Goal: Task Accomplishment & Management: Complete application form

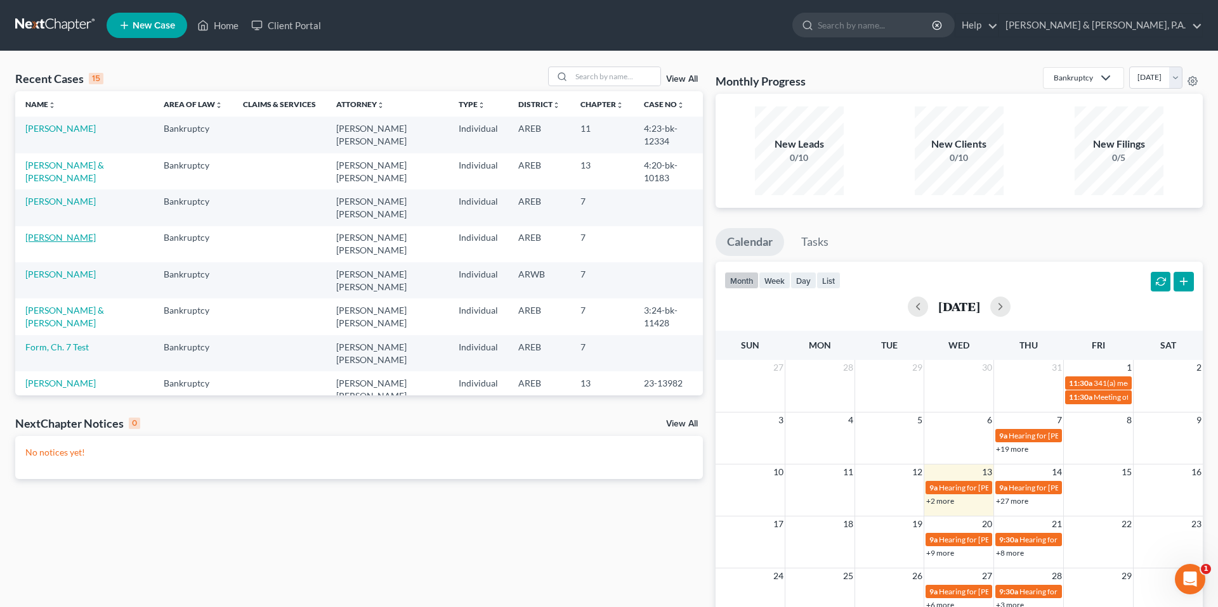
click at [66, 232] on link "[PERSON_NAME]" at bounding box center [60, 237] width 70 height 11
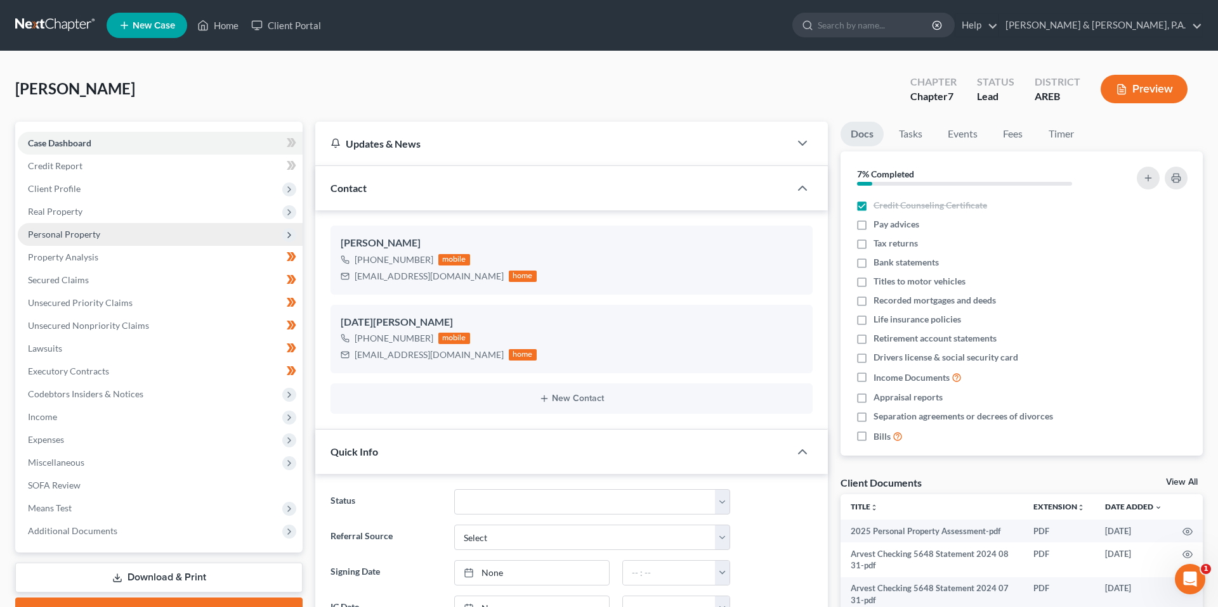
click at [131, 232] on span "Personal Property" at bounding box center [160, 234] width 285 height 23
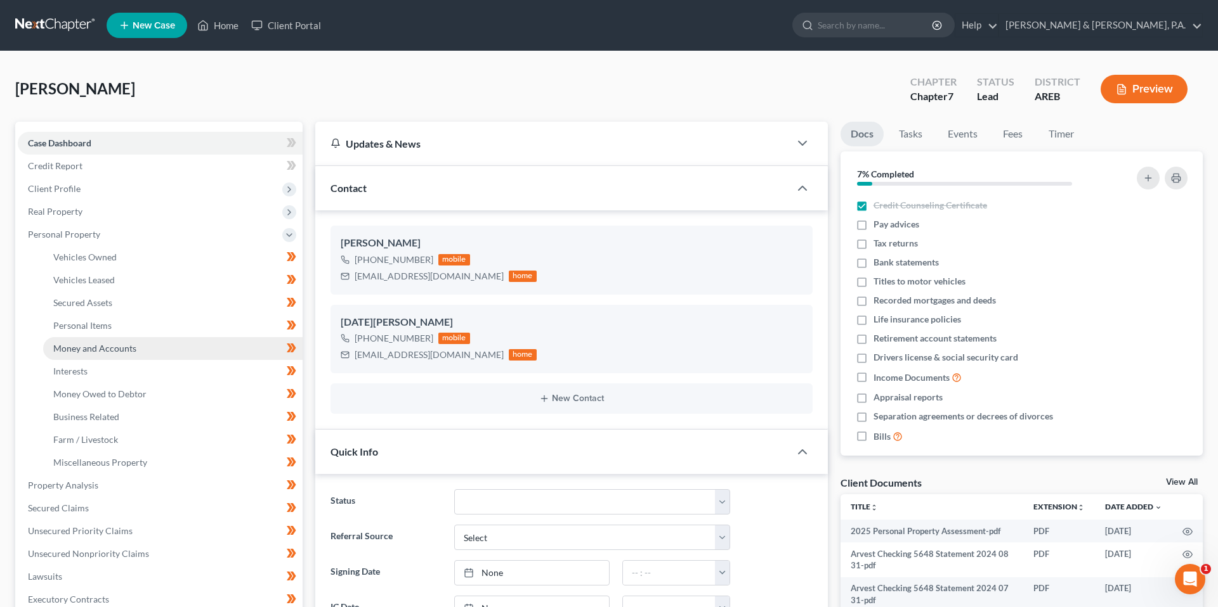
click at [137, 342] on link "Money and Accounts" at bounding box center [172, 348] width 259 height 23
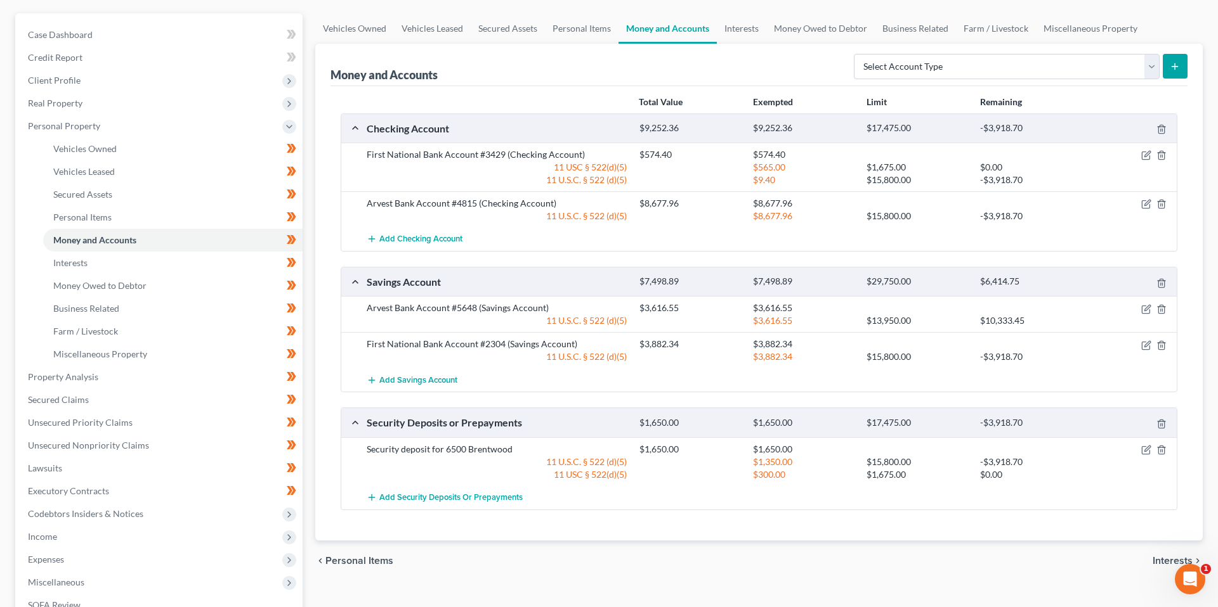
scroll to position [114, 0]
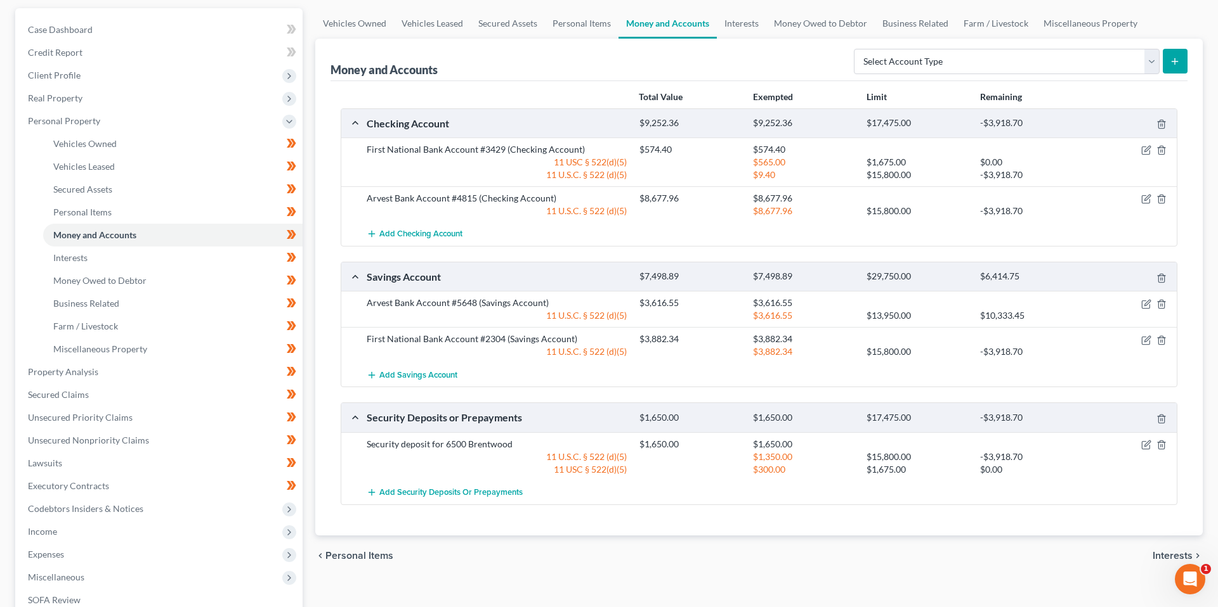
click at [466, 76] on div "Money and Accounts Select Account Type Brokerage (A/B: 18, SOFA: 20) Cash on Ha…" at bounding box center [758, 60] width 857 height 42
click at [149, 375] on link "Property Analysis" at bounding box center [160, 372] width 285 height 23
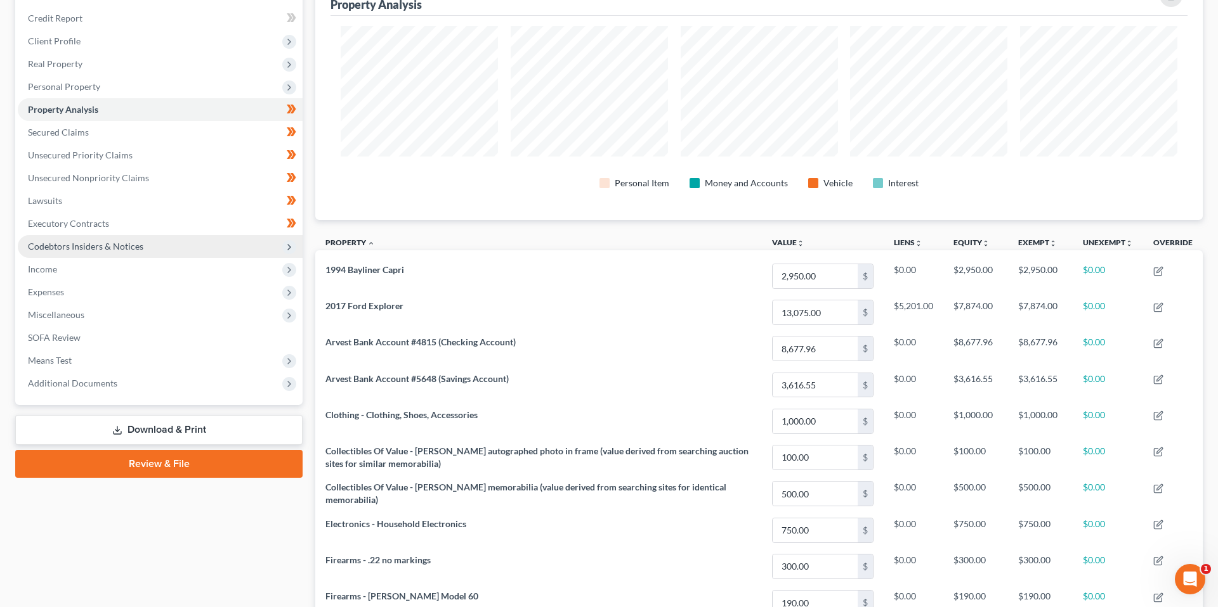
scroll to position [133, 0]
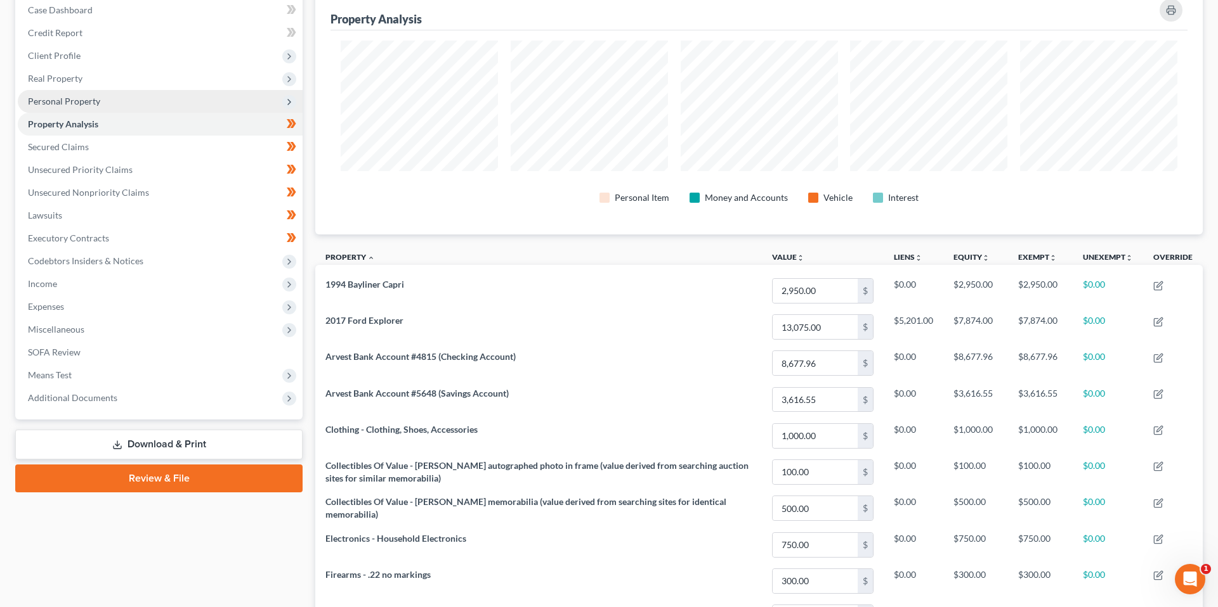
click at [140, 103] on span "Personal Property" at bounding box center [160, 101] width 285 height 23
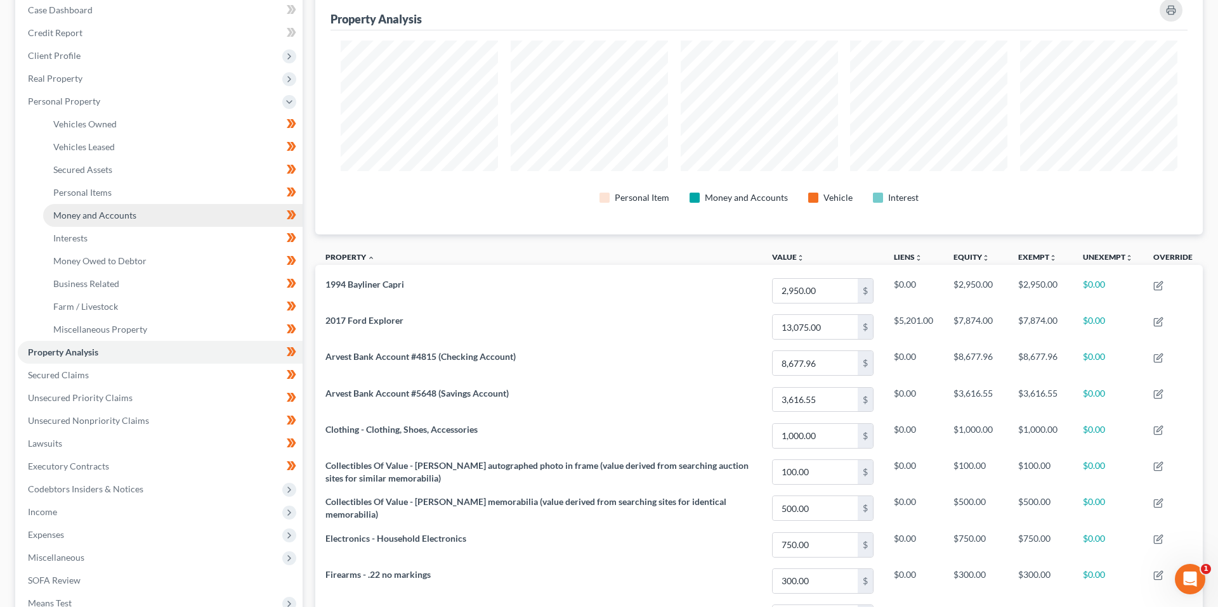
click at [144, 214] on link "Money and Accounts" at bounding box center [172, 215] width 259 height 23
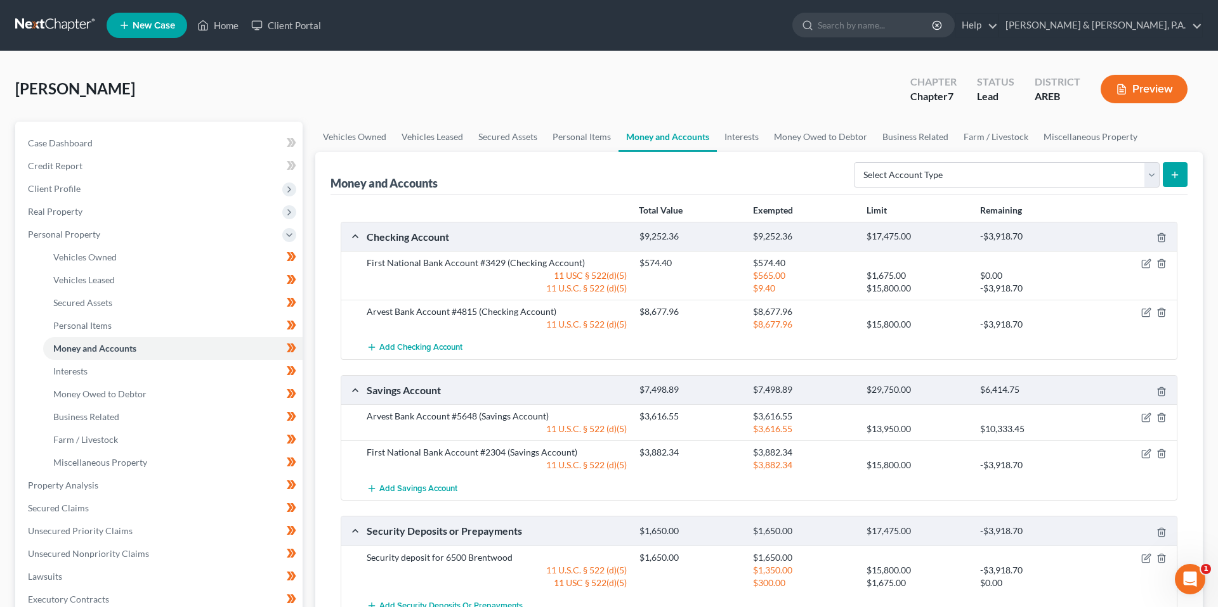
scroll to position [12, 0]
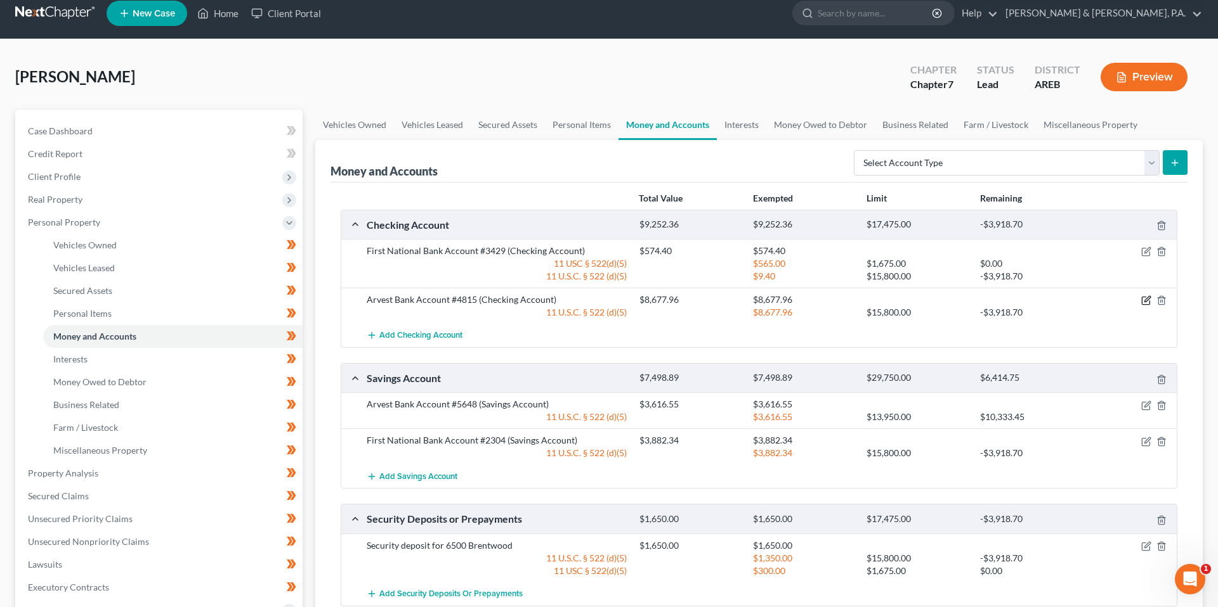
click at [1147, 298] on icon "button" at bounding box center [1146, 301] width 10 height 10
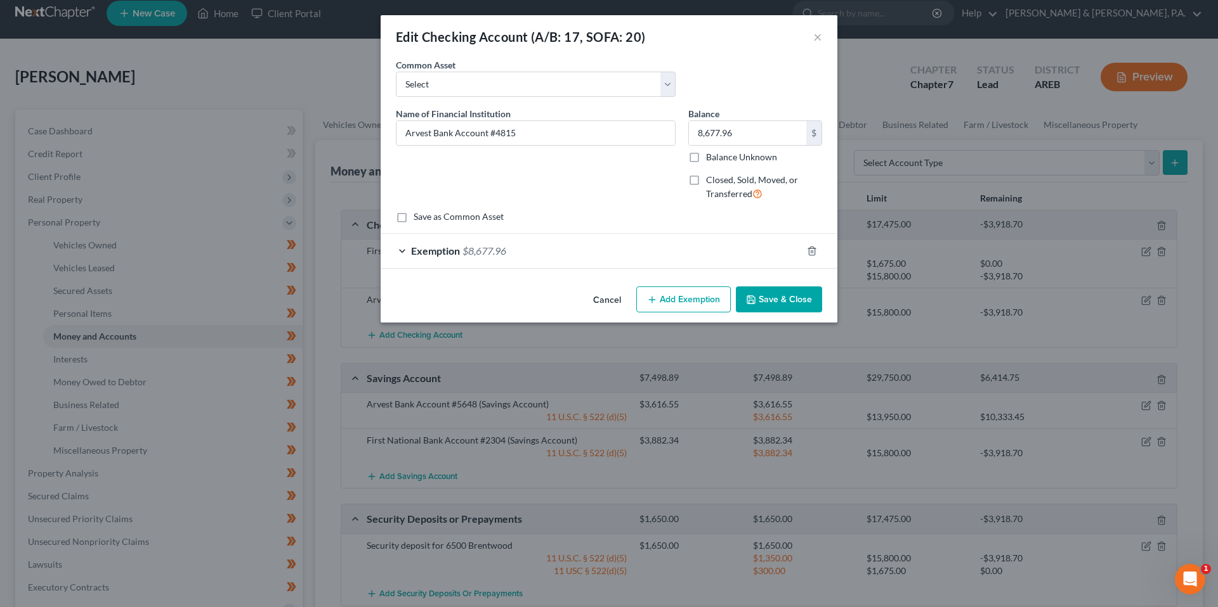
click at [744, 243] on div "Exemption $8,677.96" at bounding box center [590, 251] width 421 height 34
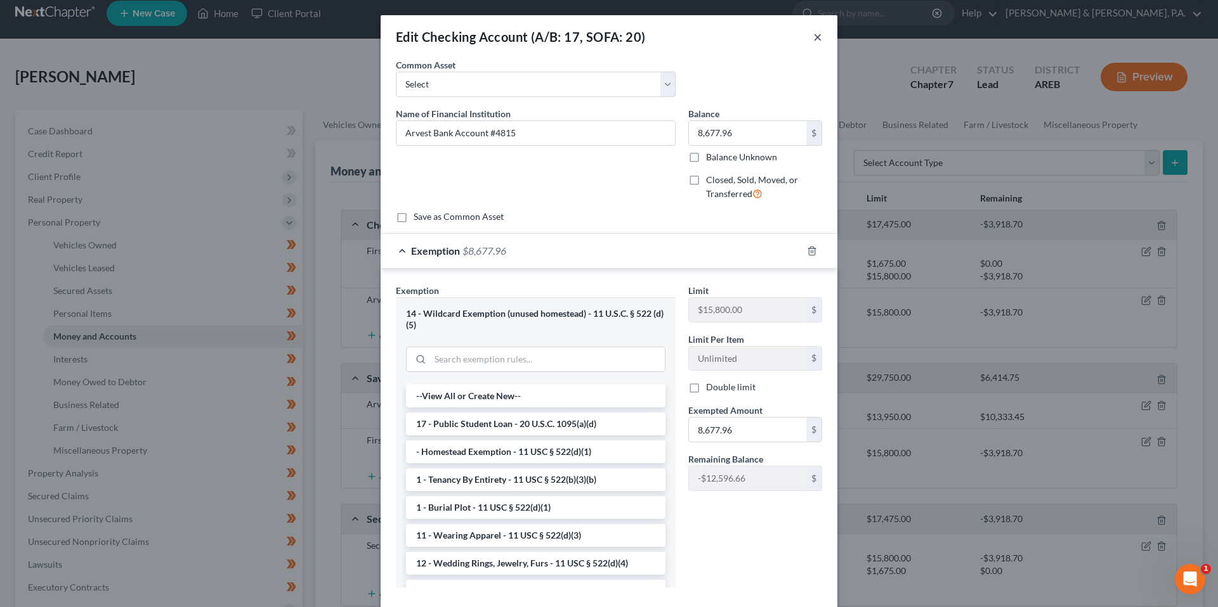
click at [817, 34] on button "×" at bounding box center [817, 36] width 9 height 15
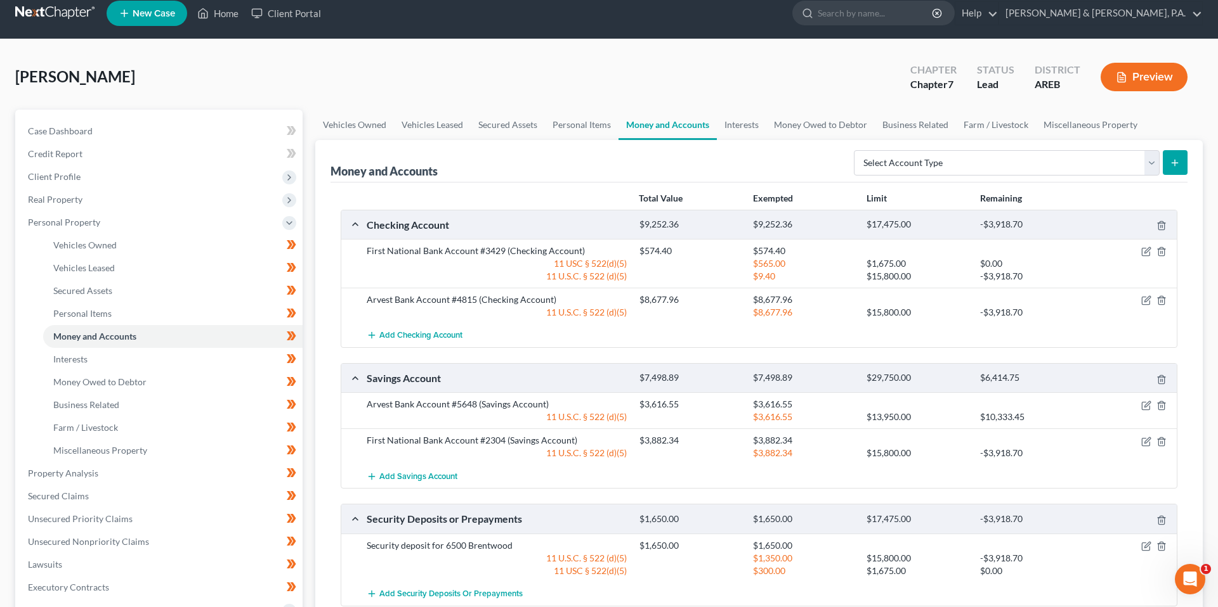
click at [764, 84] on div "[PERSON_NAME] Upgraded Chapter Chapter 7 Status Lead District AREB Preview" at bounding box center [608, 82] width 1187 height 55
click at [640, 89] on div "[PERSON_NAME] Upgraded Chapter Chapter 7 Status Lead District AREB Preview" at bounding box center [608, 82] width 1187 height 55
click at [1141, 305] on icon "button" at bounding box center [1145, 301] width 8 height 8
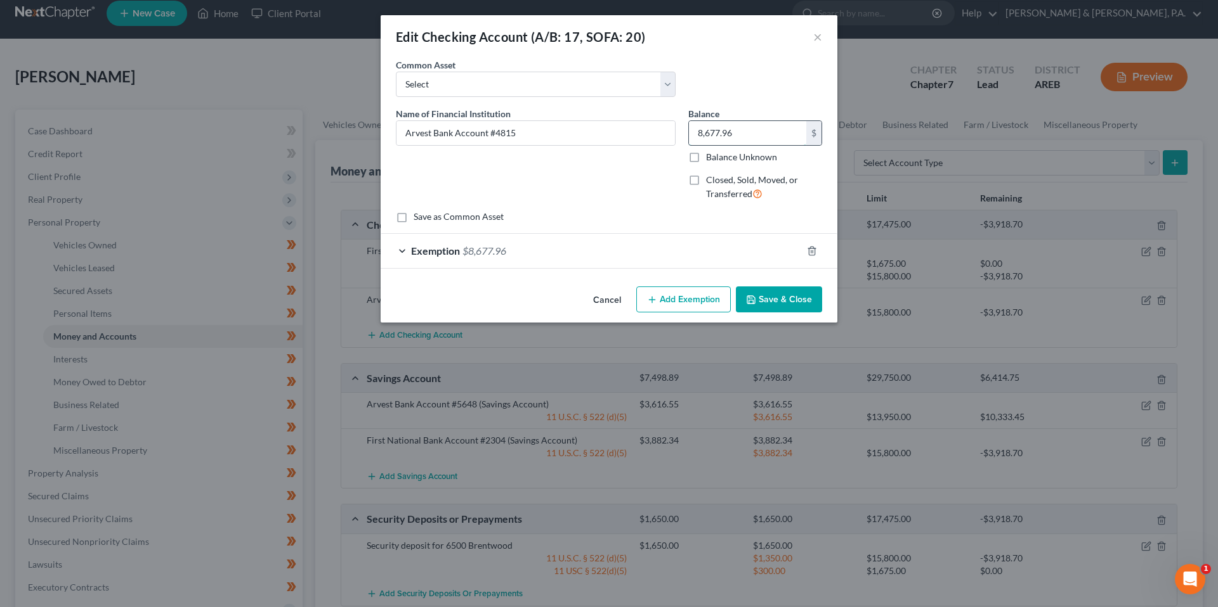
click at [710, 140] on input "8,677.96" at bounding box center [747, 133] width 117 height 24
type input "7,773.98"
click at [684, 263] on div "Exemption $8,677.96" at bounding box center [590, 251] width 421 height 34
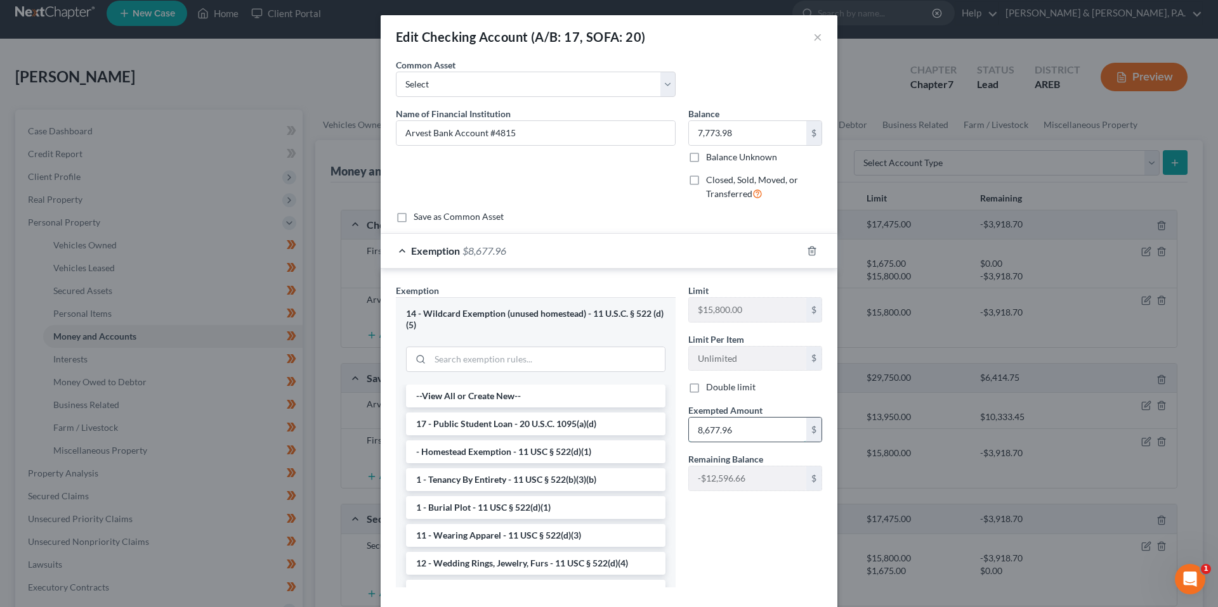
click at [712, 423] on input "8,677.96" at bounding box center [747, 430] width 117 height 24
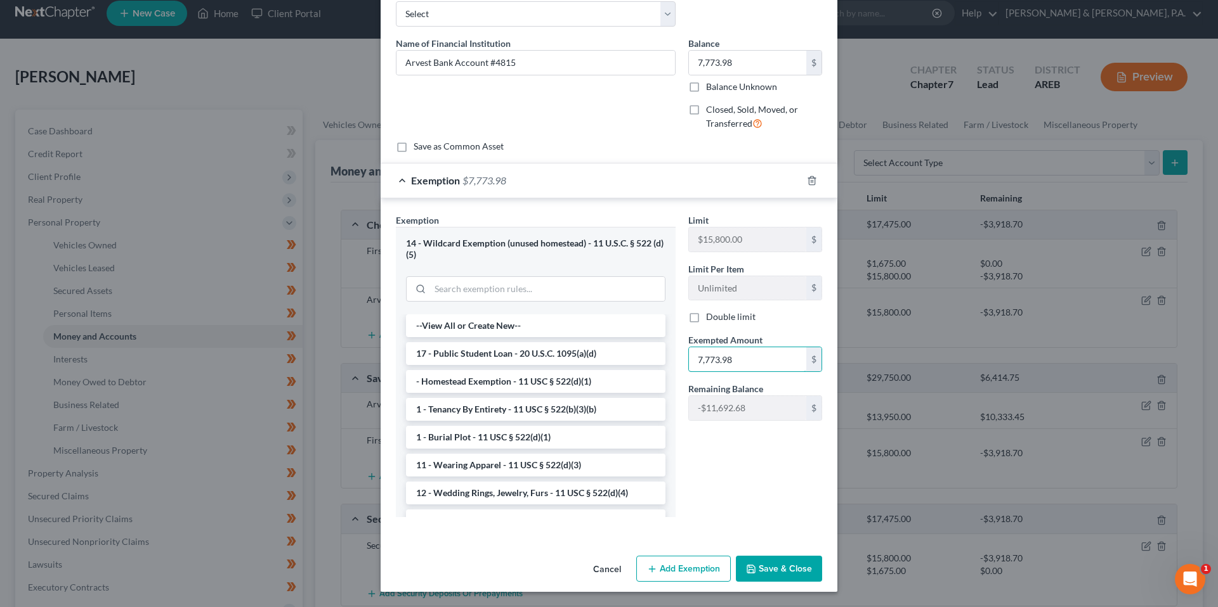
type input "7,773.98"
click at [764, 556] on button "Save & Close" at bounding box center [779, 569] width 86 height 27
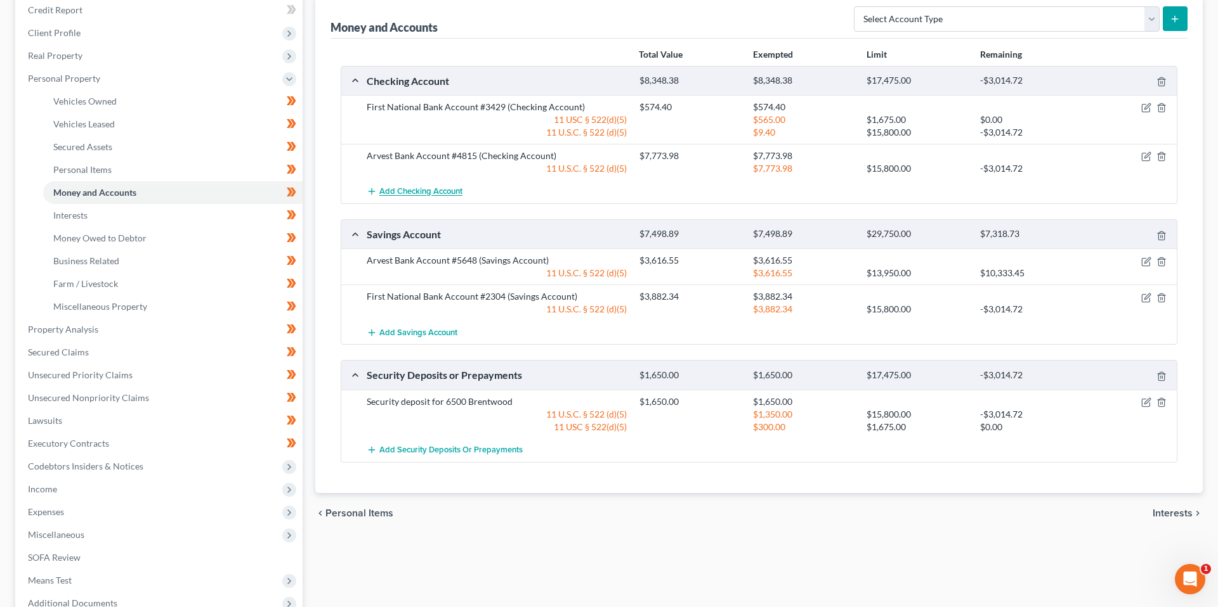
scroll to position [164, 0]
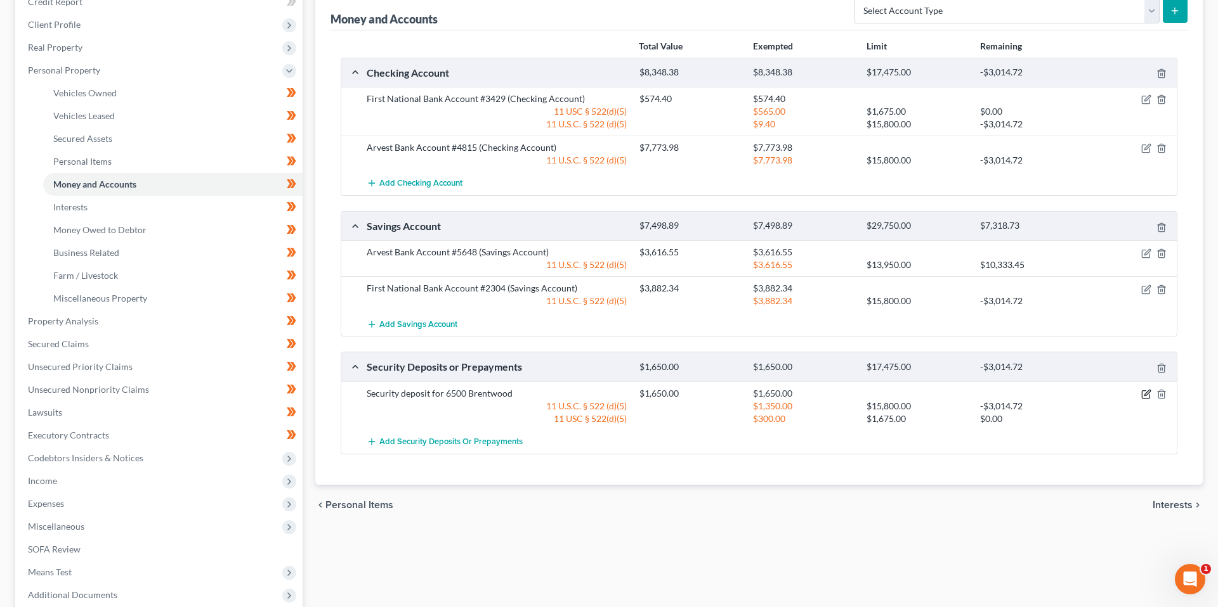
click at [1143, 396] on icon "button" at bounding box center [1146, 394] width 10 height 10
select select "3"
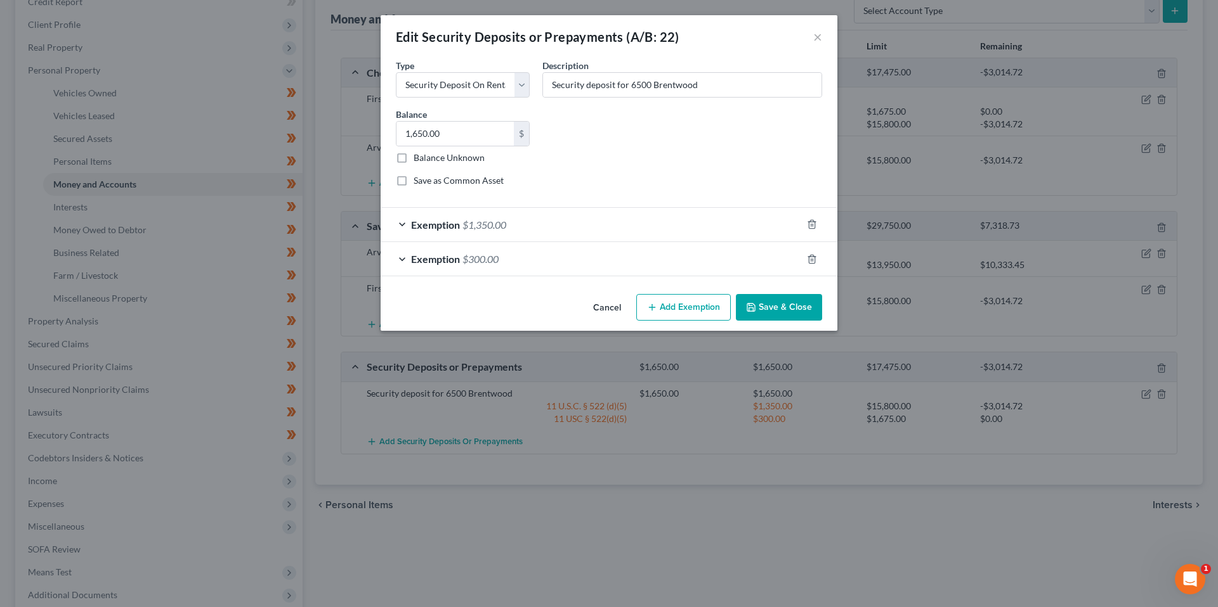
click at [669, 269] on div "Exemption $300.00" at bounding box center [590, 259] width 421 height 34
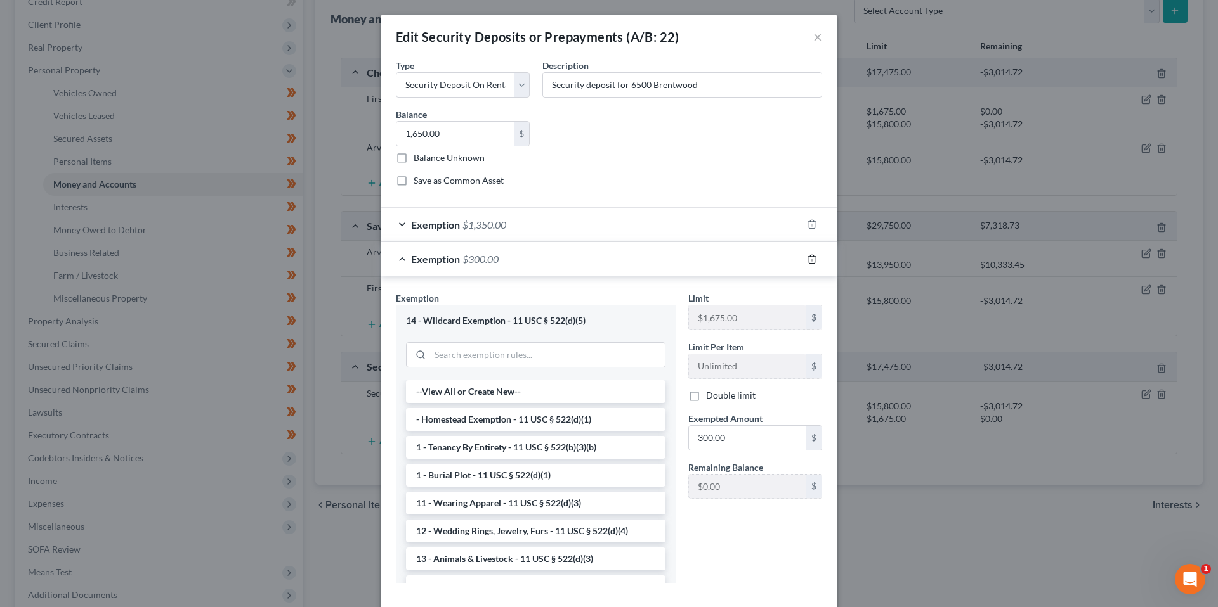
click at [810, 261] on icon "button" at bounding box center [812, 259] width 10 height 10
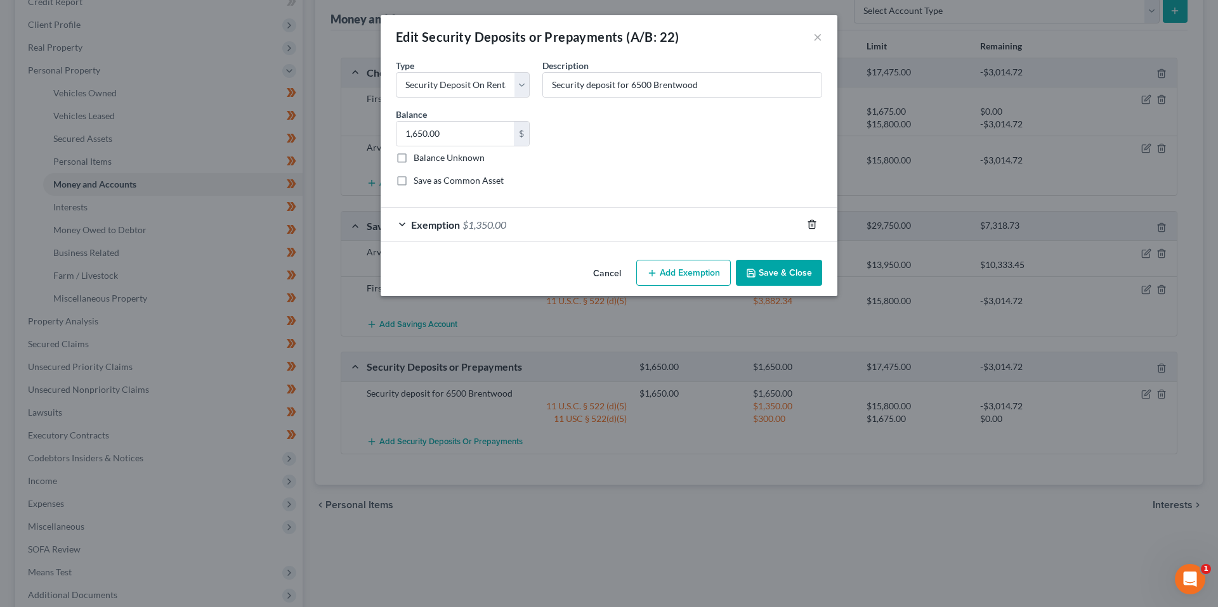
click at [813, 225] on icon "button" at bounding box center [812, 224] width 10 height 10
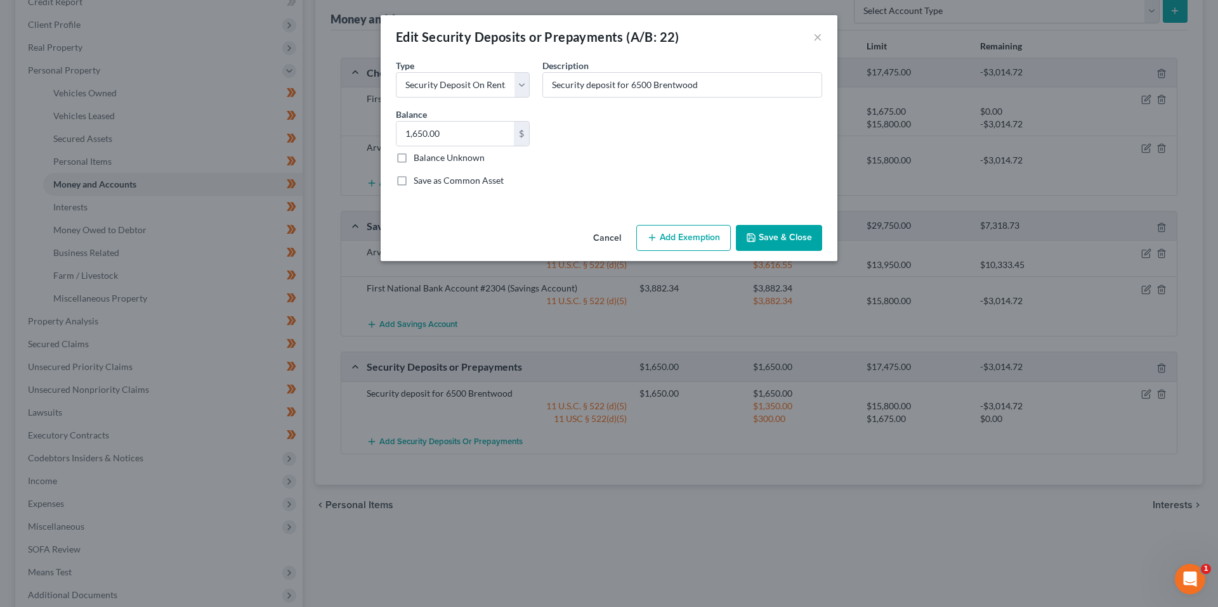
click at [793, 232] on button "Save & Close" at bounding box center [779, 238] width 86 height 27
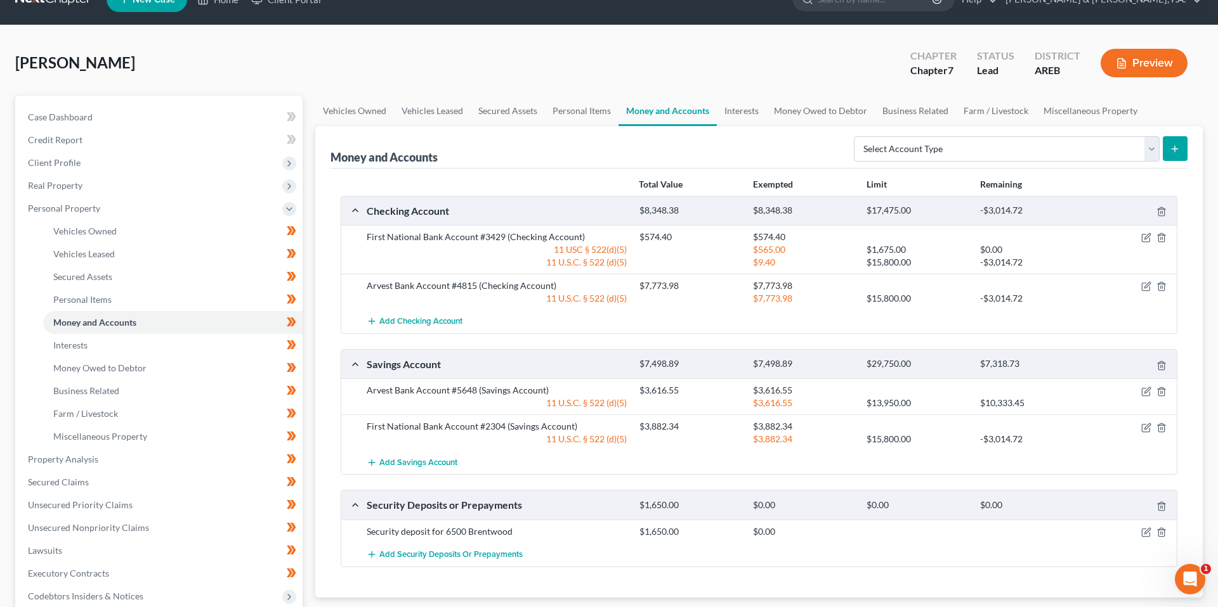
scroll to position [0, 0]
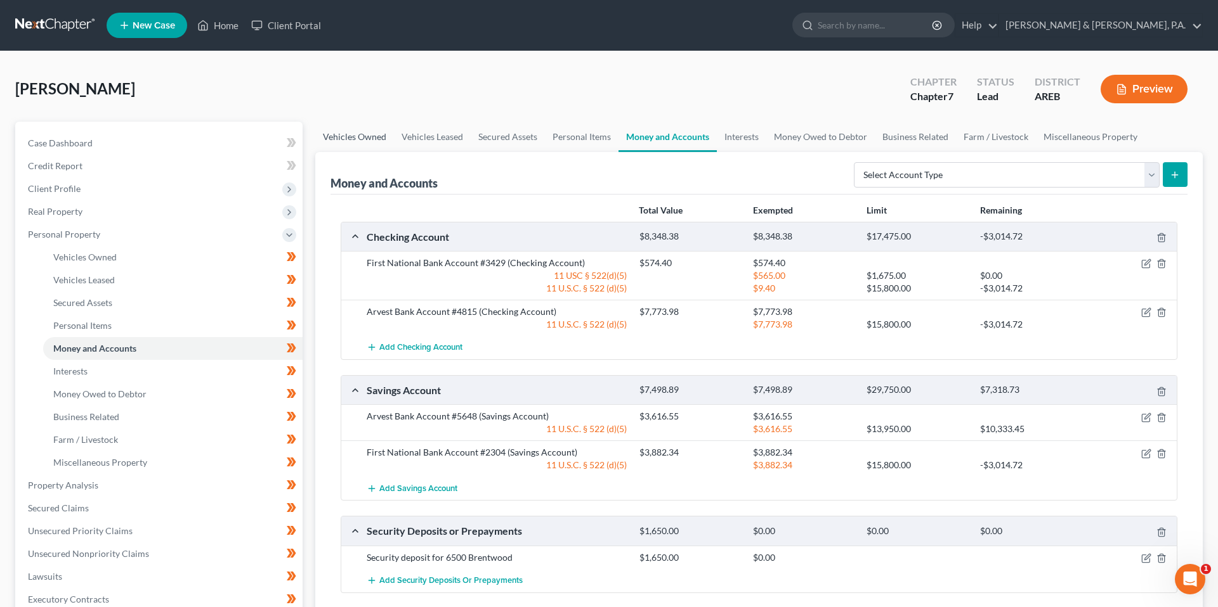
click at [353, 140] on link "Vehicles Owned" at bounding box center [354, 137] width 79 height 30
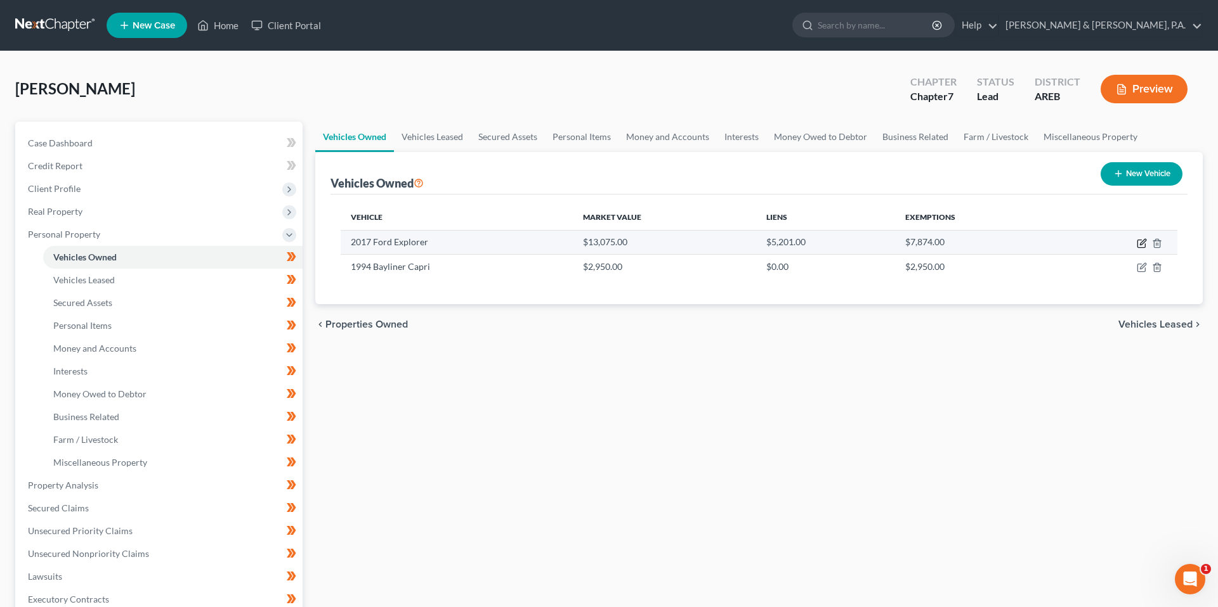
click at [1138, 245] on icon "button" at bounding box center [1141, 243] width 10 height 10
select select "0"
select select "9"
select select "2"
select select "0"
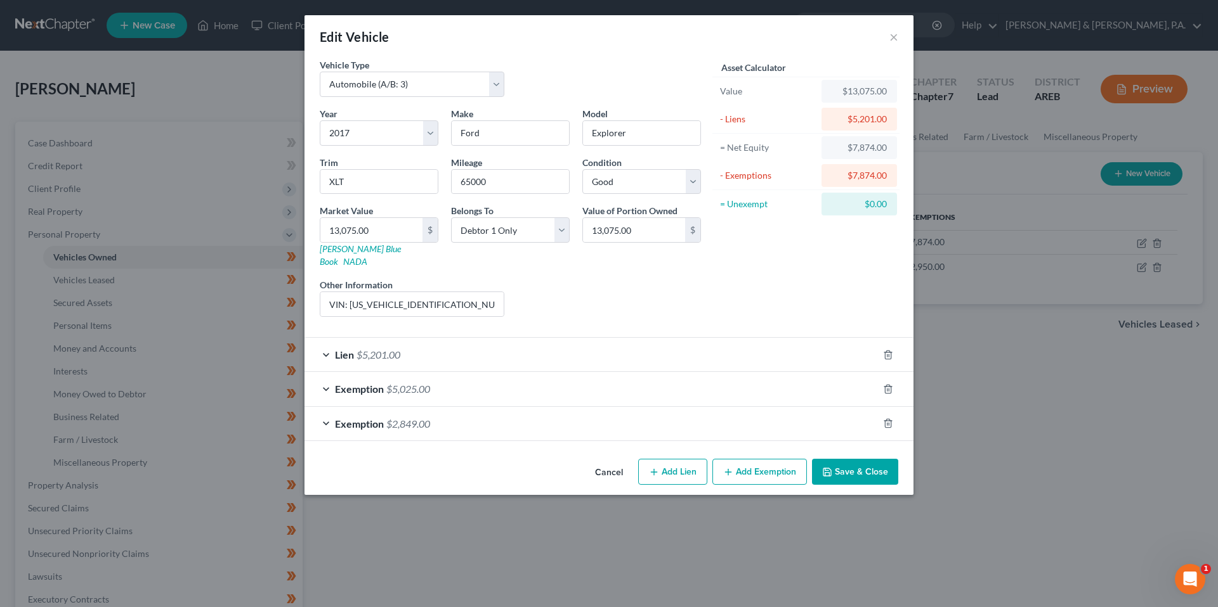
click at [679, 389] on div "Exemption $5,025.00" at bounding box center [590, 389] width 573 height 34
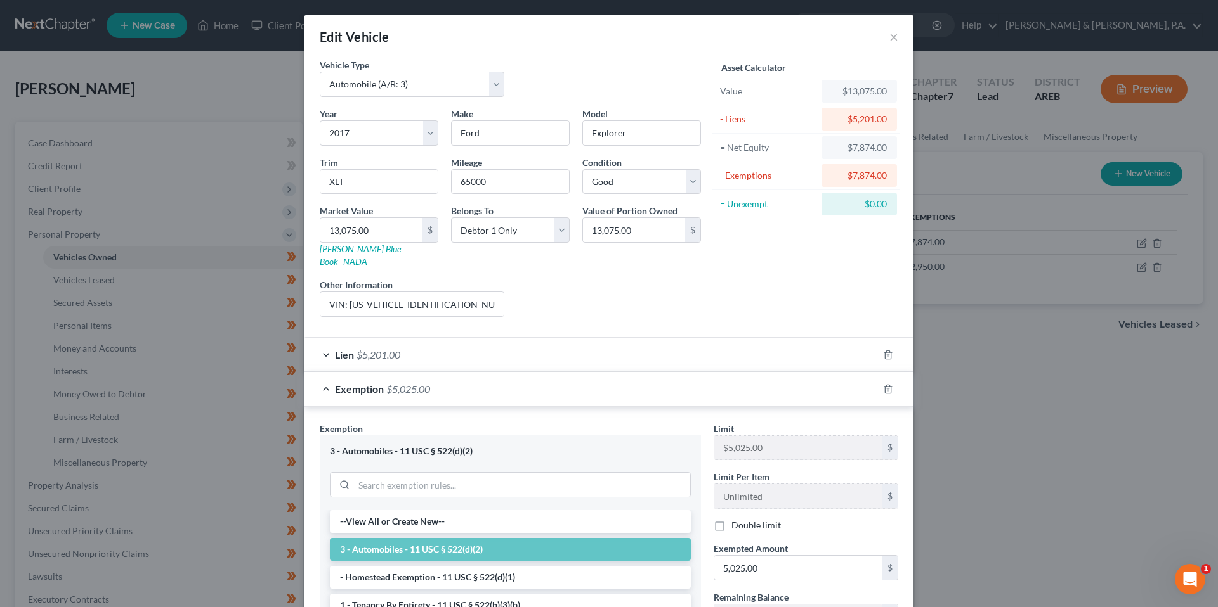
click at [679, 389] on div "Exemption $5,025.00" at bounding box center [590, 389] width 573 height 34
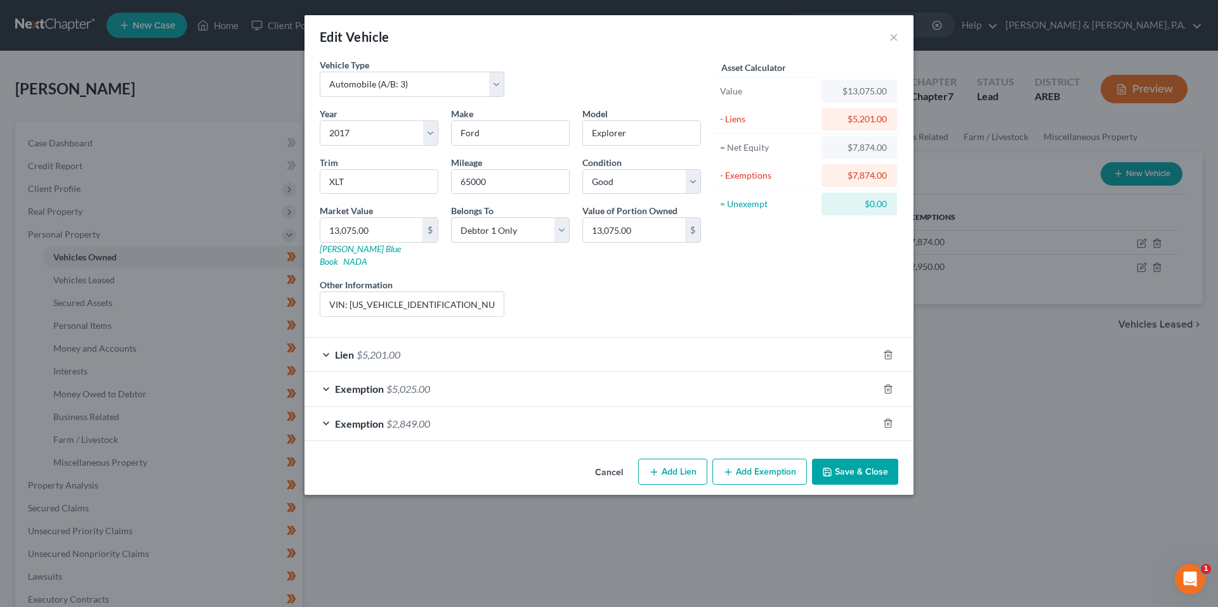
click at [678, 419] on div "Exemption $2,849.00" at bounding box center [590, 424] width 573 height 34
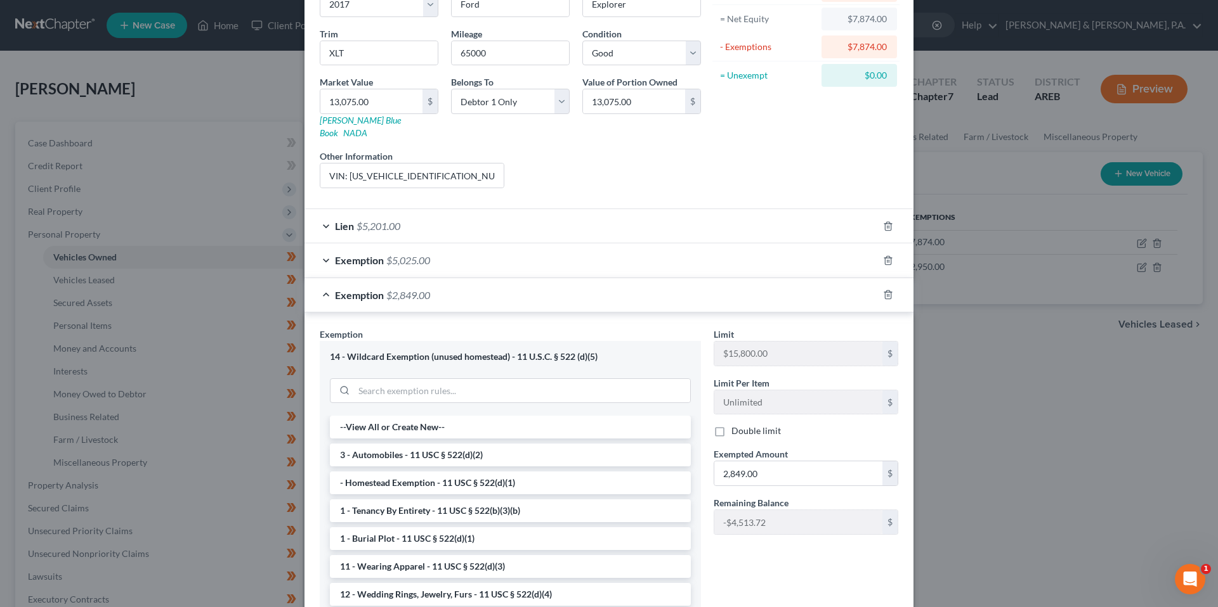
scroll to position [218, 0]
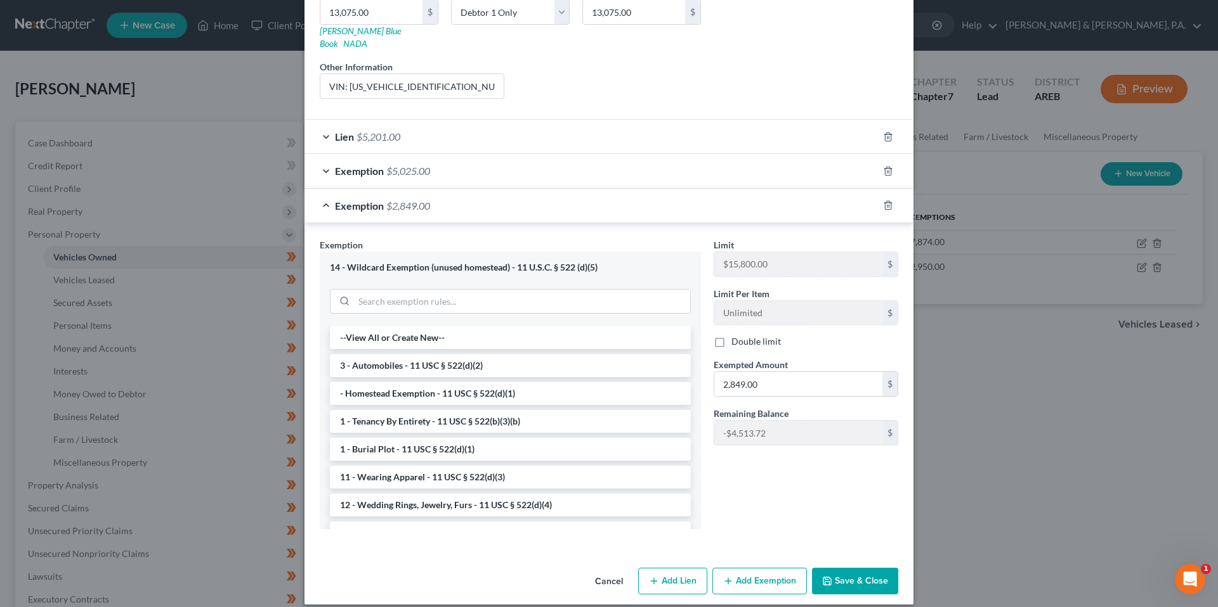
click at [872, 568] on button "Save & Close" at bounding box center [855, 581] width 86 height 27
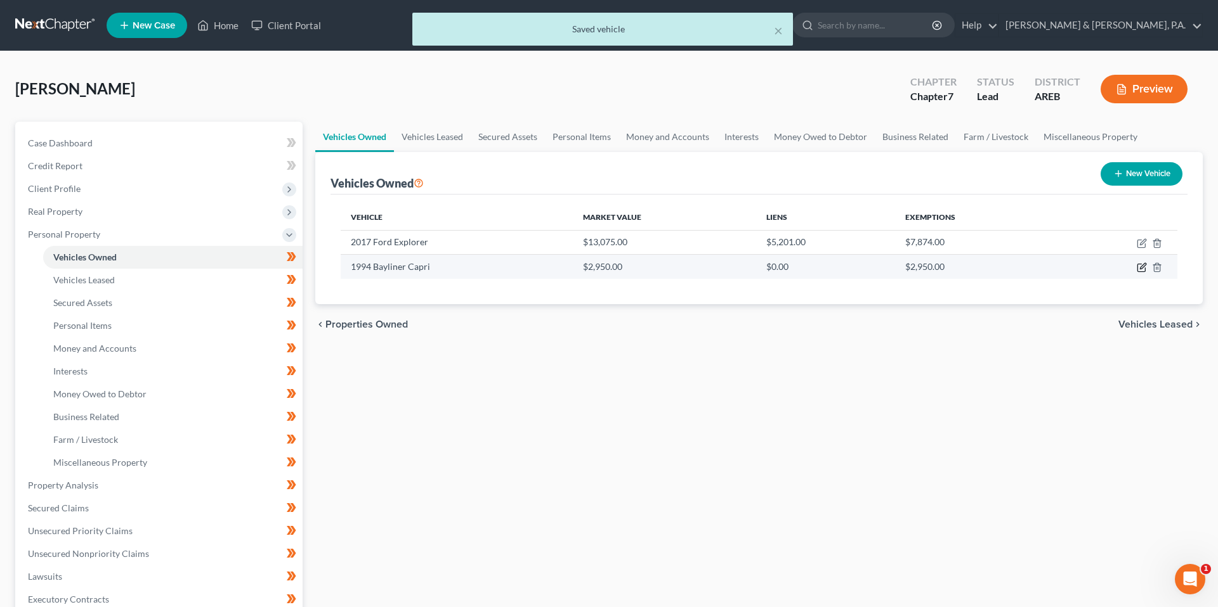
click at [1137, 269] on icon "button" at bounding box center [1141, 268] width 8 height 8
select select "3"
select select "32"
select select "3"
select select "0"
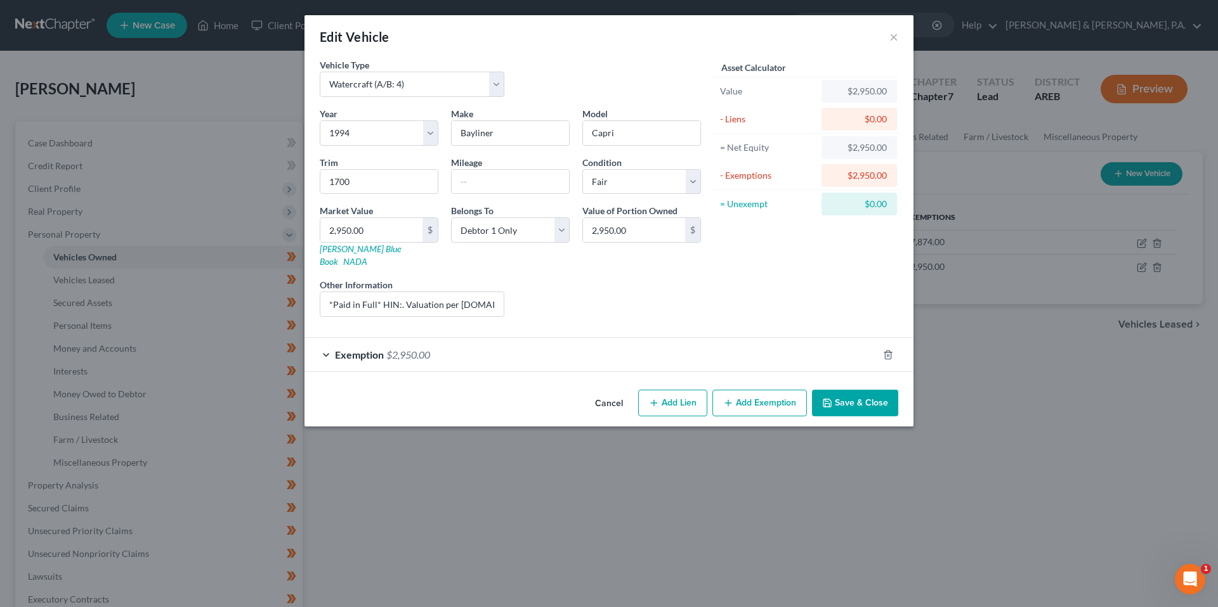
click at [711, 338] on div "Exemption $2,950.00" at bounding box center [590, 355] width 573 height 34
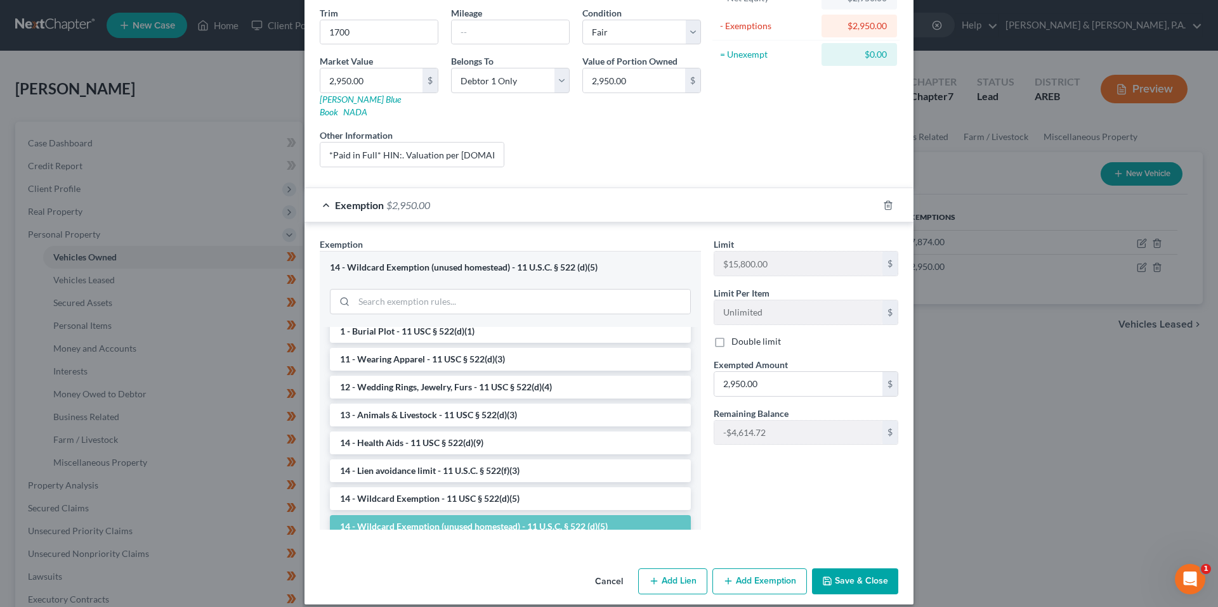
scroll to position [119, 0]
click at [624, 487] on li "14 - Wildcard Exemption - 11 USC § 522(d)(5)" at bounding box center [510, 498] width 361 height 23
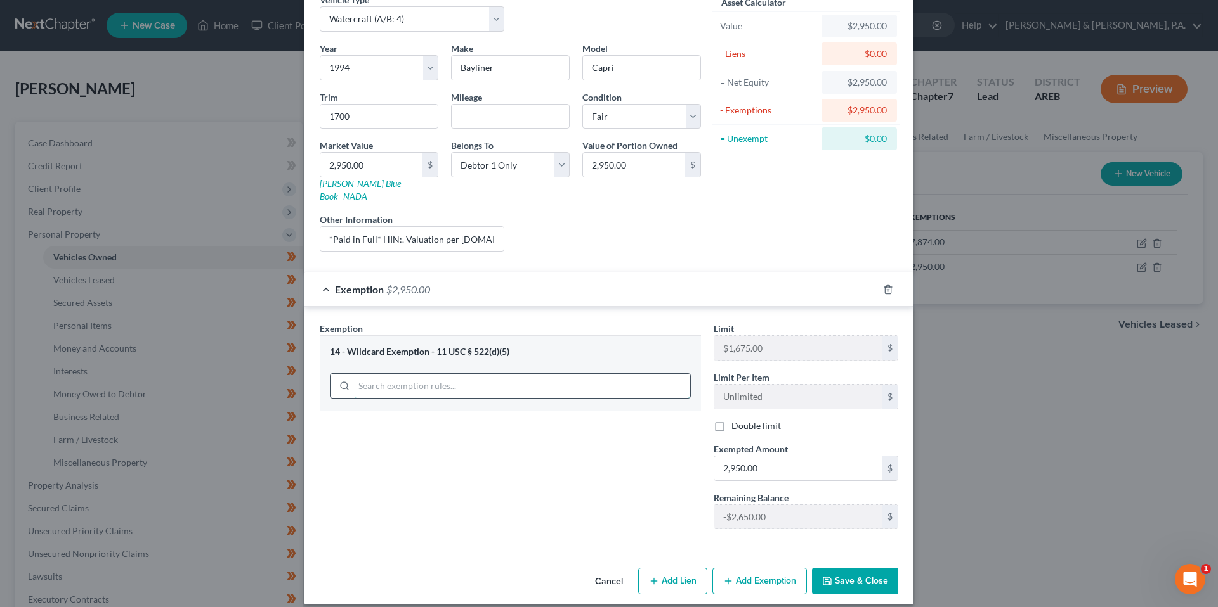
click at [573, 372] on div "14 - Wildcard Exemption - 11 USC § 522(d)(5)" at bounding box center [510, 372] width 381 height 75
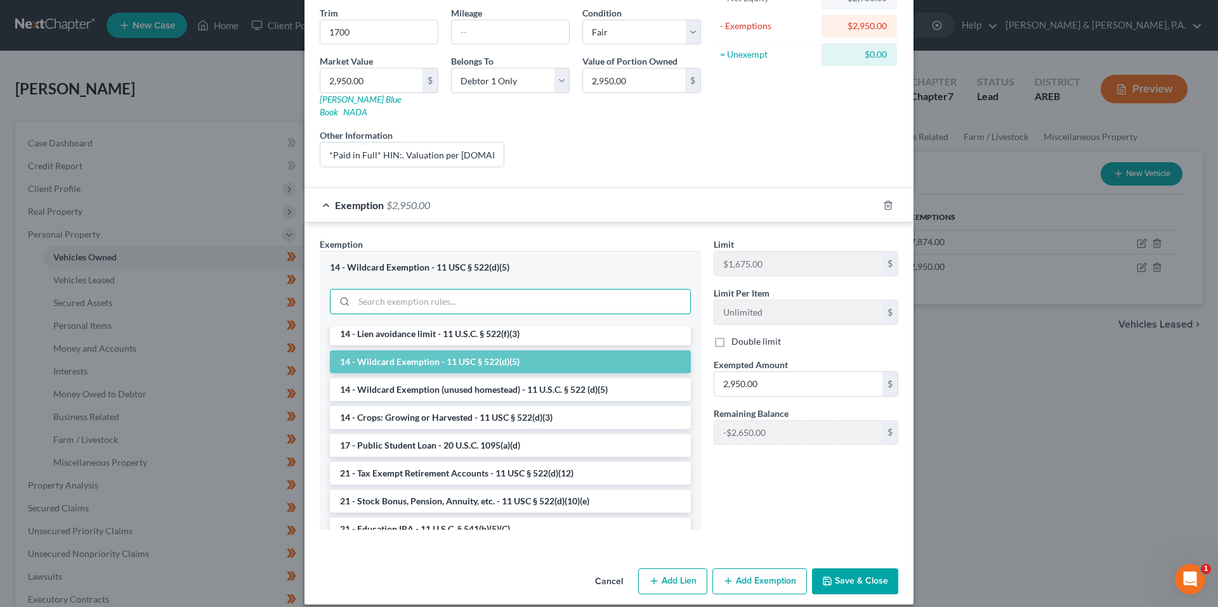
scroll to position [254, 0]
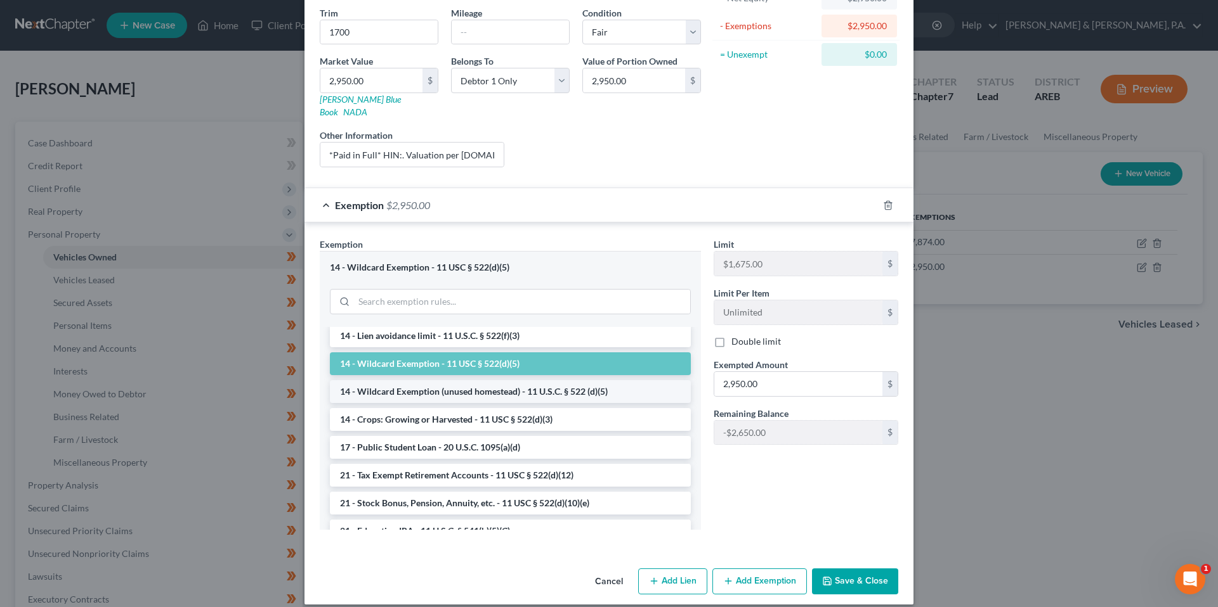
click at [601, 380] on li "14 - Wildcard Exemption (unused homestead) - 11 U.S.C. § 522 (d)(5)" at bounding box center [510, 391] width 361 height 23
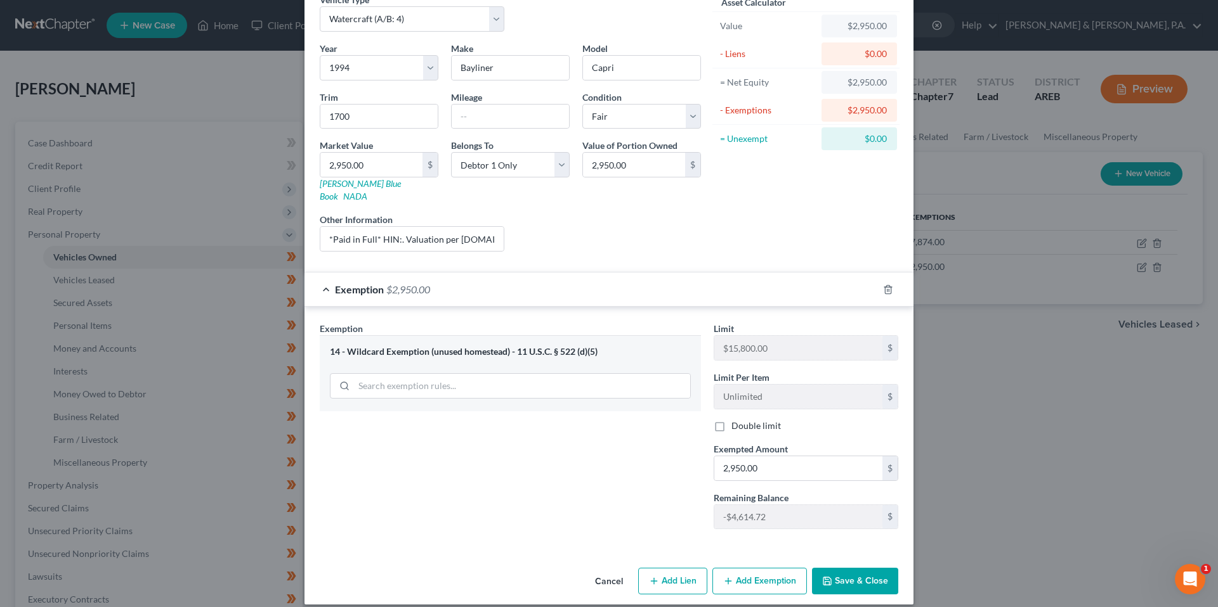
click at [850, 568] on button "Save & Close" at bounding box center [855, 581] width 86 height 27
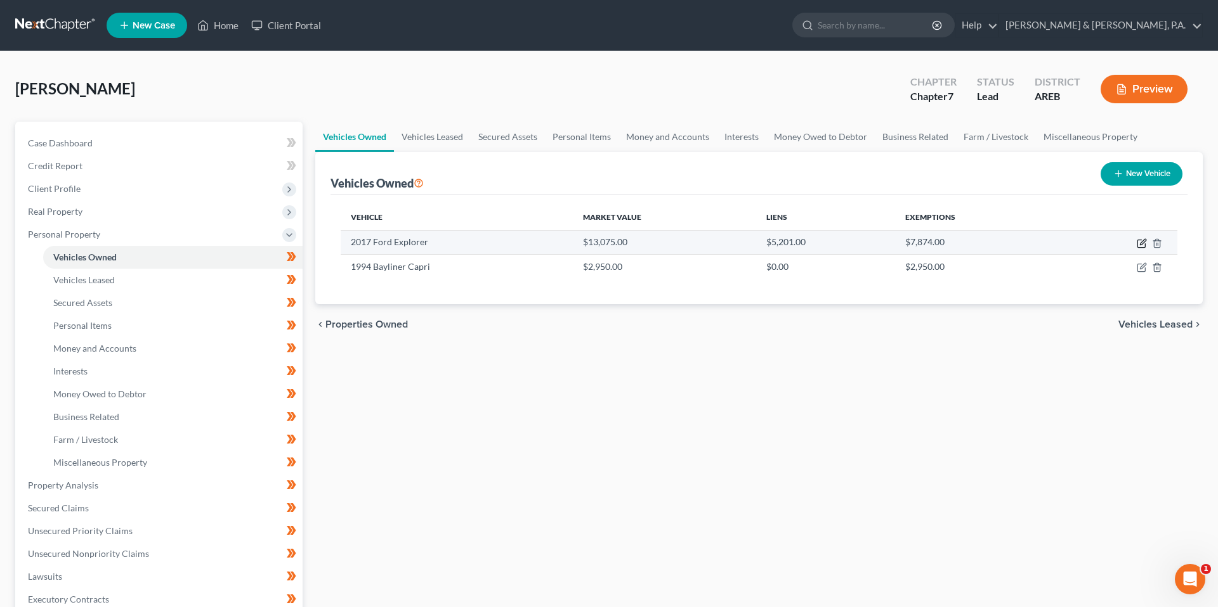
click at [1138, 240] on icon "button" at bounding box center [1141, 243] width 10 height 10
select select "0"
select select "9"
select select "2"
select select "0"
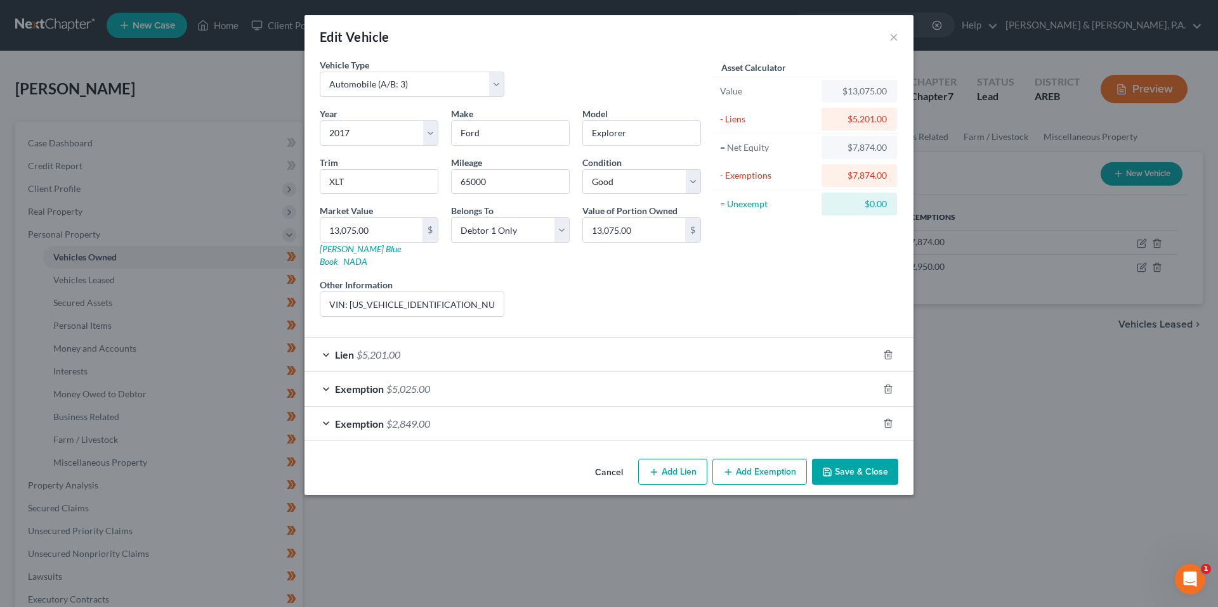
click at [613, 461] on button "Cancel" at bounding box center [609, 472] width 48 height 25
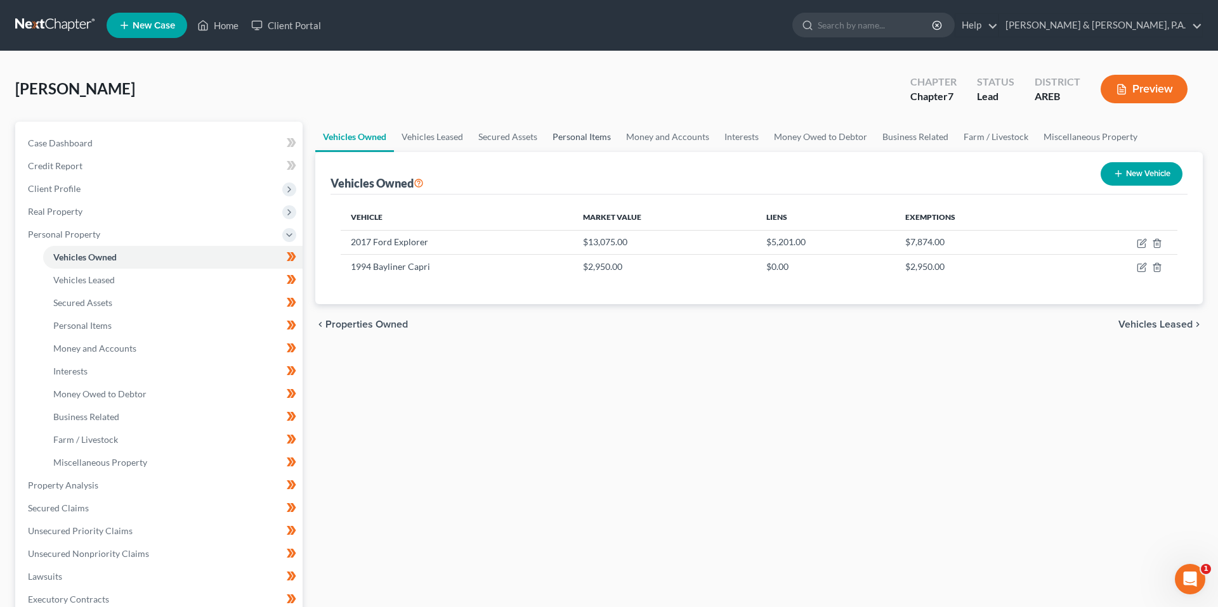
click at [553, 138] on link "Personal Items" at bounding box center [582, 137] width 74 height 30
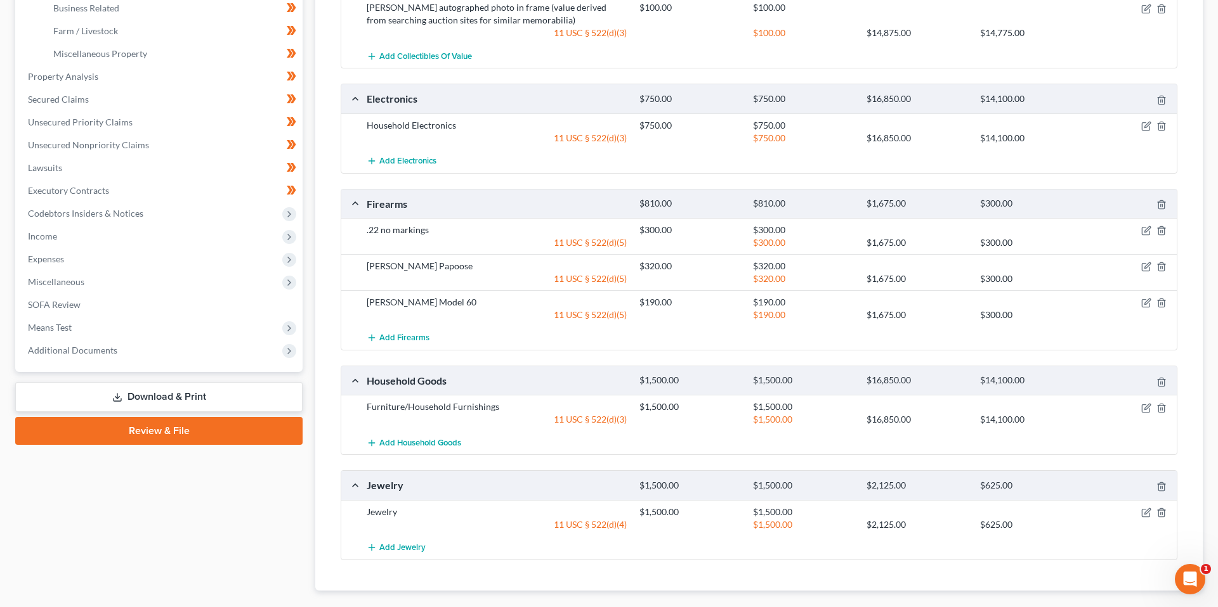
scroll to position [414, 0]
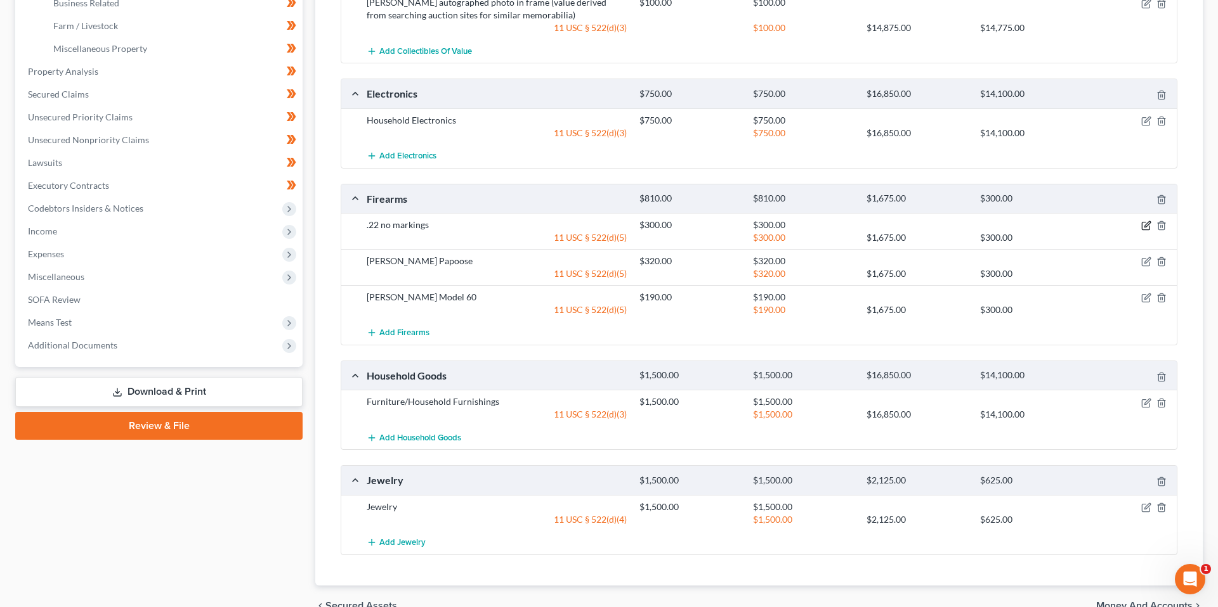
click at [1143, 227] on icon "button" at bounding box center [1146, 226] width 10 height 10
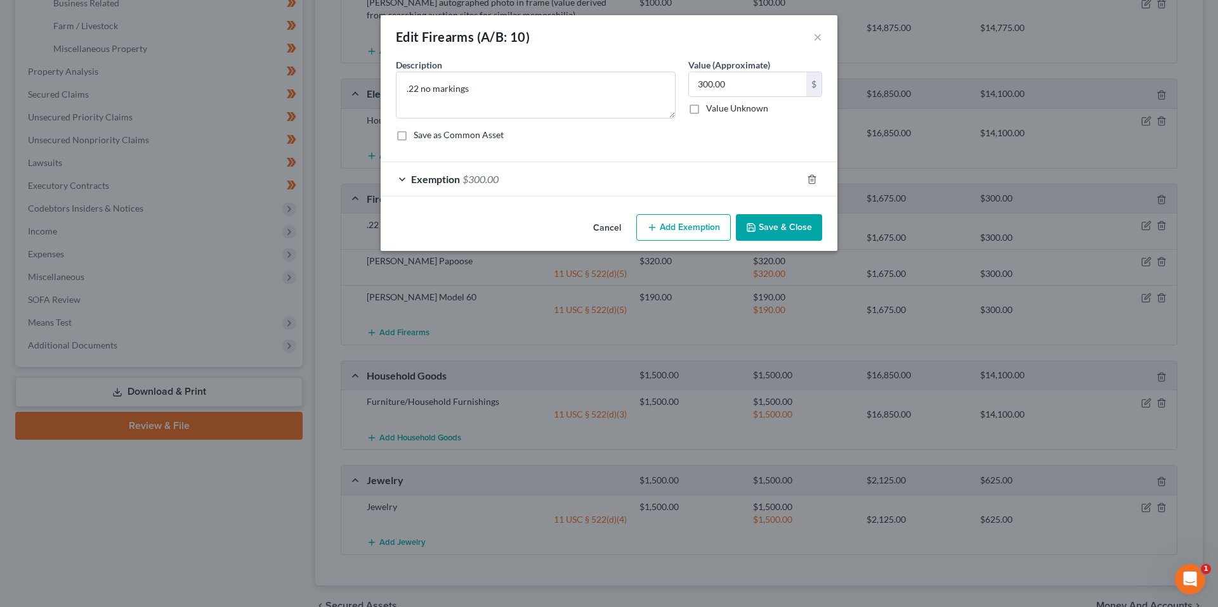
click at [635, 180] on div "Exemption $300.00" at bounding box center [590, 179] width 421 height 34
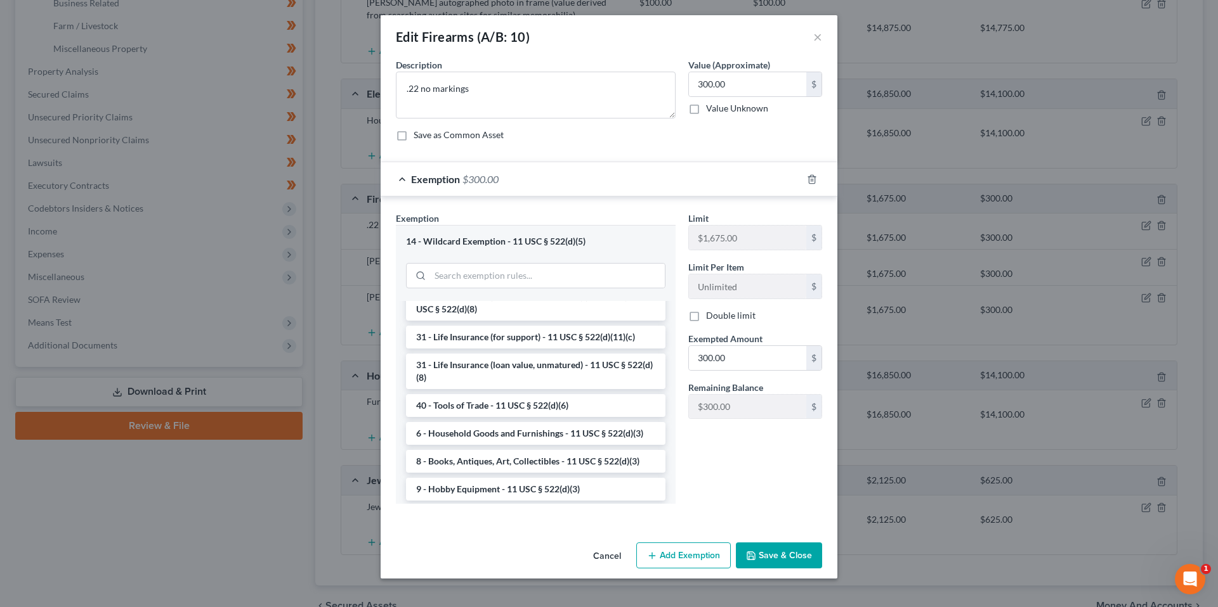
scroll to position [982, 0]
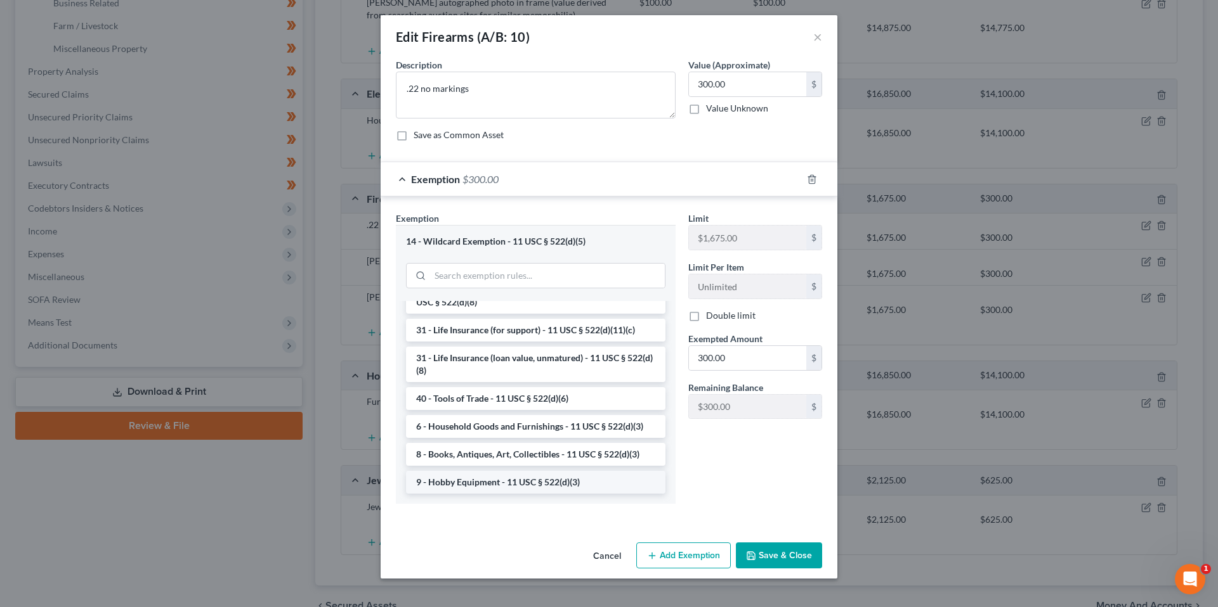
click at [580, 487] on li "9 - Hobby Equipment - 11 USC § 522(d)(3)" at bounding box center [535, 482] width 259 height 23
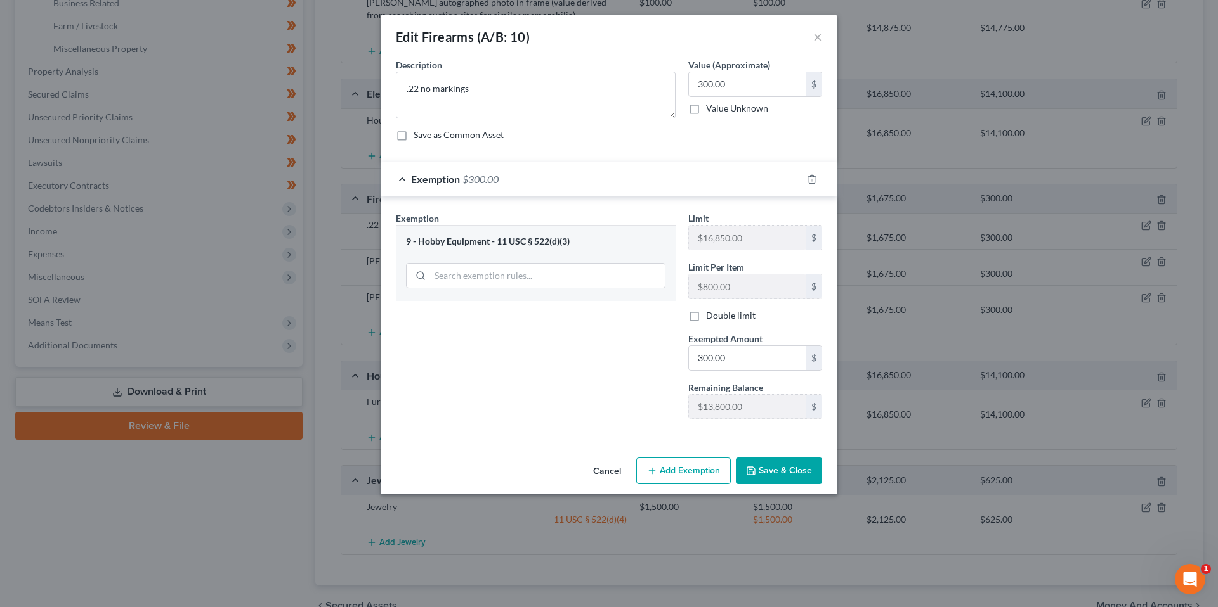
click at [611, 472] on button "Cancel" at bounding box center [607, 471] width 48 height 25
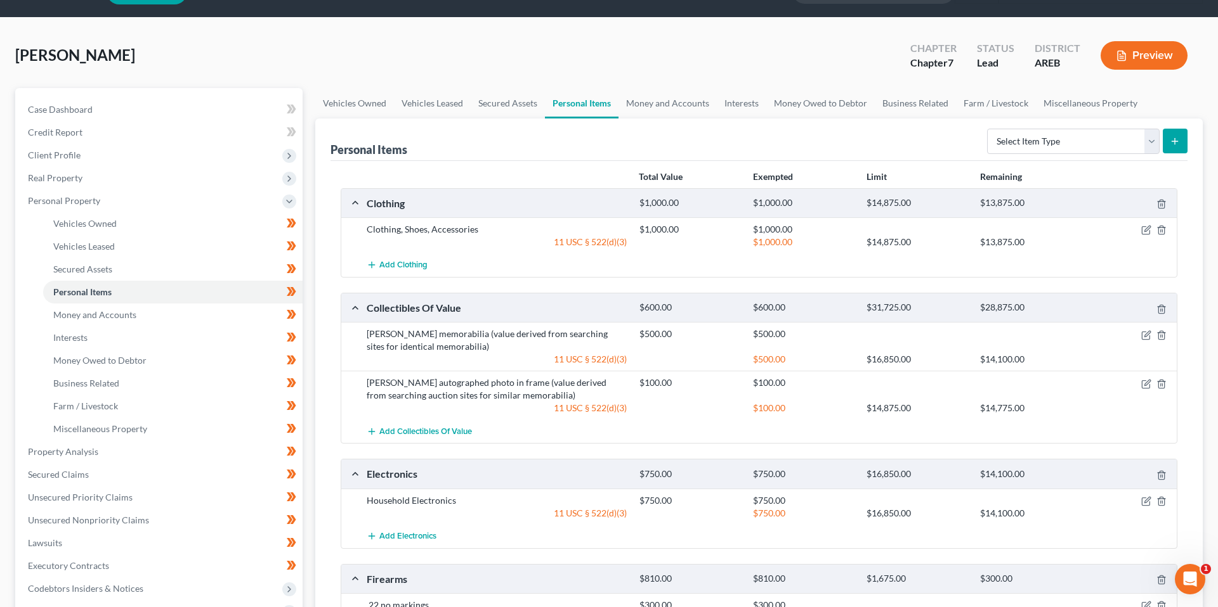
scroll to position [0, 0]
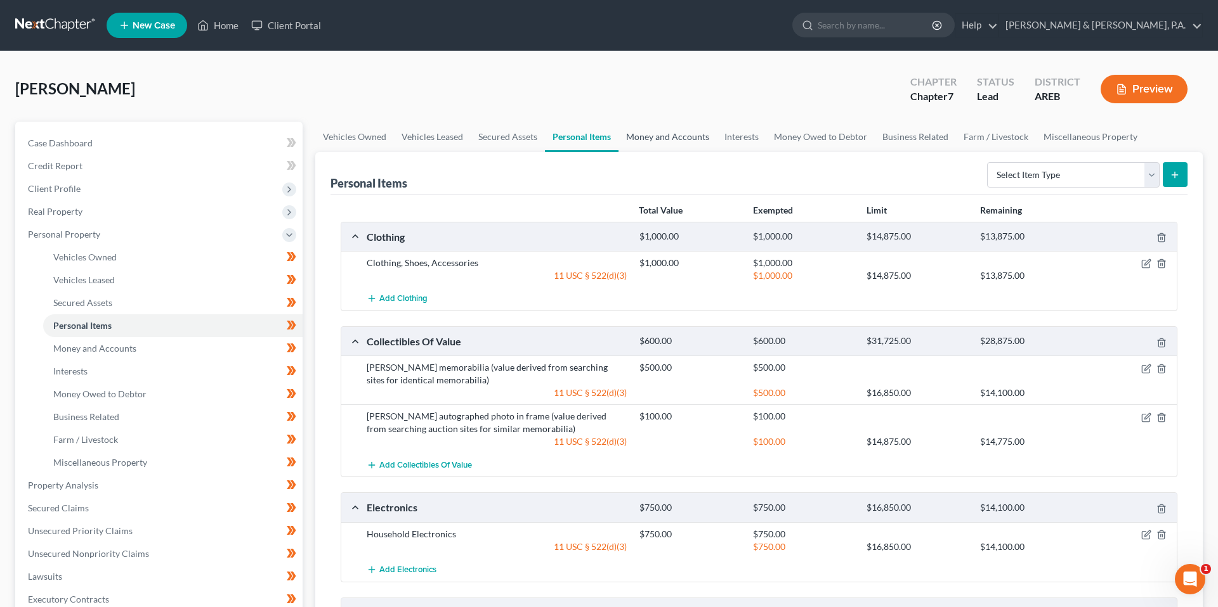
click at [646, 134] on link "Money and Accounts" at bounding box center [667, 137] width 98 height 30
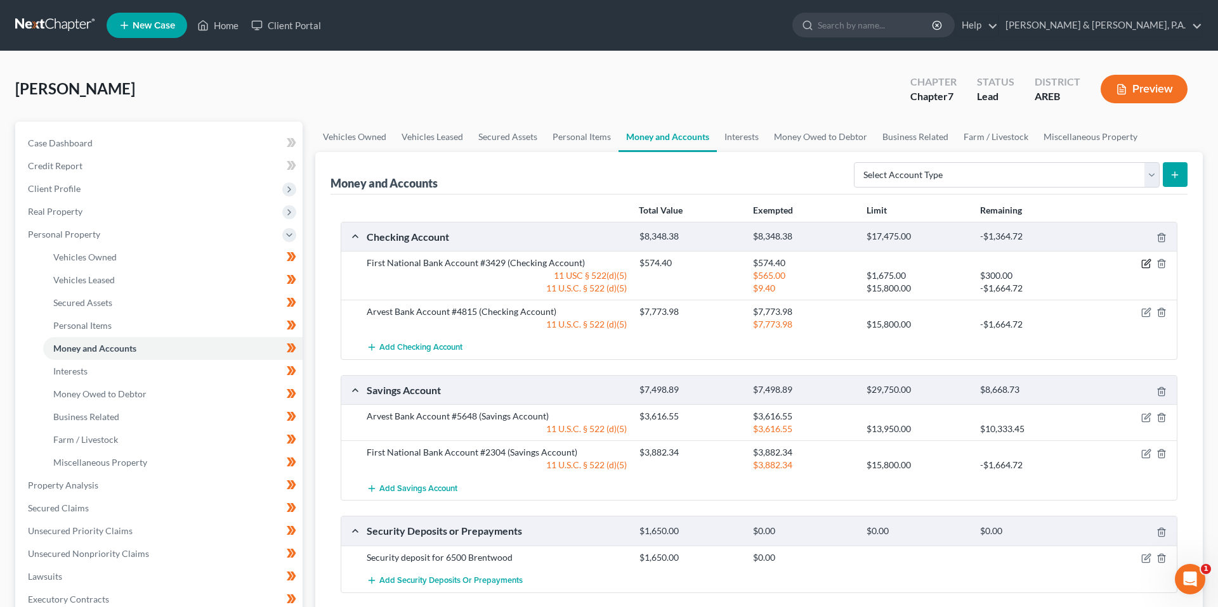
click at [1142, 265] on icon "button" at bounding box center [1146, 264] width 10 height 10
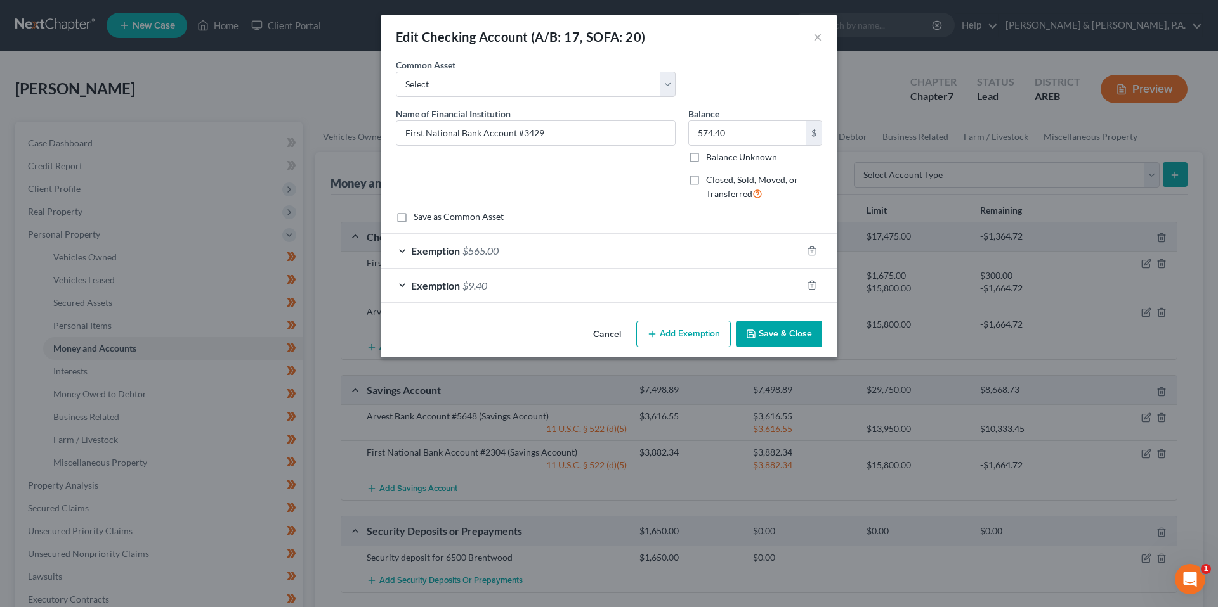
click at [698, 249] on div "Exemption $565.00" at bounding box center [590, 251] width 421 height 34
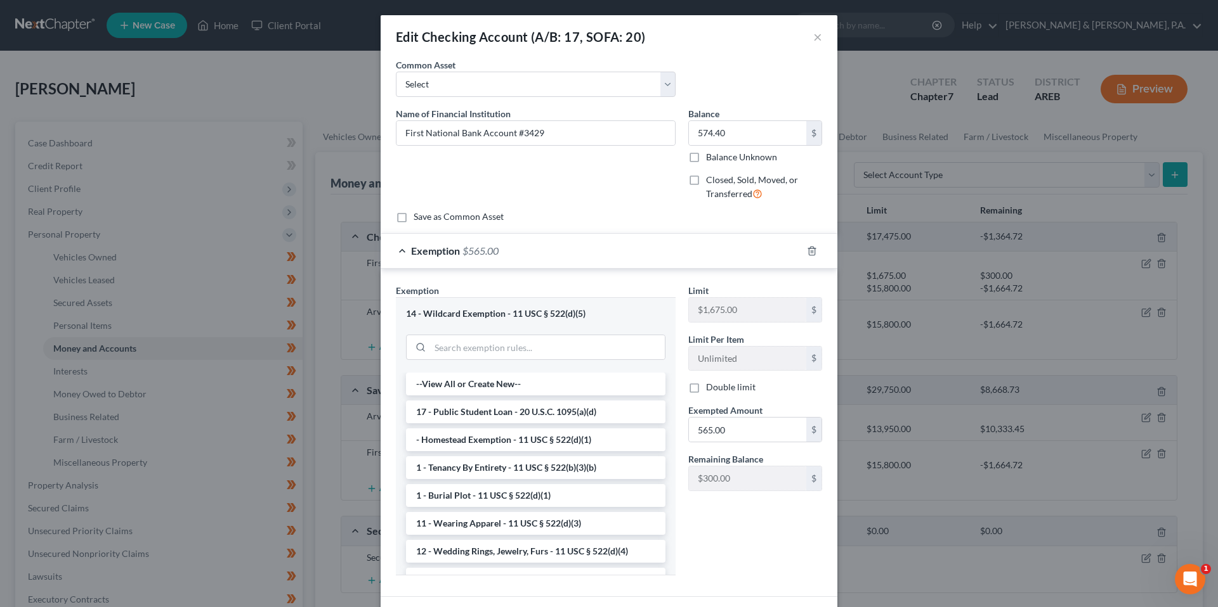
click at [698, 249] on div "Exemption $565.00" at bounding box center [590, 251] width 421 height 34
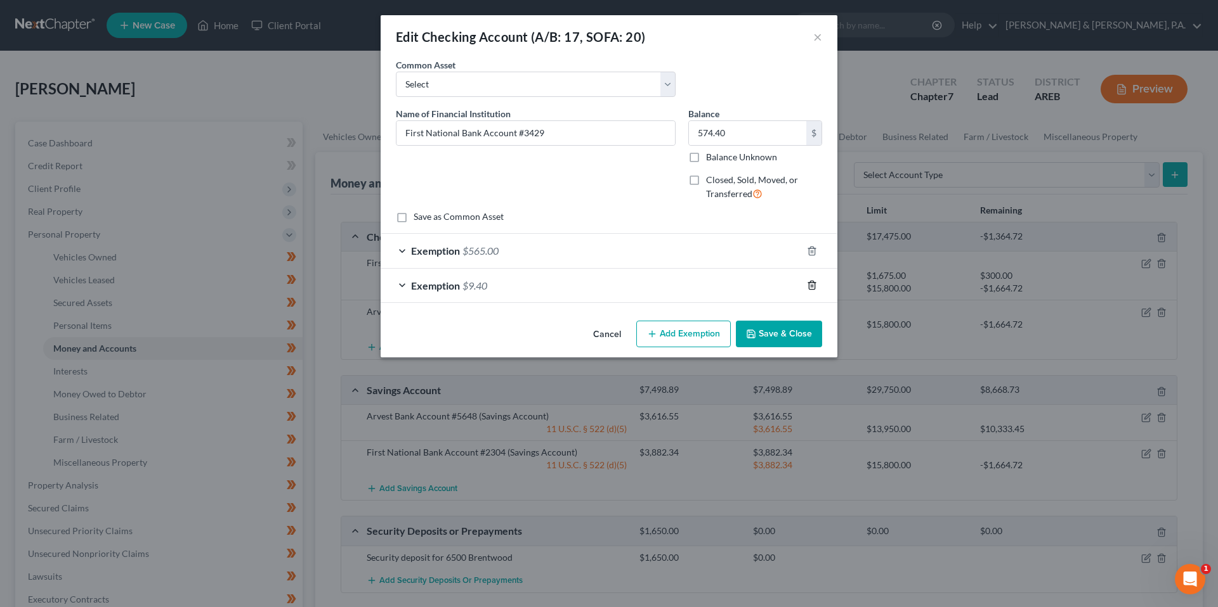
click at [812, 286] on line "button" at bounding box center [812, 286] width 0 height 3
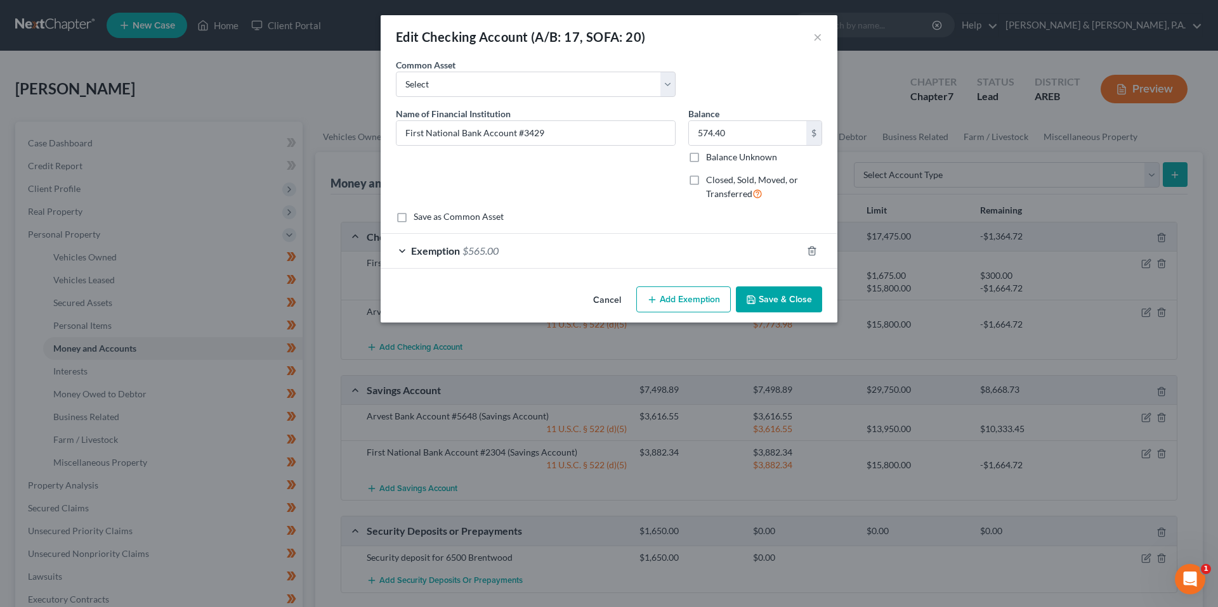
click at [726, 264] on div "Exemption $565.00" at bounding box center [590, 251] width 421 height 34
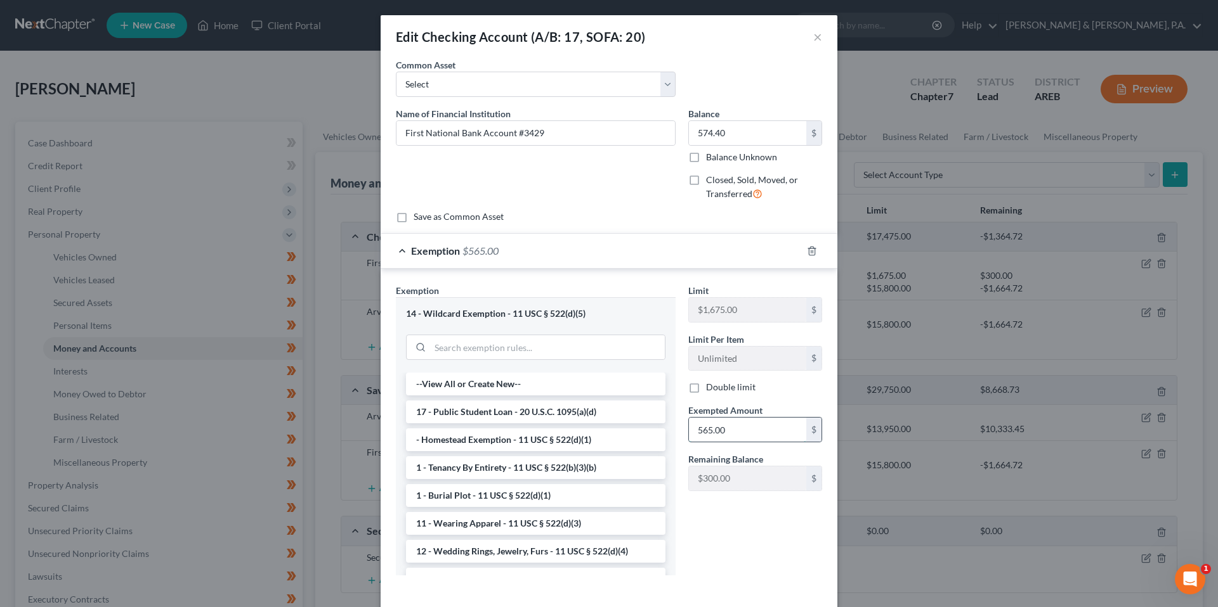
click at [741, 422] on input "565.00" at bounding box center [747, 430] width 117 height 24
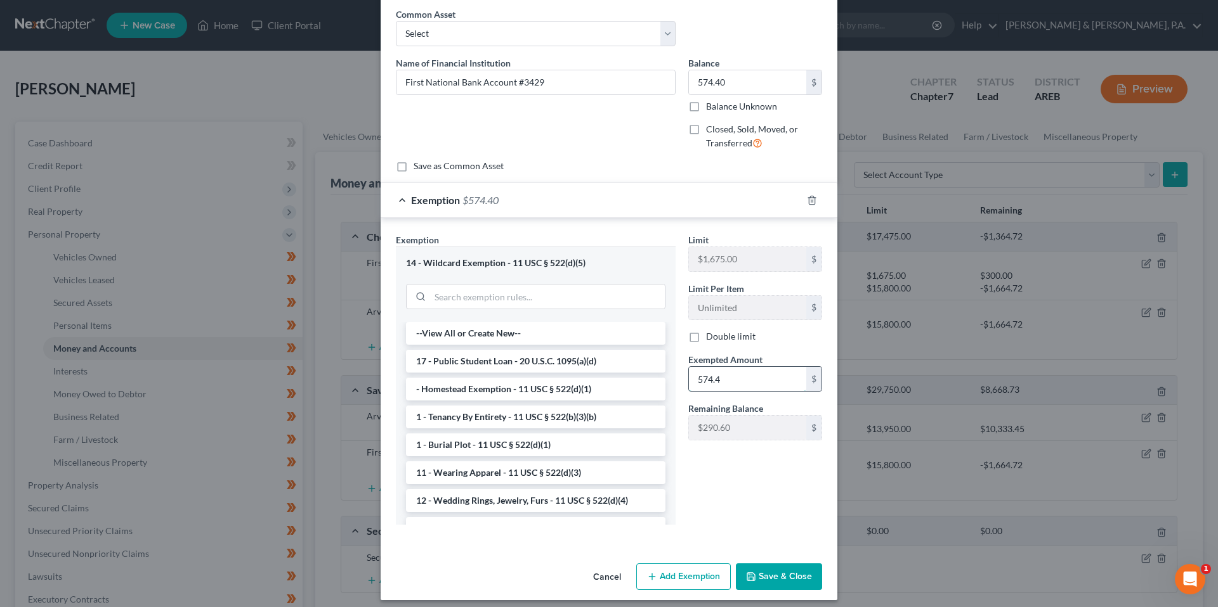
scroll to position [59, 0]
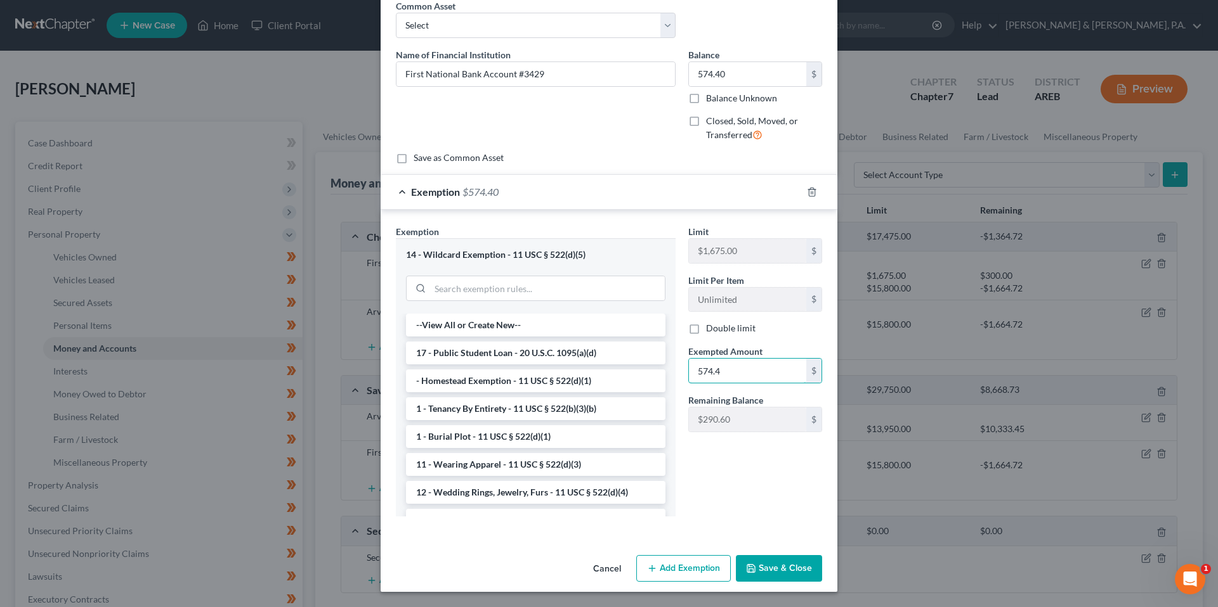
type input "574.4"
click at [765, 561] on button "Save & Close" at bounding box center [779, 568] width 86 height 27
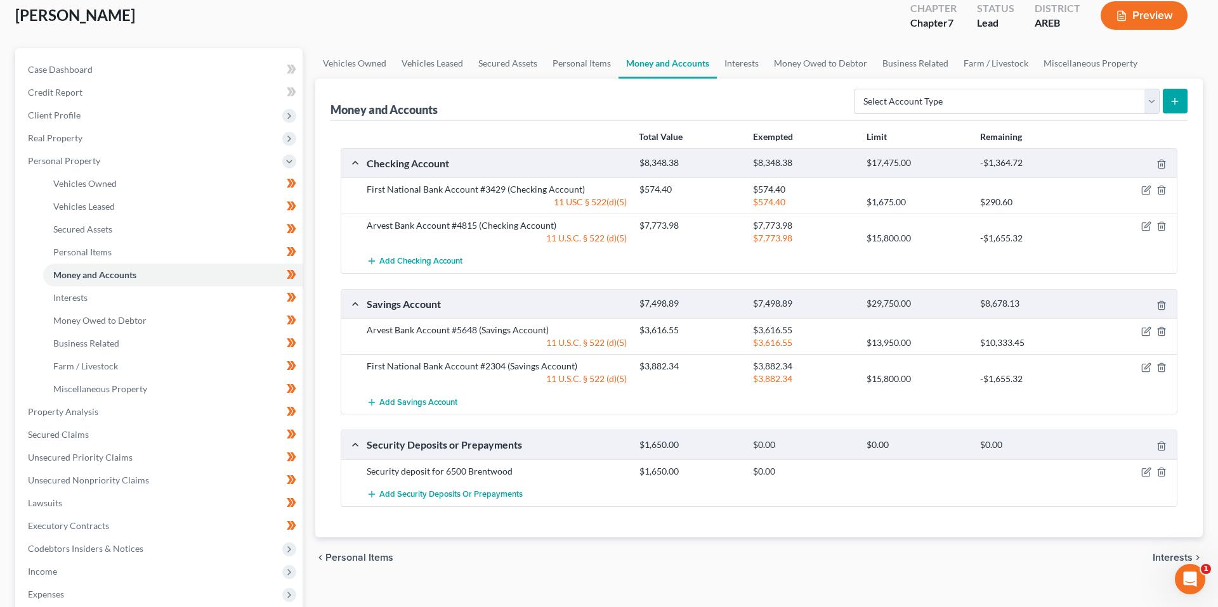
scroll to position [73, 0]
click at [573, 65] on link "Personal Items" at bounding box center [582, 64] width 74 height 30
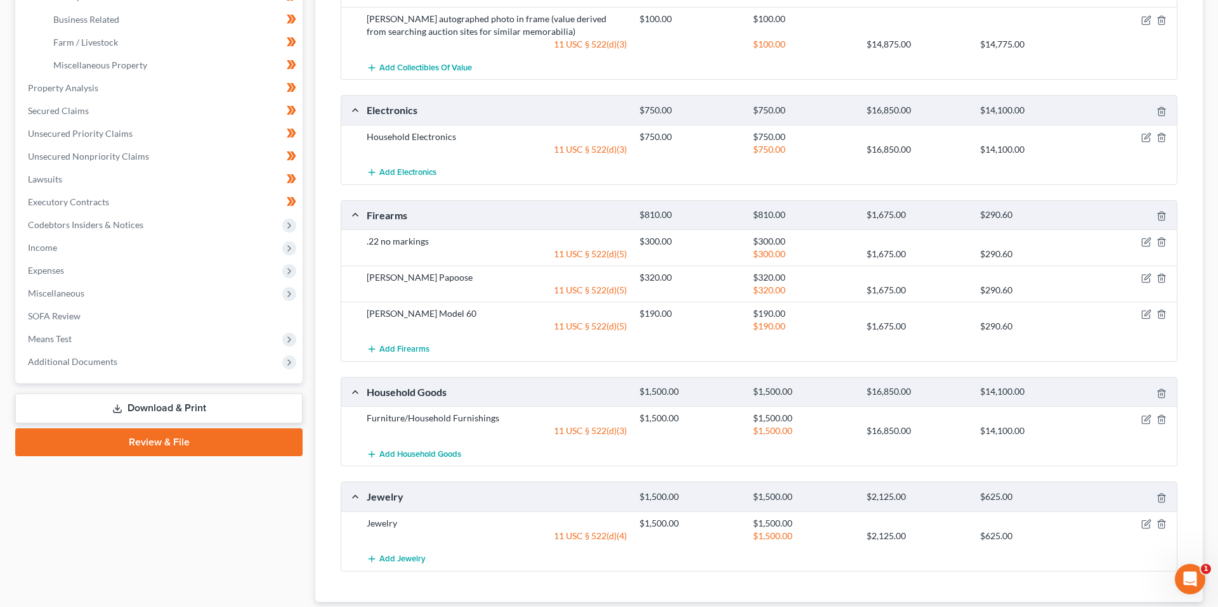
scroll to position [400, 0]
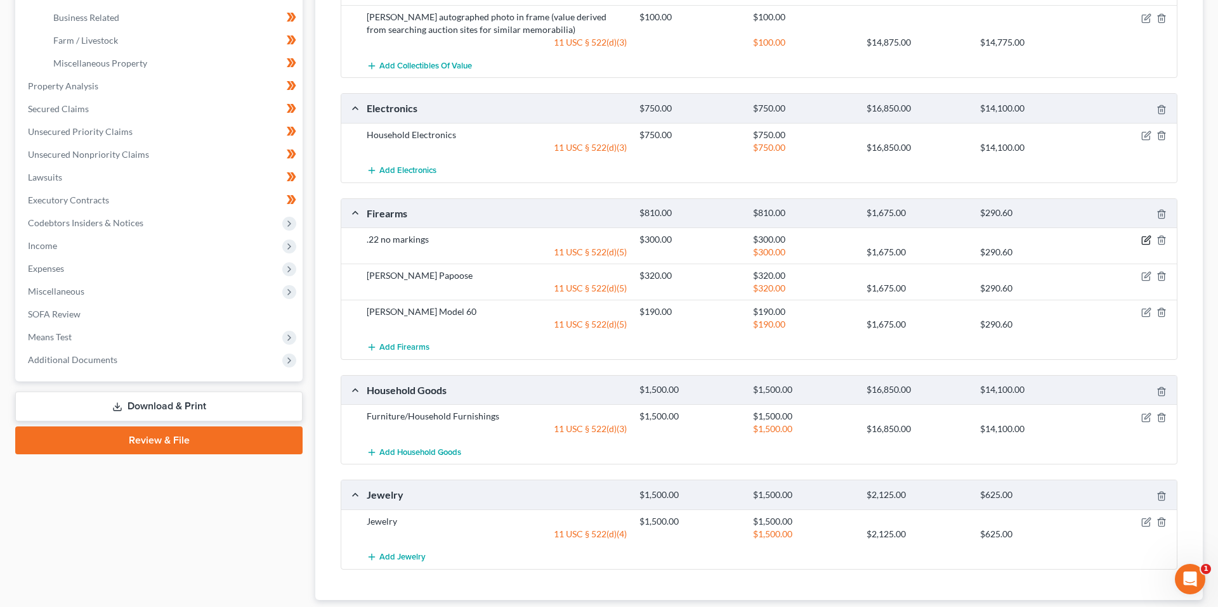
click at [1144, 242] on icon "button" at bounding box center [1147, 240] width 6 height 6
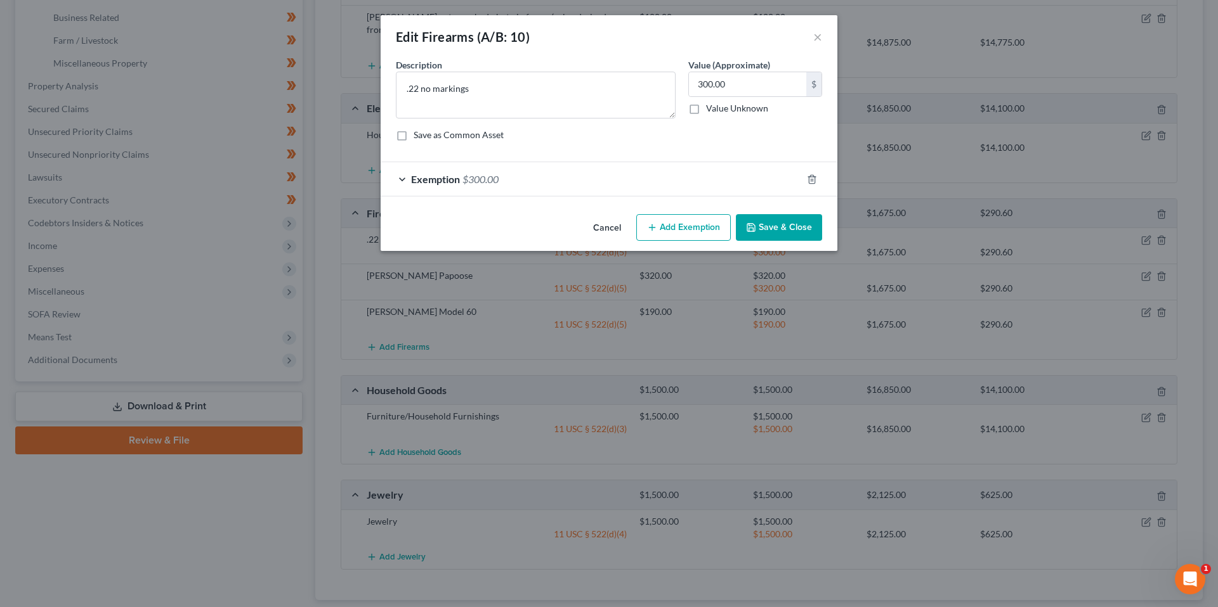
click at [540, 188] on div "Exemption $300.00" at bounding box center [590, 179] width 421 height 34
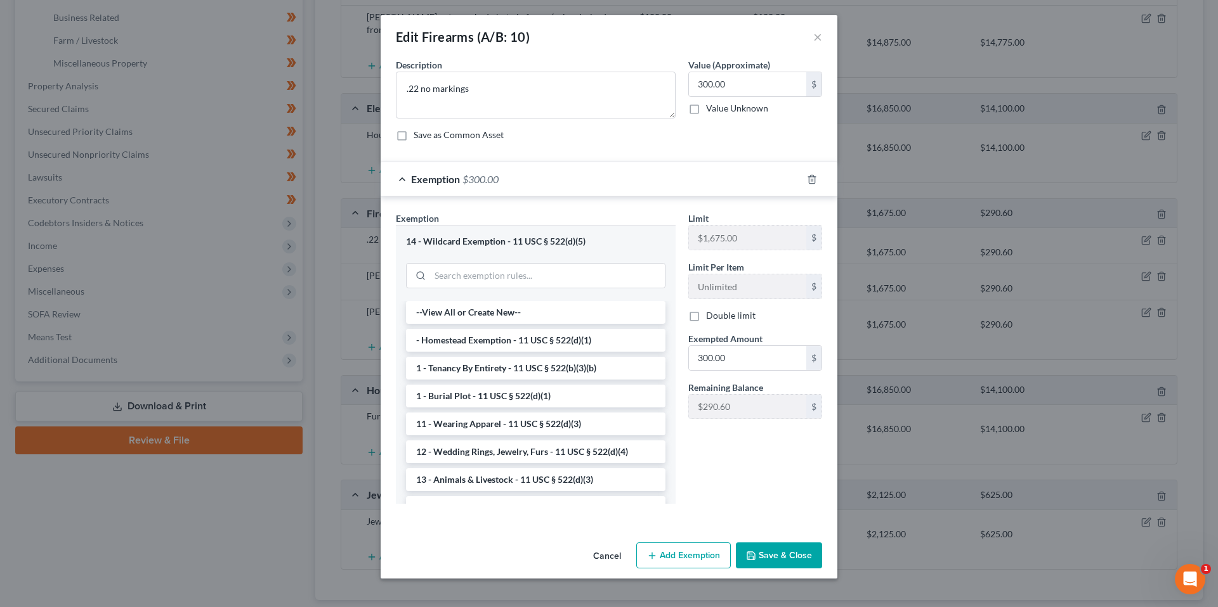
click at [620, 559] on button "Cancel" at bounding box center [607, 556] width 48 height 25
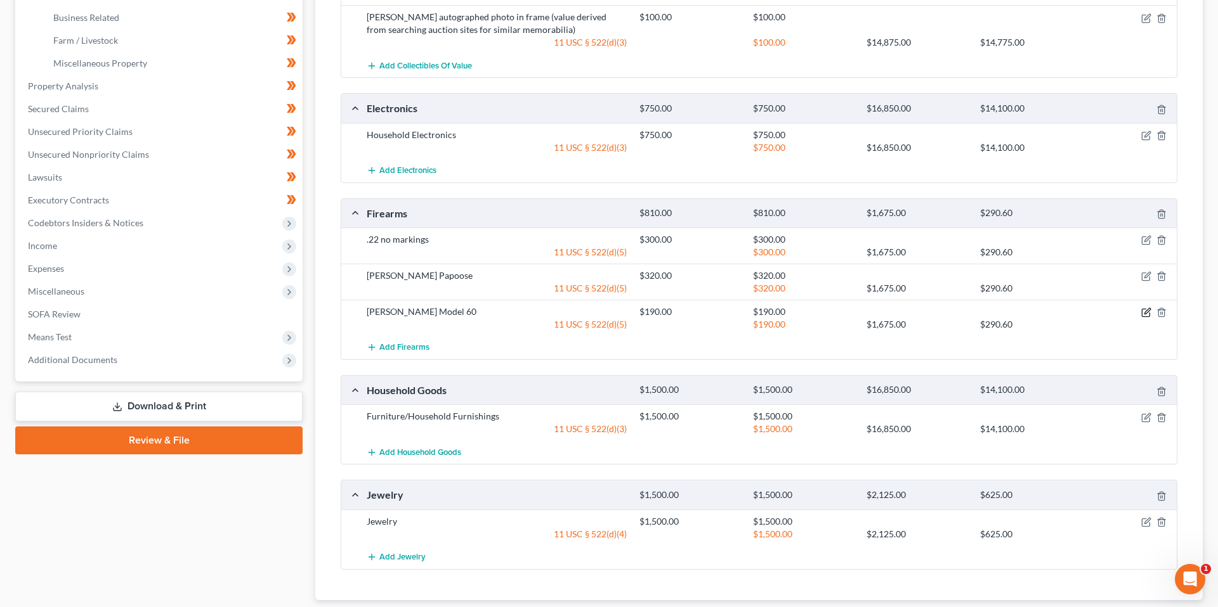
click at [1143, 312] on icon "button" at bounding box center [1146, 313] width 10 height 10
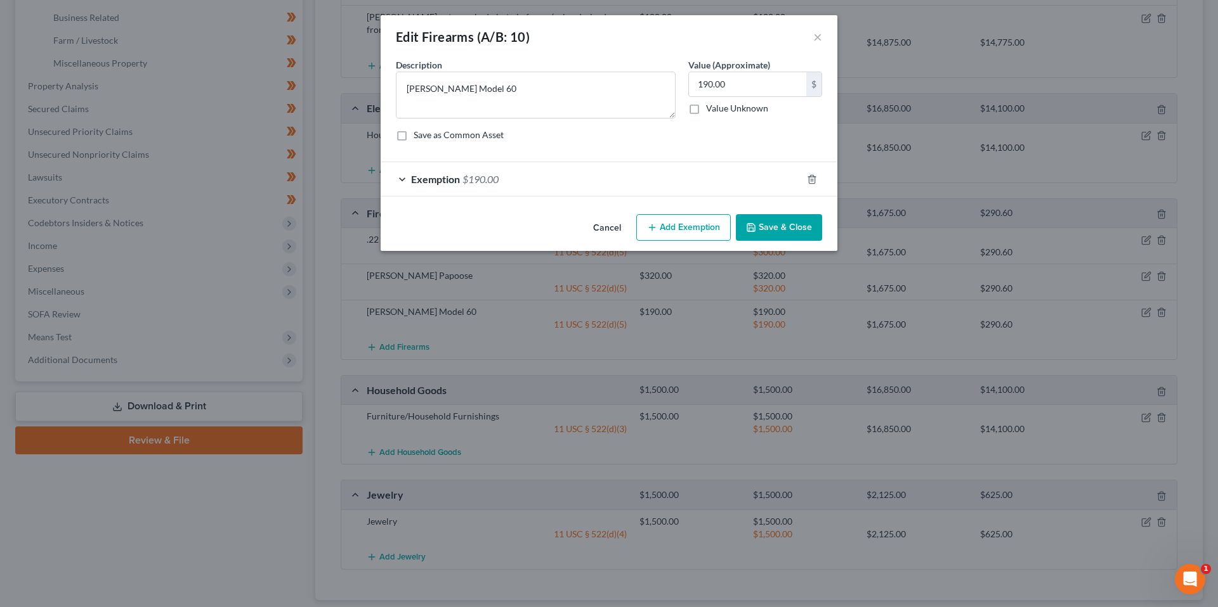
click at [588, 170] on div "Exemption $190.00" at bounding box center [590, 179] width 421 height 34
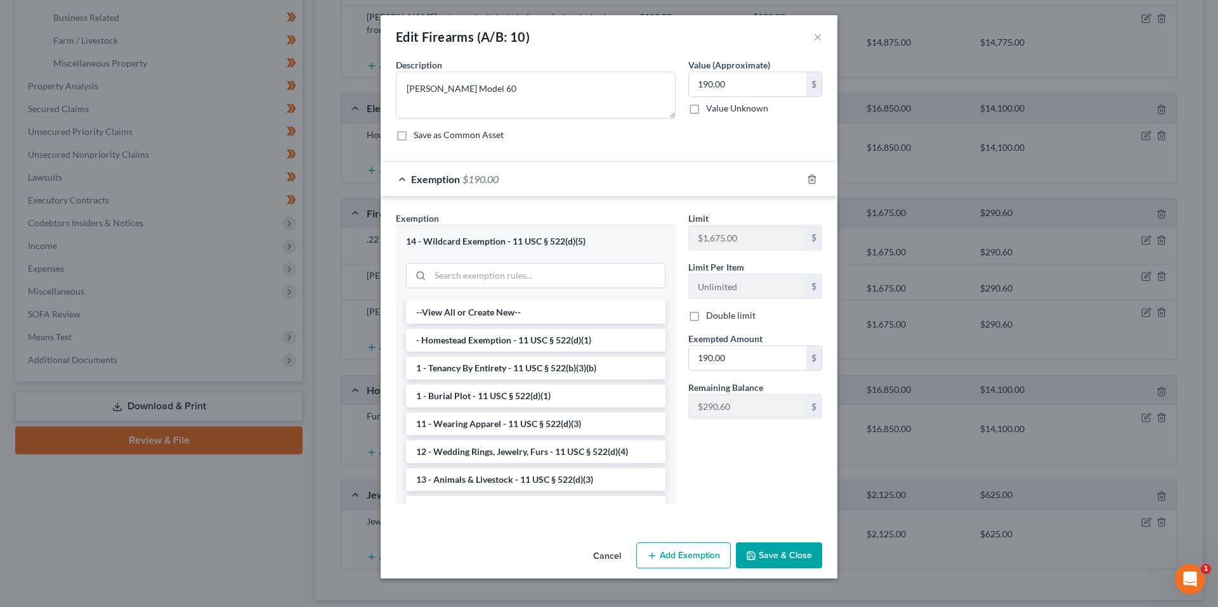
click at [602, 553] on button "Cancel" at bounding box center [607, 556] width 48 height 25
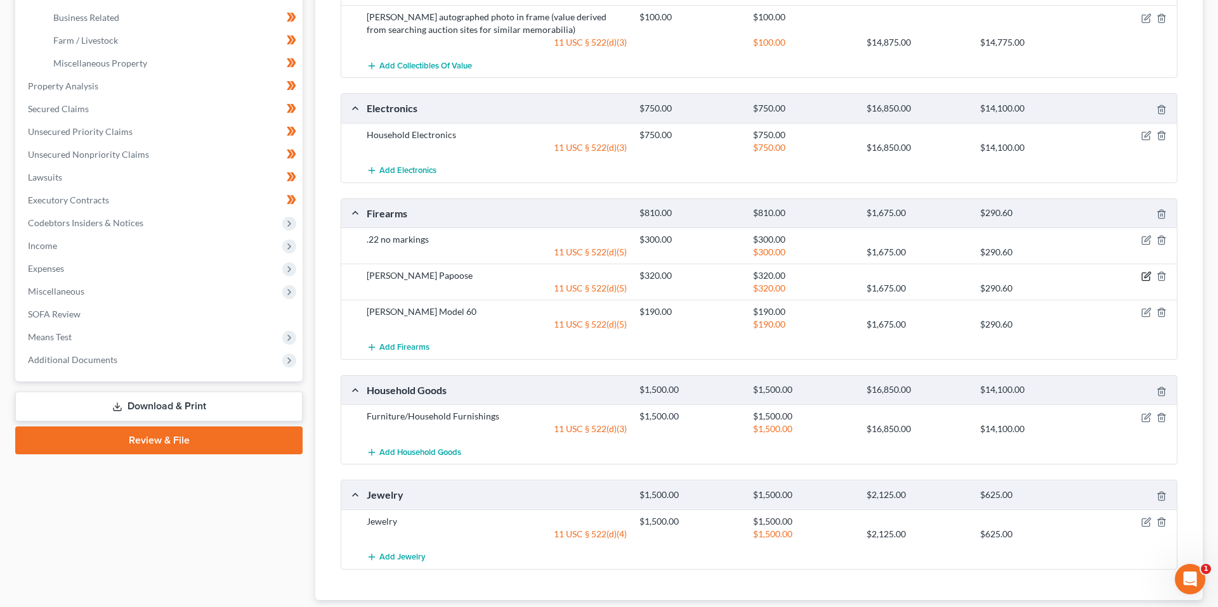
click at [1141, 280] on icon "button" at bounding box center [1145, 277] width 8 height 8
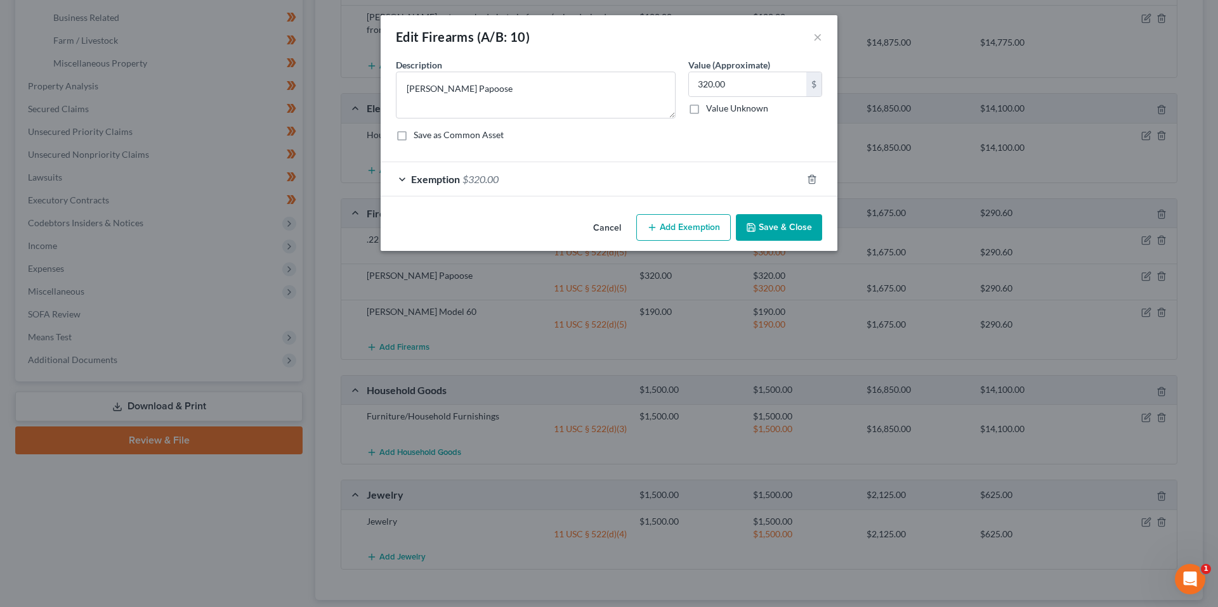
click at [476, 183] on span "$320.00" at bounding box center [480, 179] width 36 height 12
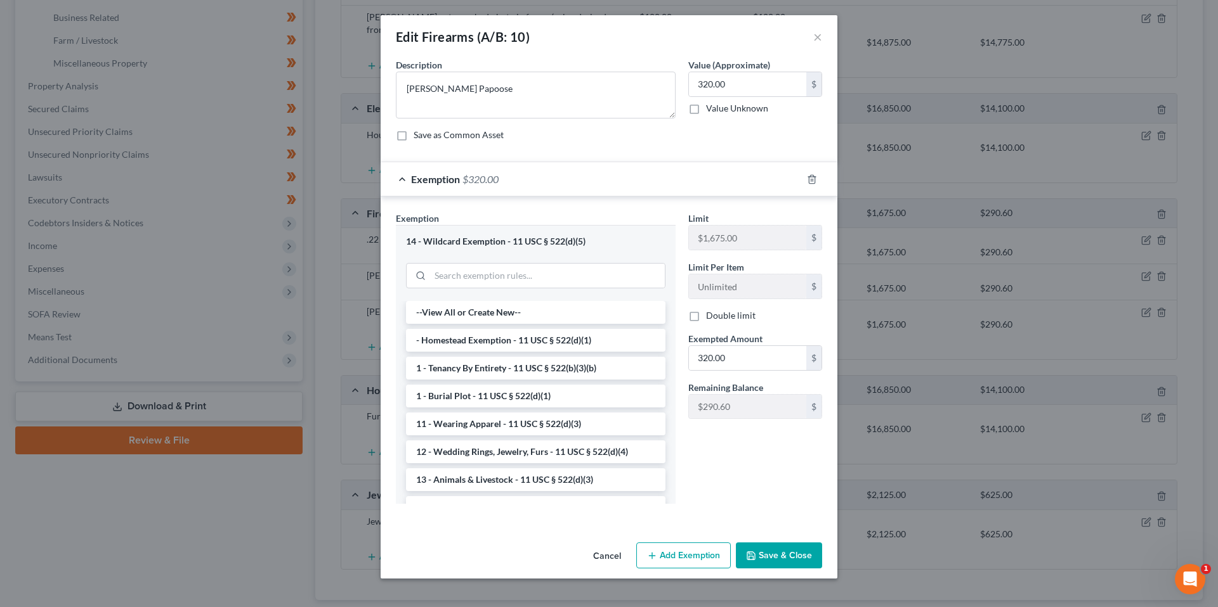
click at [610, 555] on button "Cancel" at bounding box center [607, 556] width 48 height 25
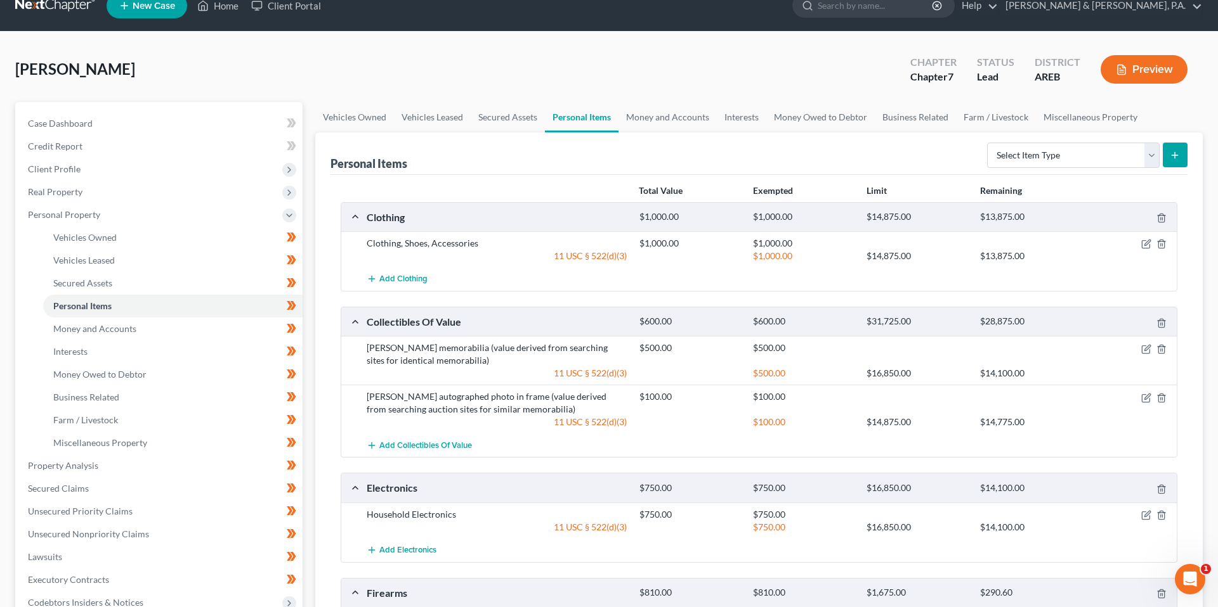
scroll to position [13, 0]
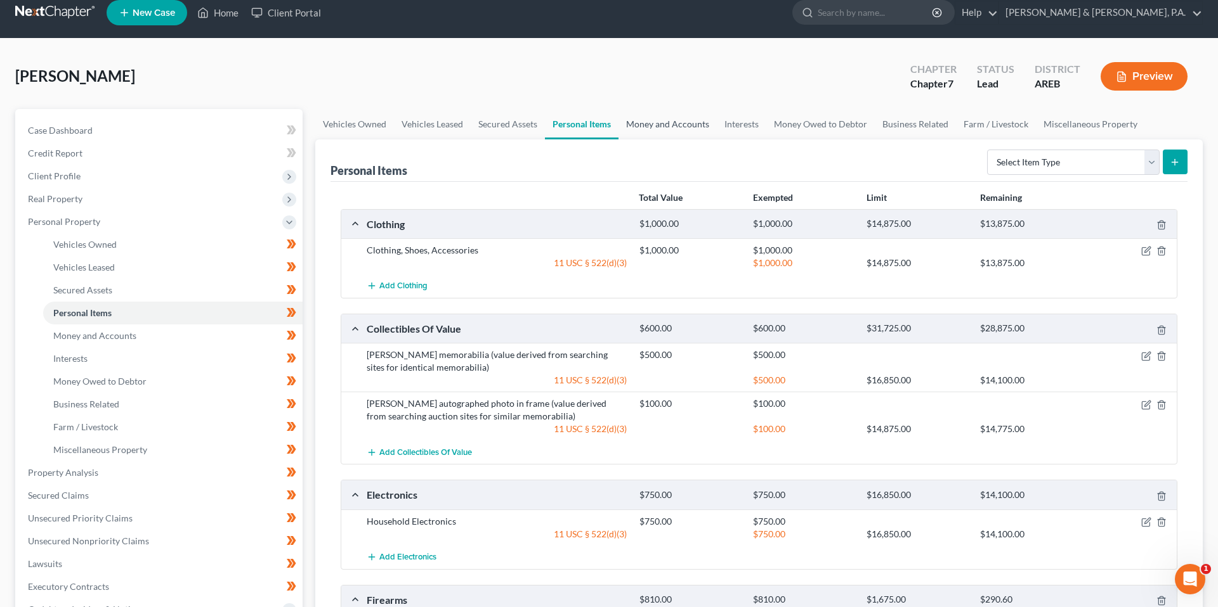
click at [686, 121] on link "Money and Accounts" at bounding box center [667, 124] width 98 height 30
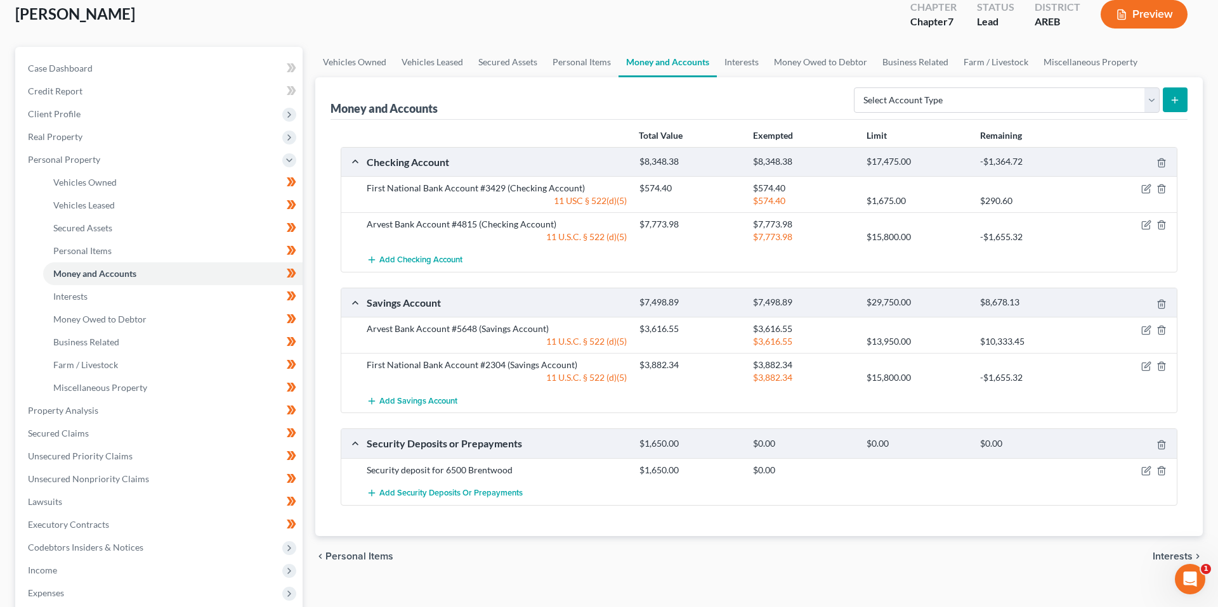
scroll to position [44, 0]
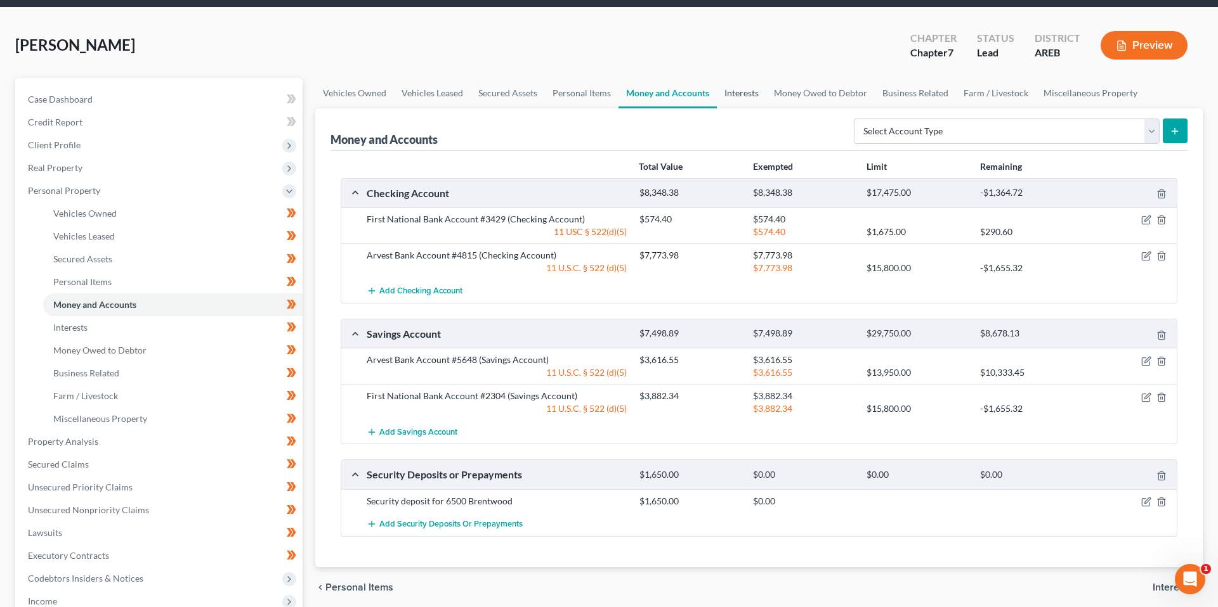
click at [734, 103] on link "Interests" at bounding box center [741, 93] width 49 height 30
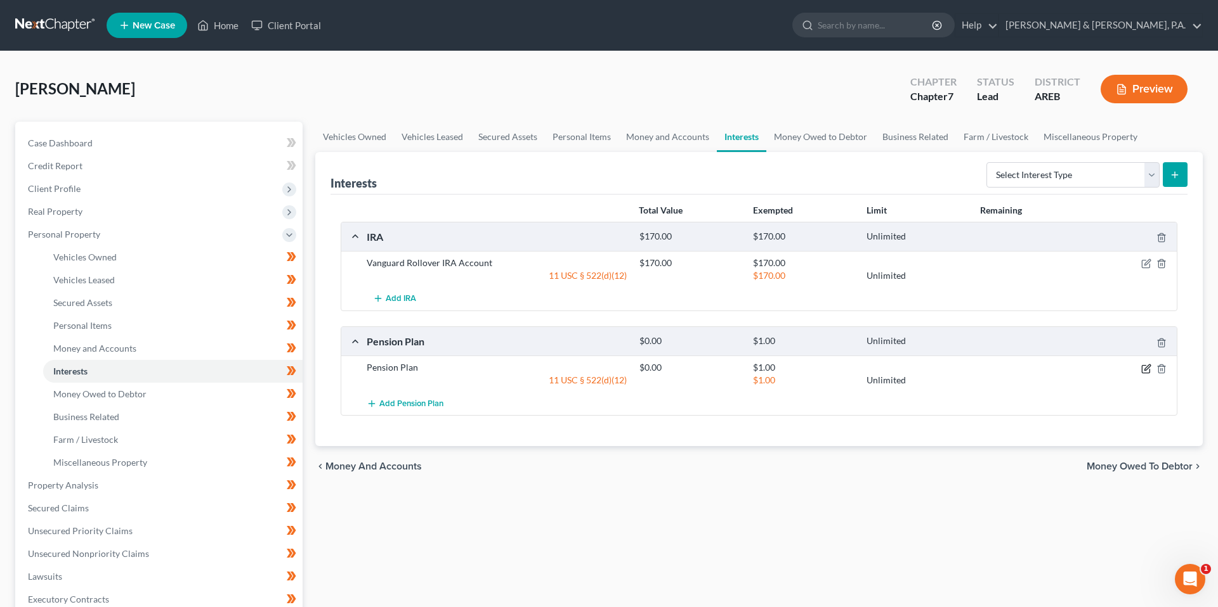
click at [1145, 370] on icon "button" at bounding box center [1147, 368] width 6 height 6
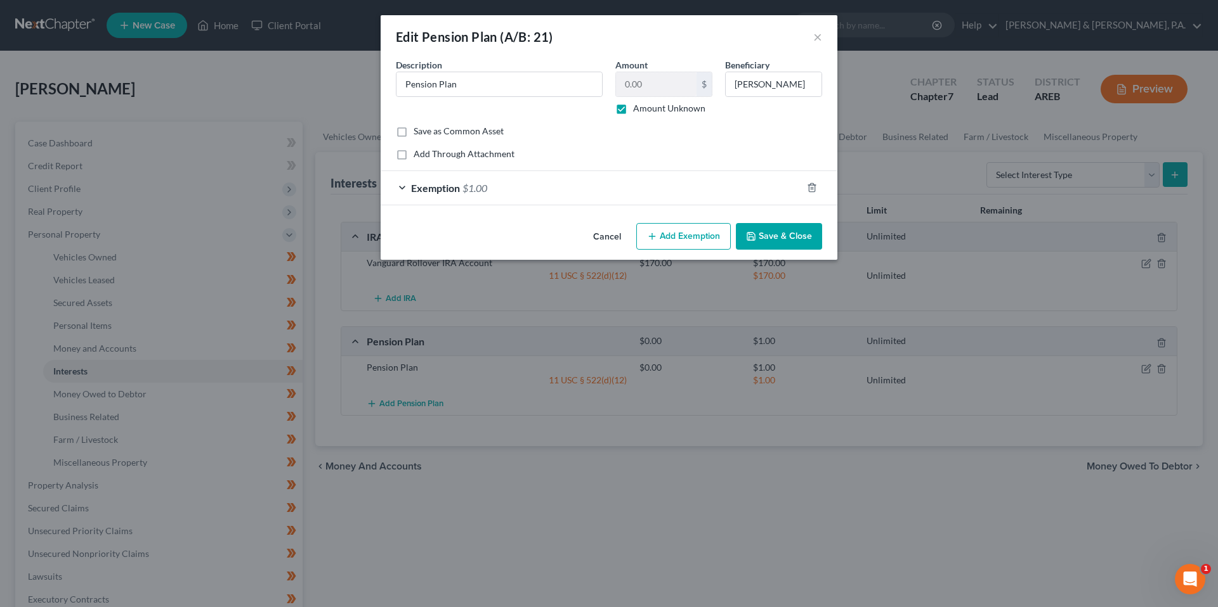
click at [607, 196] on div "Exemption $1.00" at bounding box center [590, 188] width 421 height 34
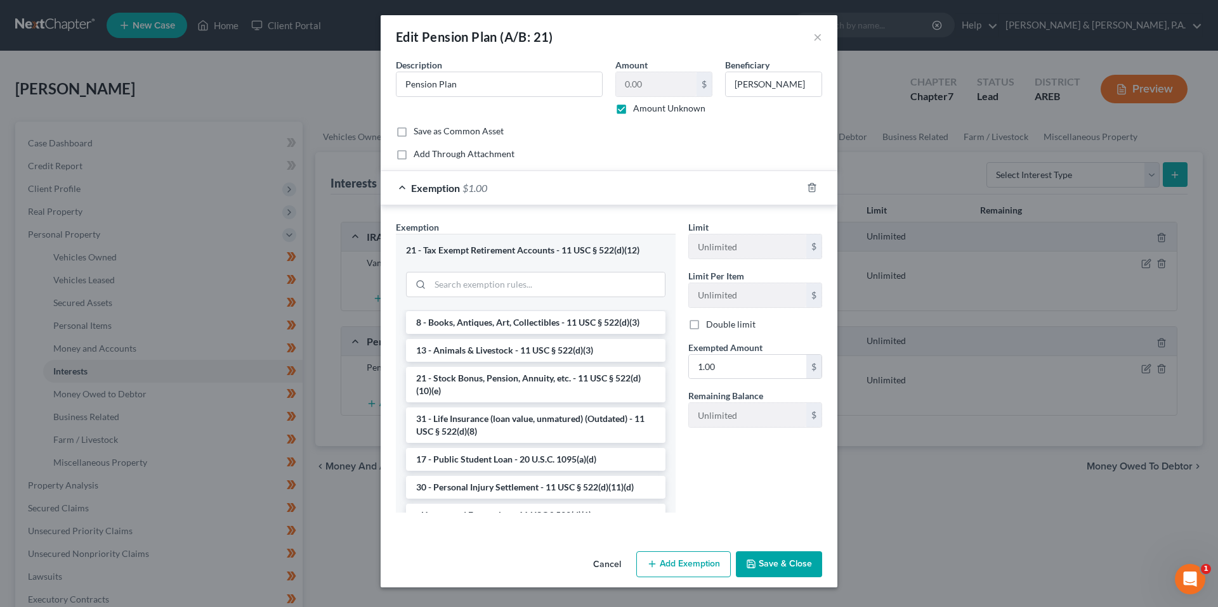
scroll to position [964, 0]
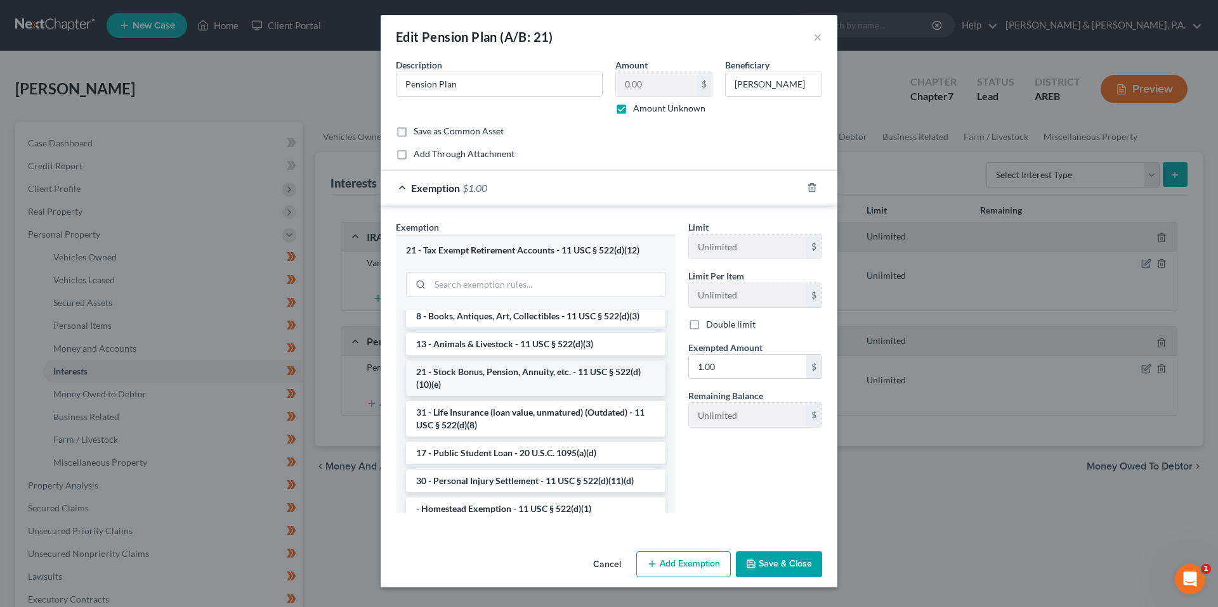
click at [557, 375] on li "21 - Stock Bonus, Pension, Annuity, etc. - 11 USC § 522(d)(10)(e)" at bounding box center [535, 379] width 259 height 36
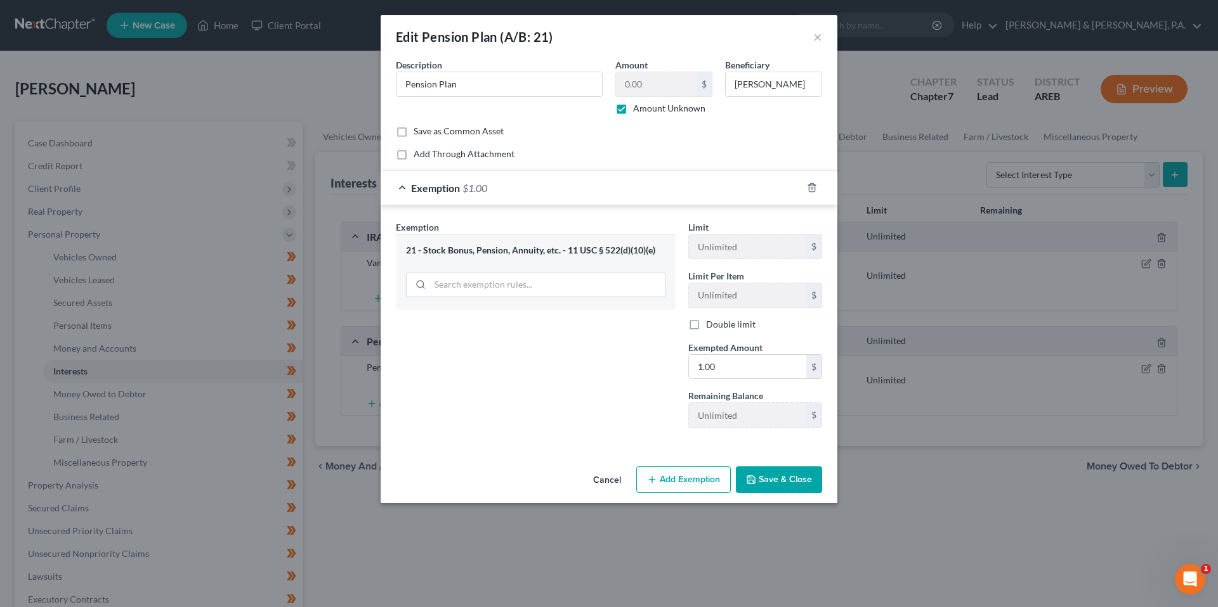
click at [786, 475] on button "Save & Close" at bounding box center [779, 480] width 86 height 27
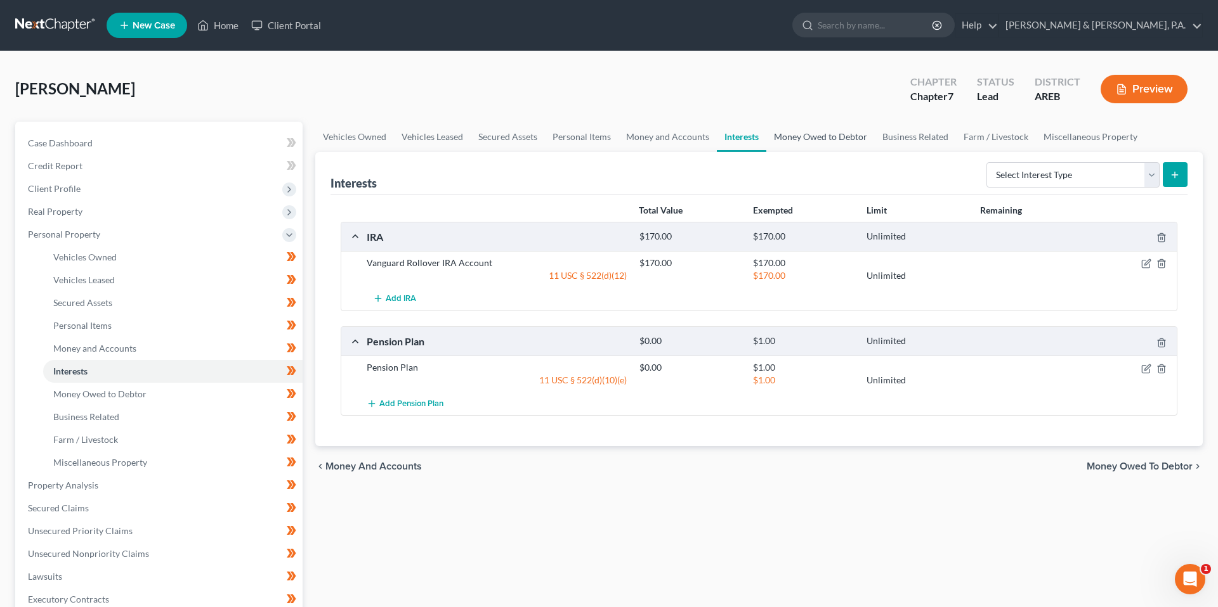
click at [795, 127] on link "Money Owed to Debtor" at bounding box center [820, 137] width 108 height 30
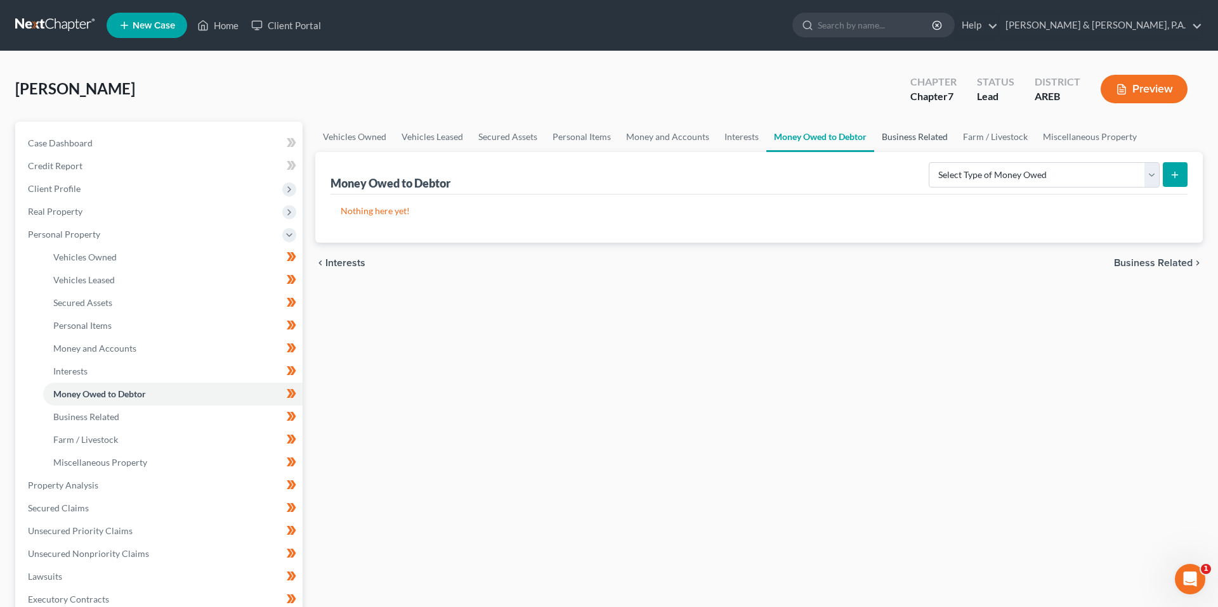
click at [923, 135] on link "Business Related" at bounding box center [914, 137] width 81 height 30
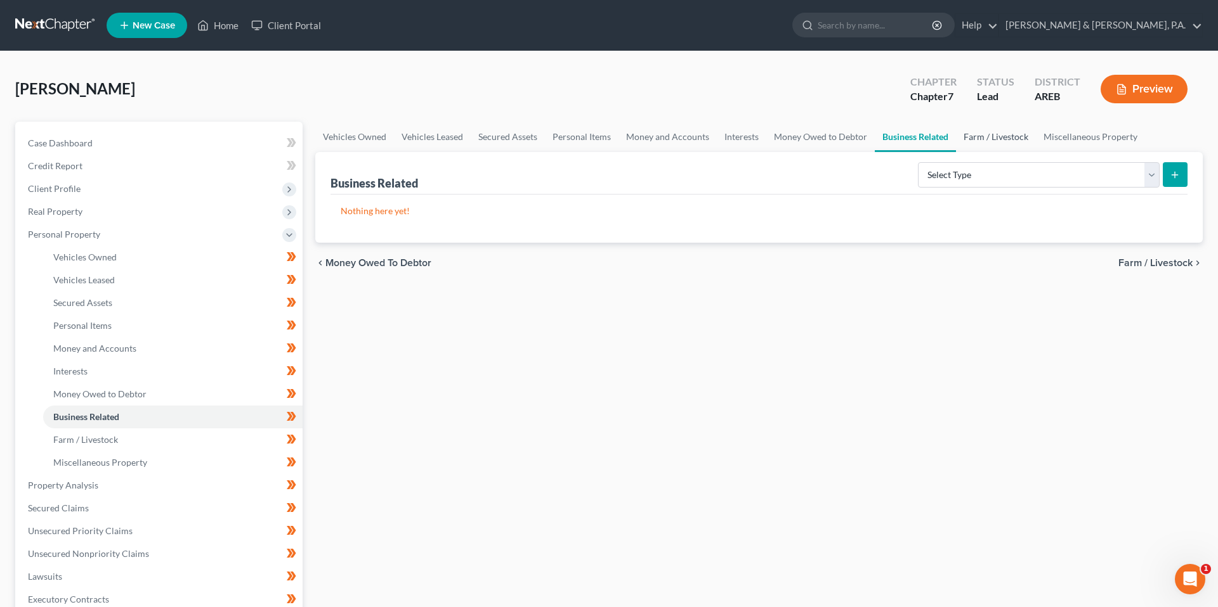
click at [994, 133] on link "Farm / Livestock" at bounding box center [996, 137] width 80 height 30
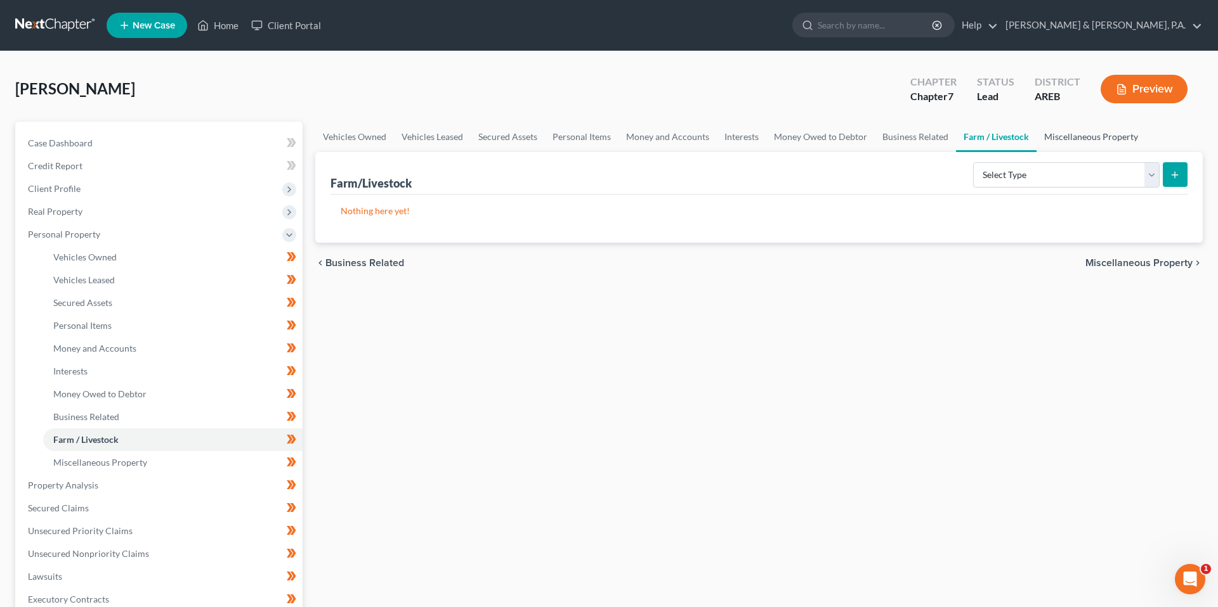
click at [1065, 133] on link "Miscellaneous Property" at bounding box center [1090, 137] width 109 height 30
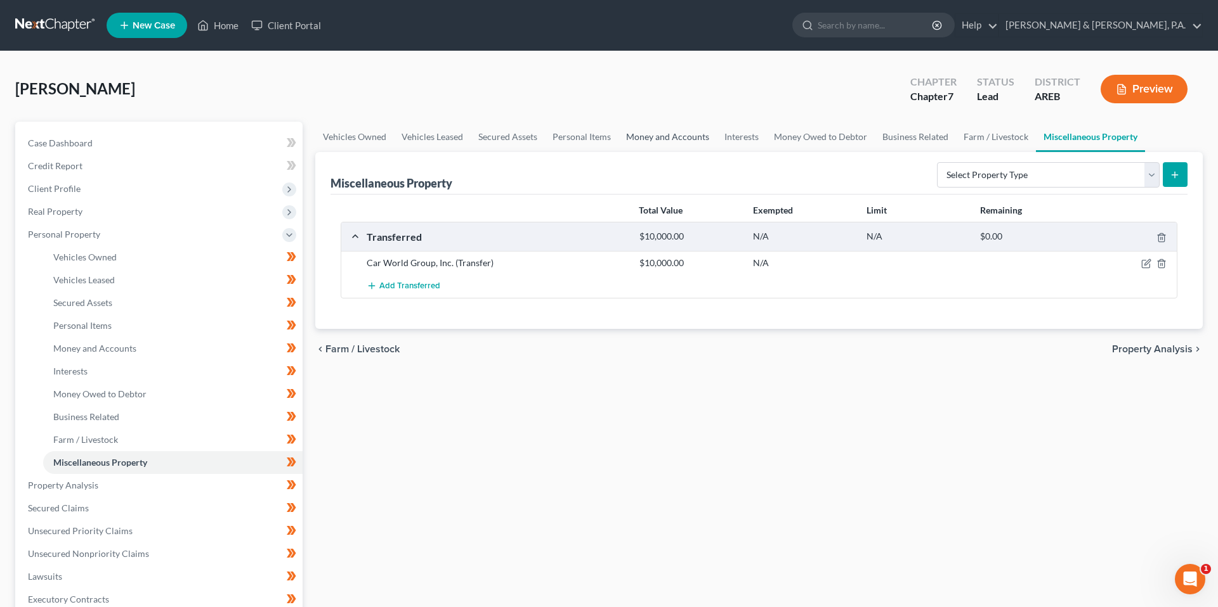
click at [666, 135] on link "Money and Accounts" at bounding box center [667, 137] width 98 height 30
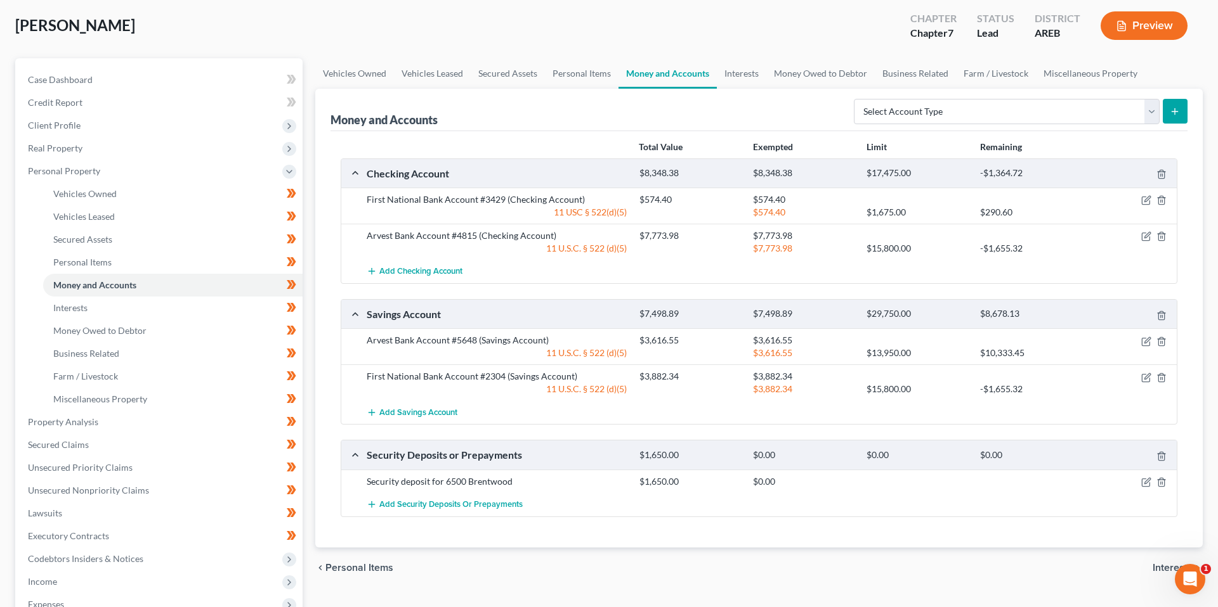
scroll to position [70, 0]
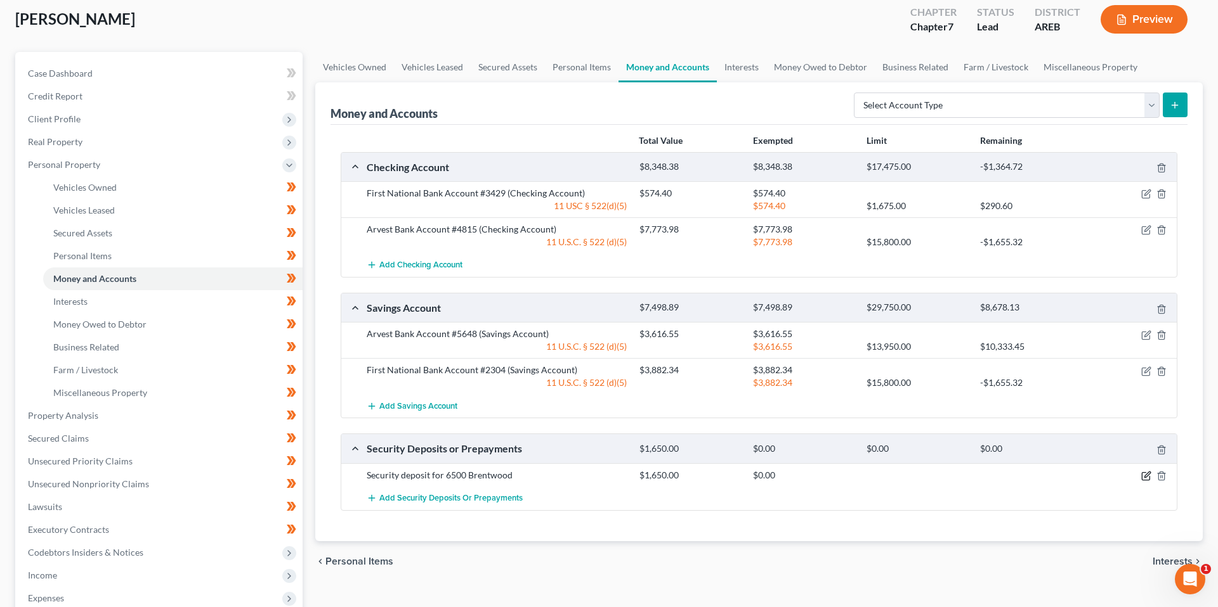
click at [1143, 476] on icon "button" at bounding box center [1146, 476] width 10 height 10
select select "3"
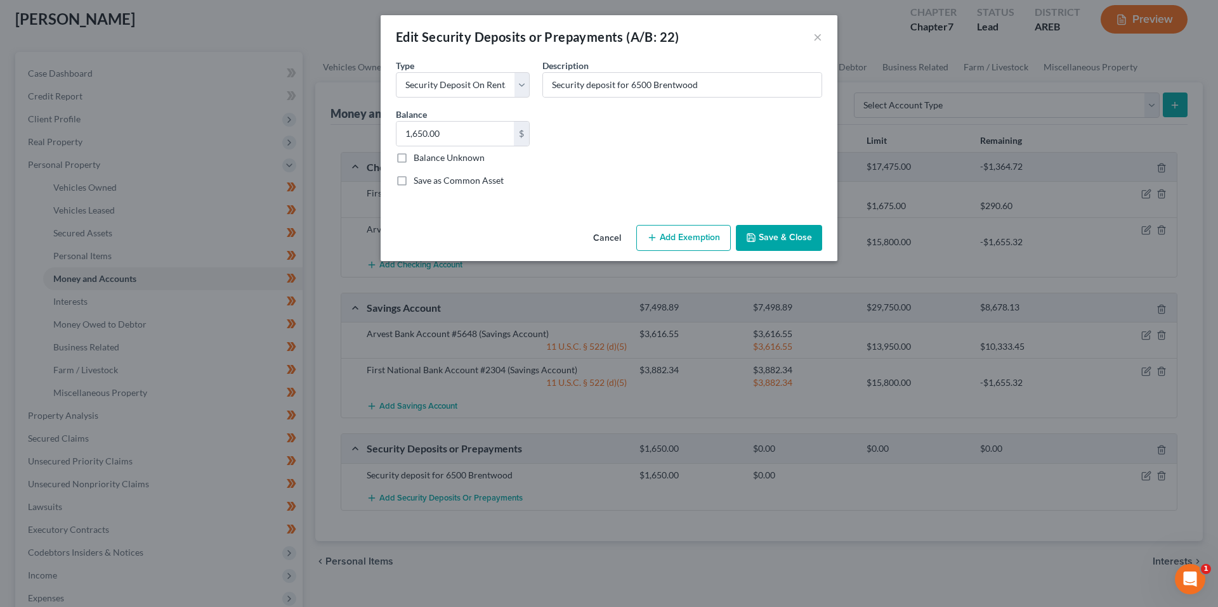
click at [659, 245] on button "Add Exemption" at bounding box center [683, 238] width 94 height 27
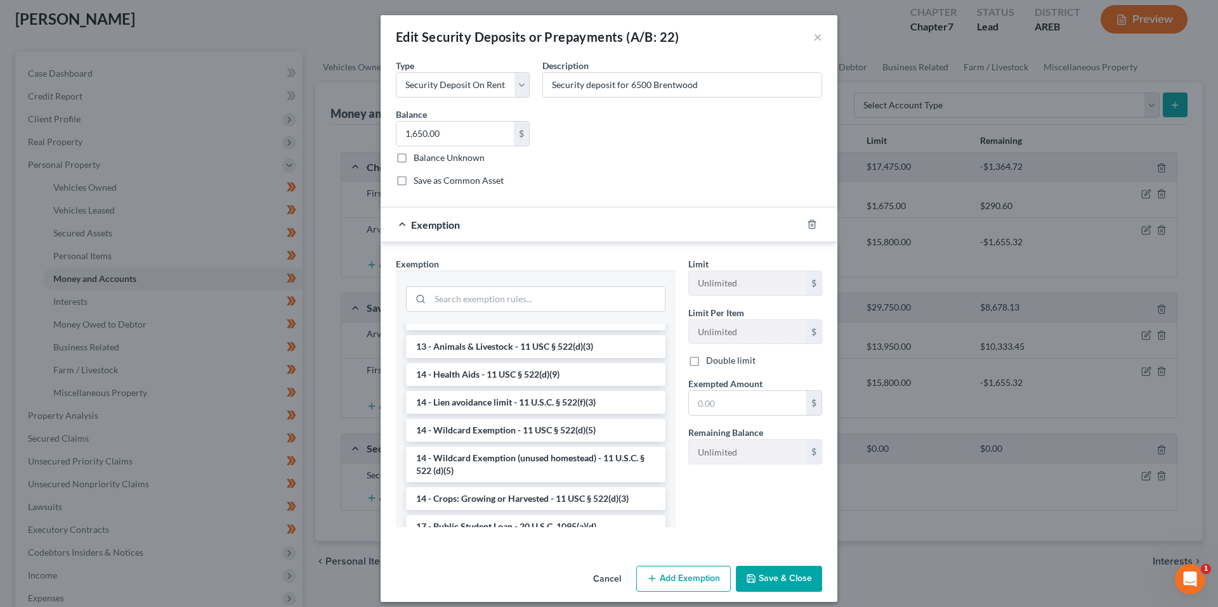
scroll to position [158, 0]
click at [599, 429] on li "14 - Wildcard Exemption - 11 USC § 522(d)(5)" at bounding box center [535, 429] width 259 height 23
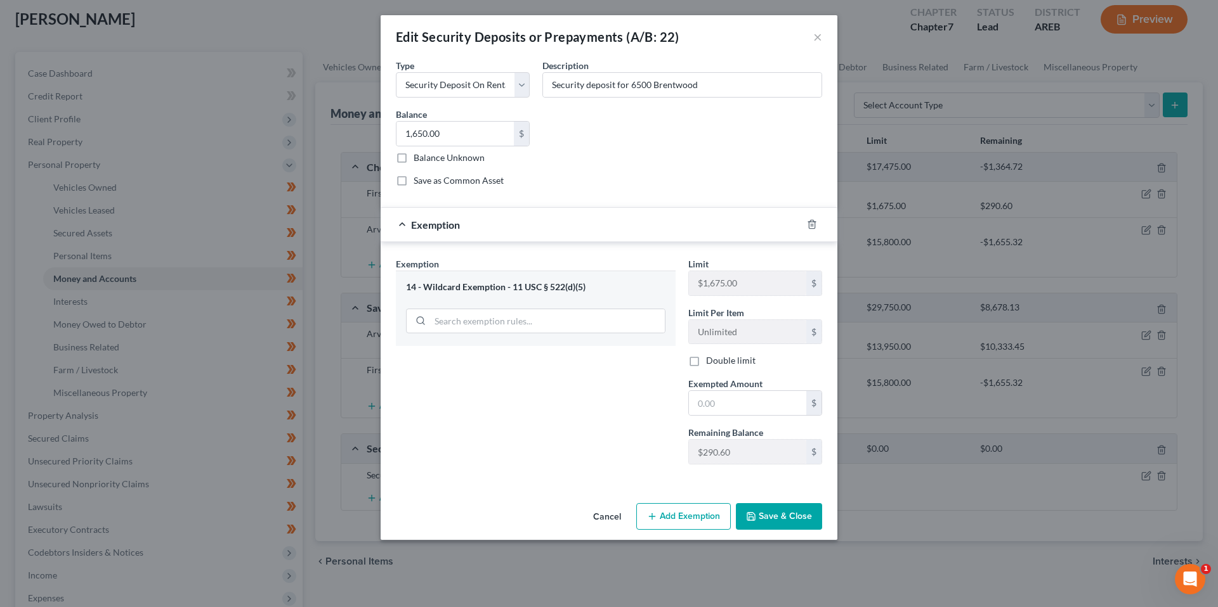
click at [755, 384] on span "Exempted Amount" at bounding box center [725, 384] width 74 height 11
click at [750, 396] on input "text" at bounding box center [747, 403] width 117 height 24
type input "290.6"
click at [777, 521] on button "Save & Close" at bounding box center [779, 516] width 86 height 27
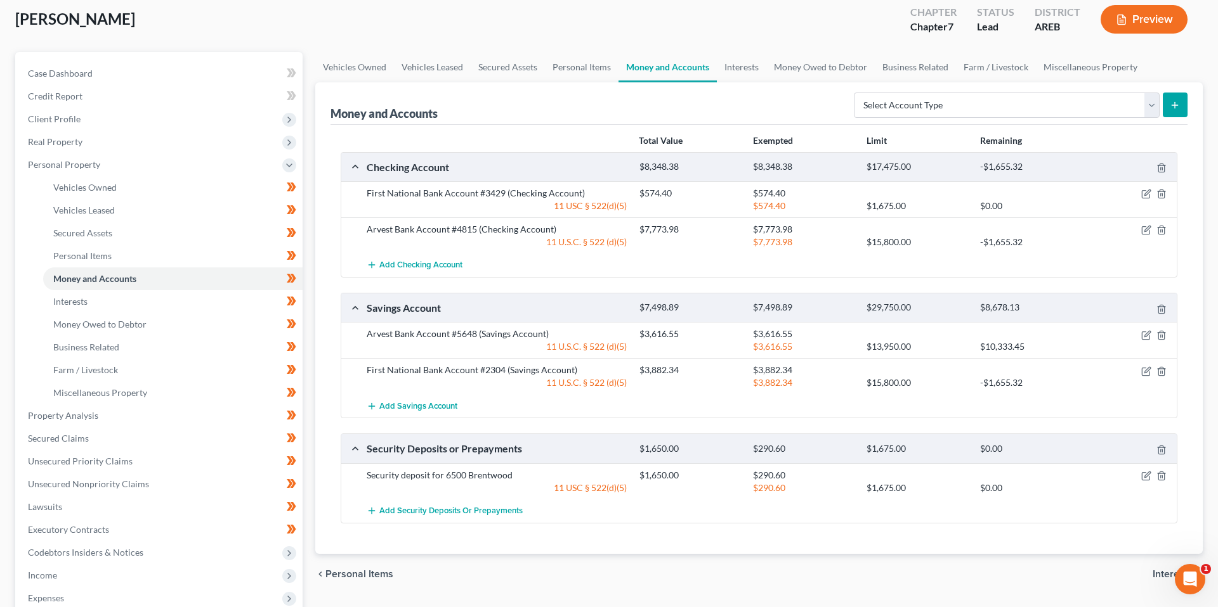
click at [563, 106] on div "Money and Accounts Select Account Type Brokerage (A/B: 18, SOFA: 20) Cash on Ha…" at bounding box center [758, 103] width 857 height 42
click at [416, 23] on div "[PERSON_NAME] Upgraded Chapter Chapter 7 Status Lead District AREB Preview" at bounding box center [608, 24] width 1187 height 55
click at [449, 24] on div "[PERSON_NAME] Upgraded Chapter Chapter 7 Status Lead District AREB Preview" at bounding box center [608, 24] width 1187 height 55
click at [647, 102] on div "Money and Accounts Select Account Type Brokerage (A/B: 18, SOFA: 20) Cash on Ha…" at bounding box center [758, 103] width 857 height 42
click at [493, 112] on div "Money and Accounts Select Account Type Brokerage (A/B: 18, SOFA: 20) Cash on Ha…" at bounding box center [758, 103] width 857 height 42
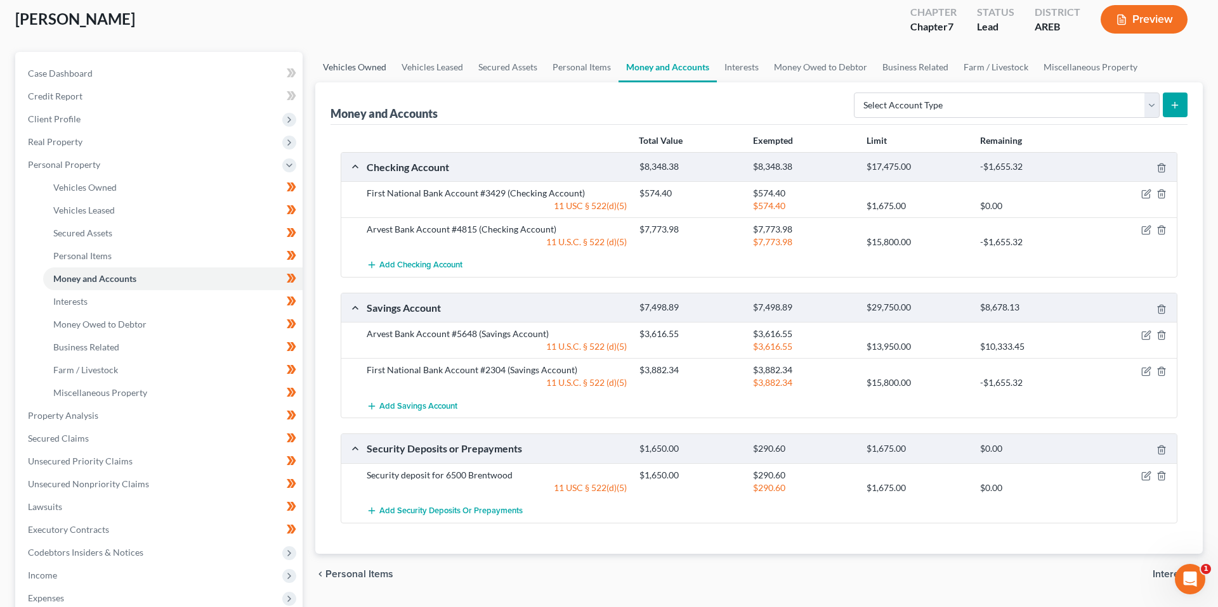
click at [367, 67] on link "Vehicles Owned" at bounding box center [354, 67] width 79 height 30
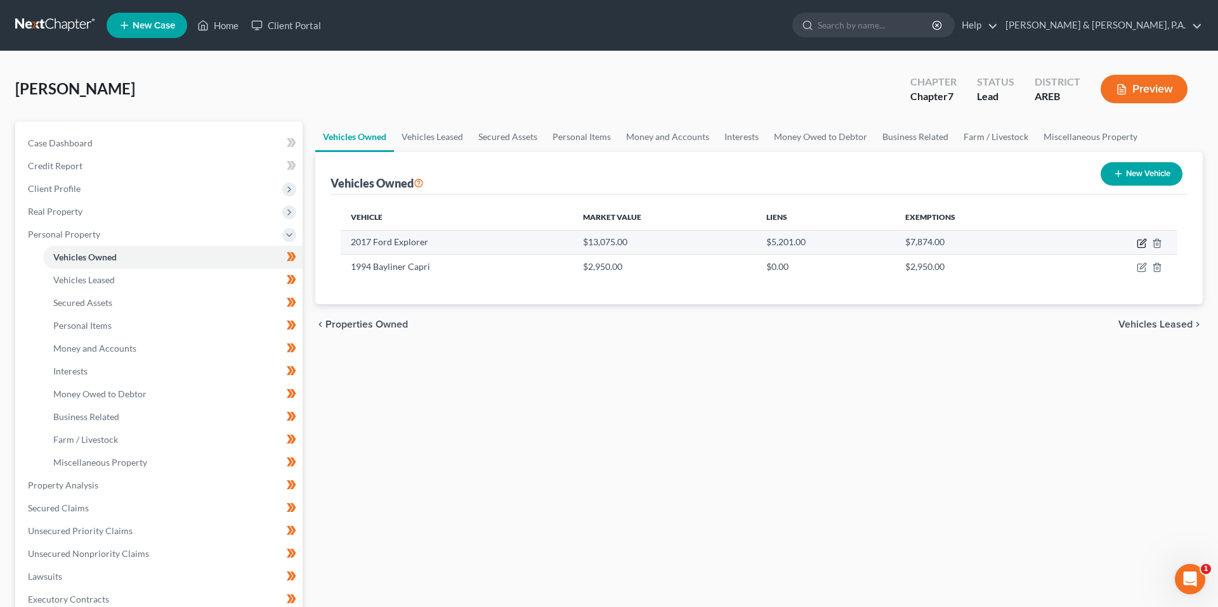
click at [1140, 245] on icon "button" at bounding box center [1143, 242] width 6 height 6
select select "0"
select select "9"
select select "2"
select select "0"
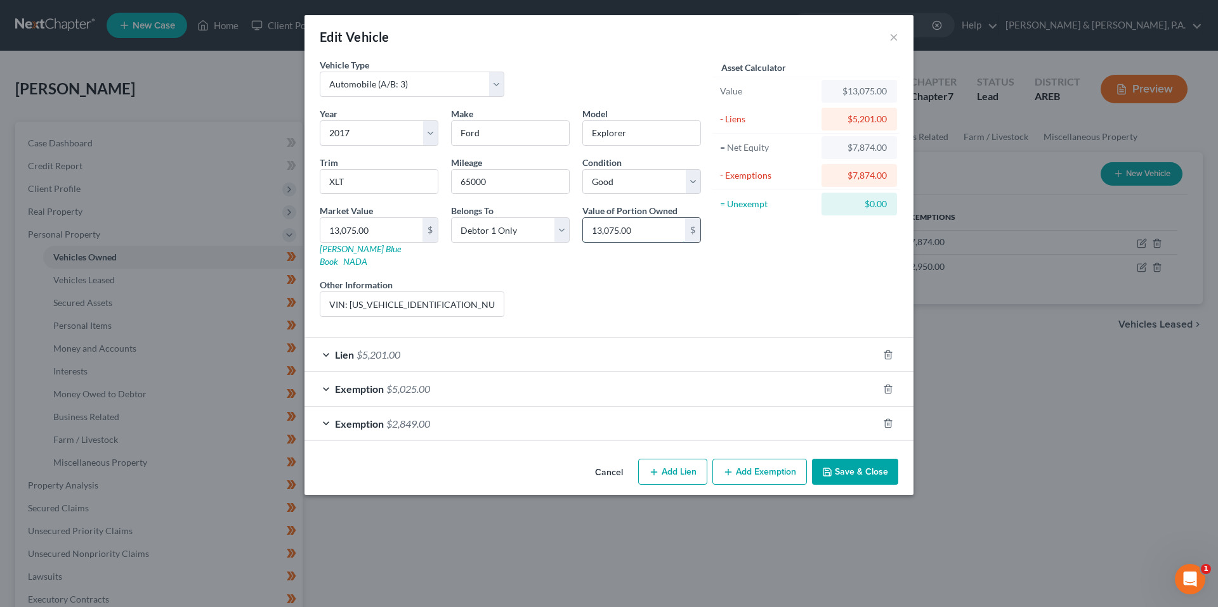
click at [630, 232] on input "13,075.00" at bounding box center [634, 230] width 102 height 24
click at [618, 460] on button "Cancel" at bounding box center [609, 472] width 48 height 25
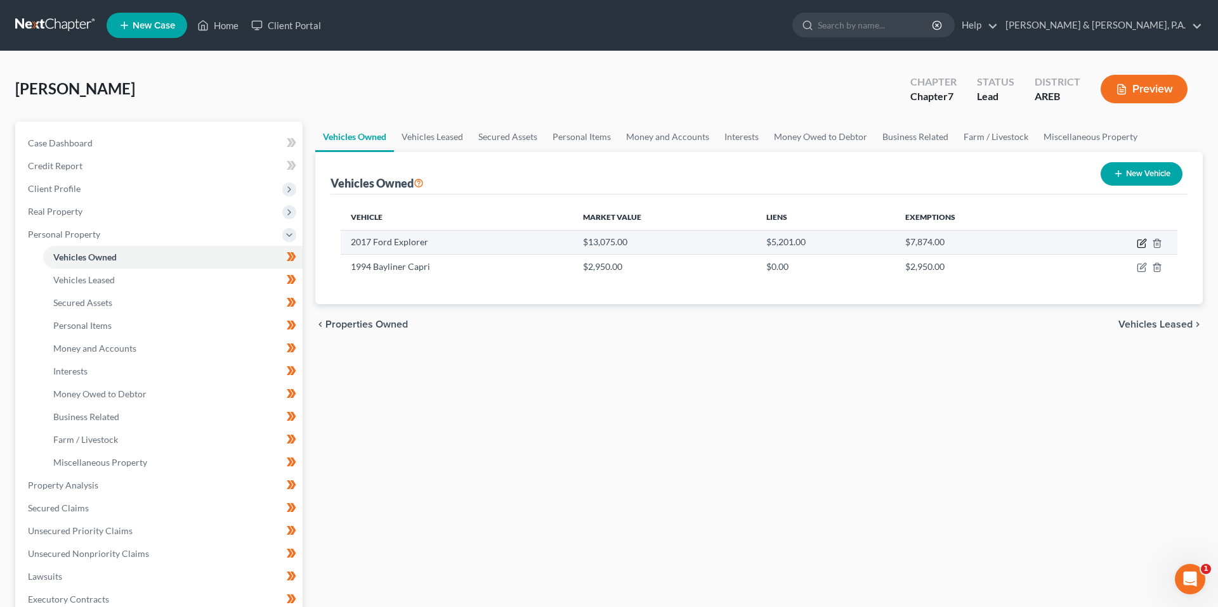
click at [1141, 238] on icon "button" at bounding box center [1141, 243] width 10 height 10
select select "0"
select select "9"
select select "2"
select select "0"
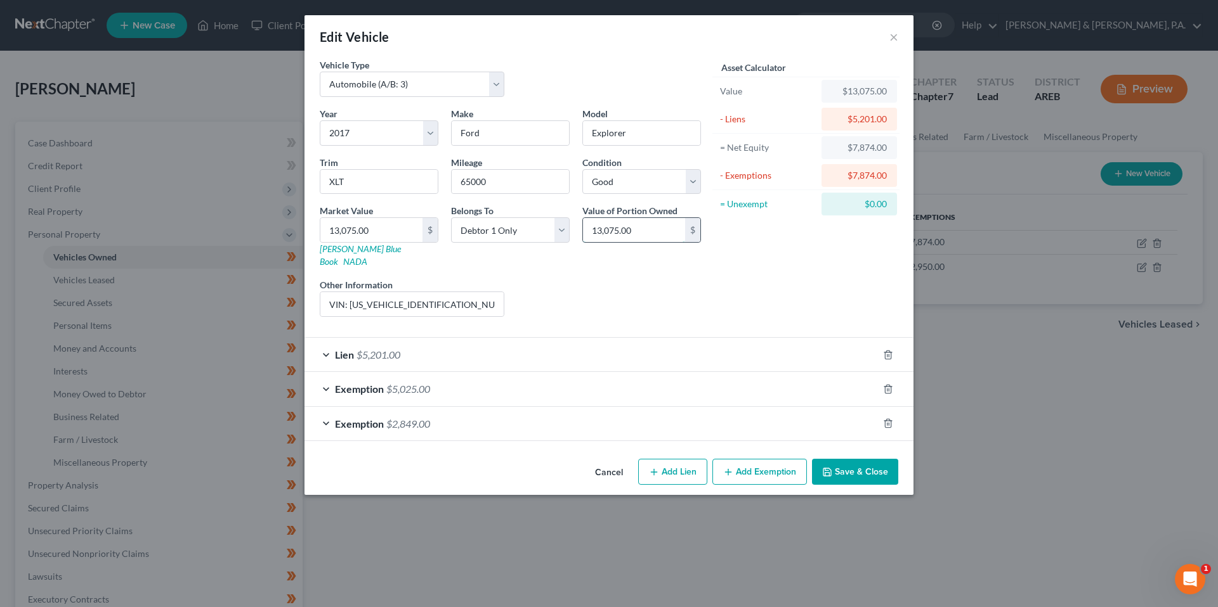
click at [629, 230] on input "13,075.00" at bounding box center [634, 230] width 102 height 24
type input "12,375"
click at [653, 297] on div "Liens Select" at bounding box center [608, 297] width 197 height 39
click at [883, 419] on icon "button" at bounding box center [888, 424] width 10 height 10
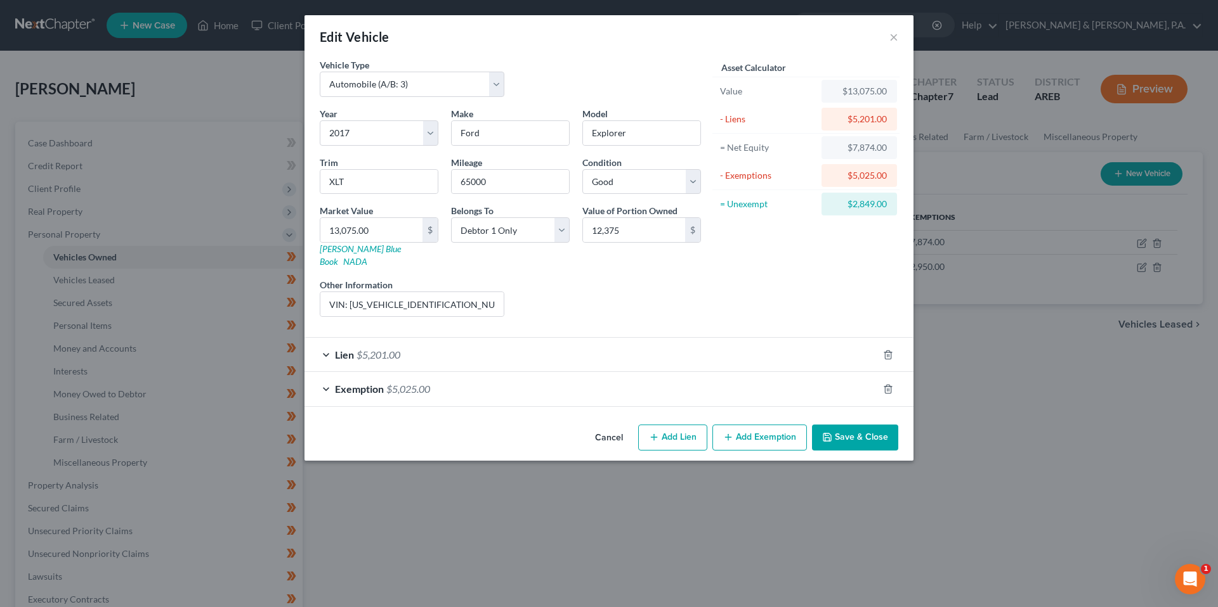
click at [874, 436] on button "Save & Close" at bounding box center [855, 438] width 86 height 27
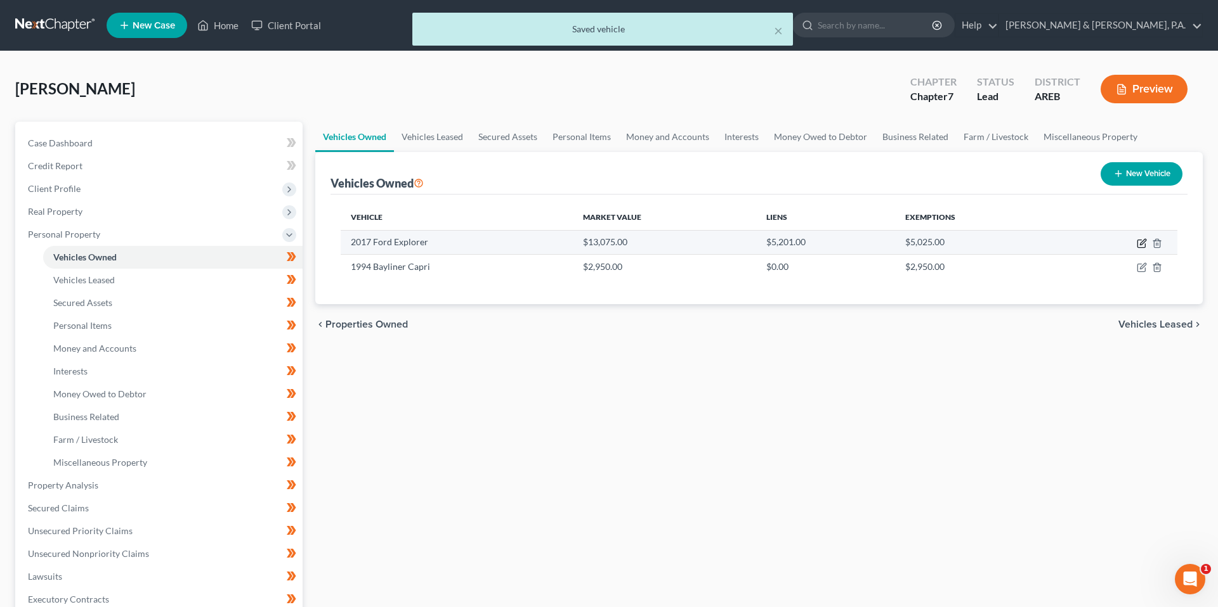
click at [1140, 242] on icon "button" at bounding box center [1141, 243] width 10 height 10
select select "0"
select select "9"
select select "2"
select select "0"
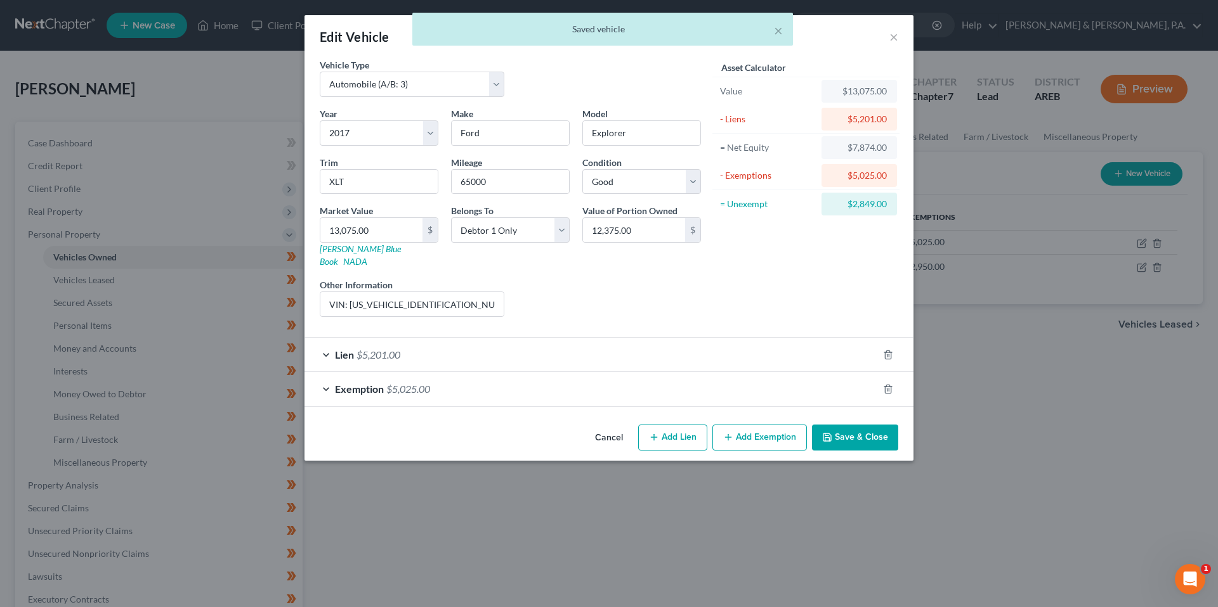
click at [670, 372] on div "Exemption $5,025.00" at bounding box center [590, 389] width 573 height 34
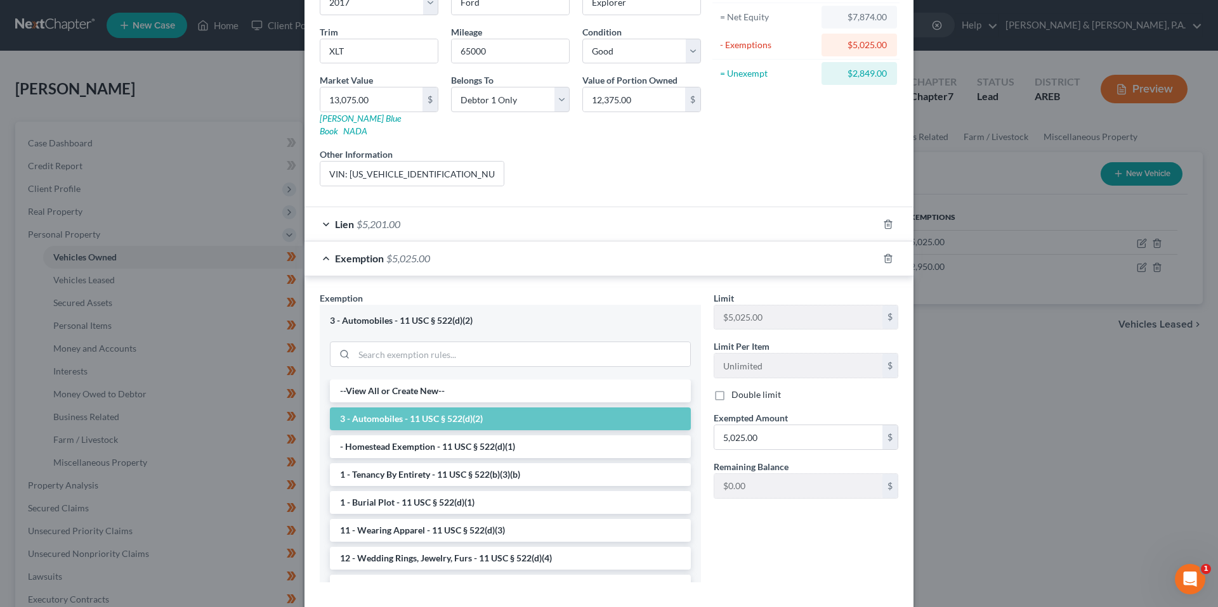
scroll to position [36, 0]
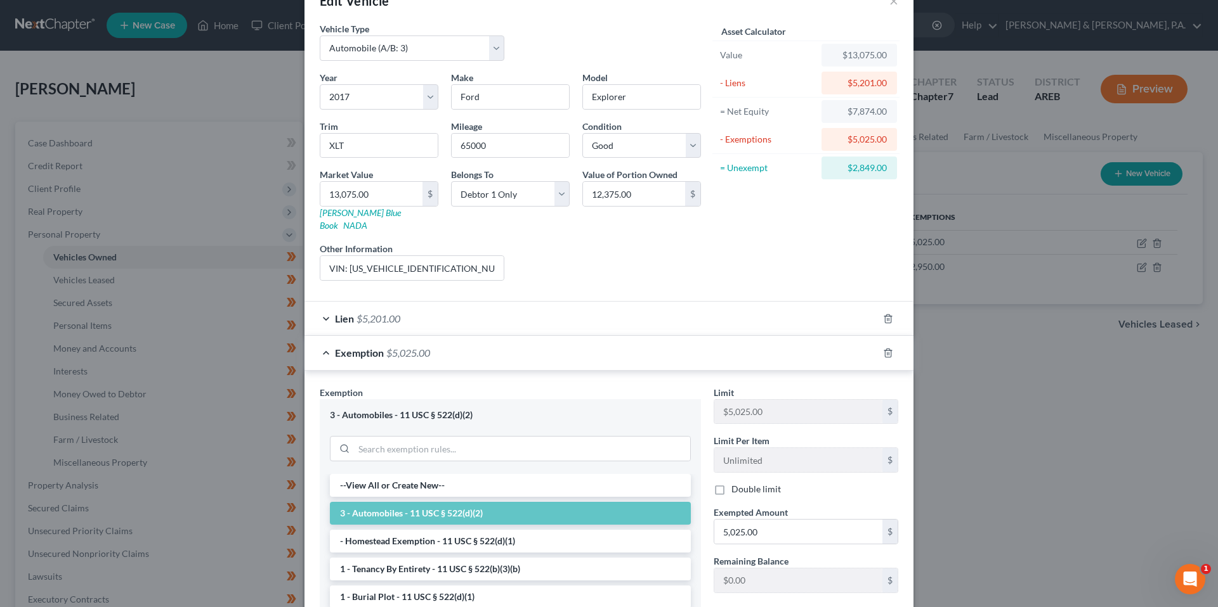
click at [669, 349] on div "Exemption $5,025.00" at bounding box center [590, 353] width 573 height 34
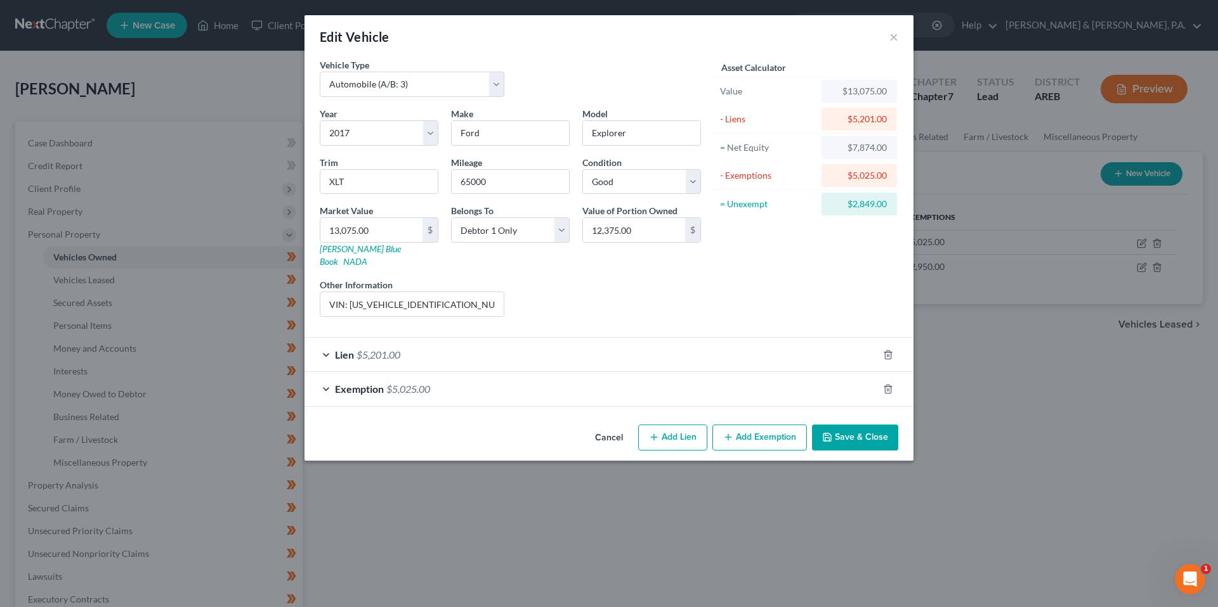
scroll to position [0, 0]
click at [729, 425] on button "Add Exemption" at bounding box center [759, 438] width 94 height 27
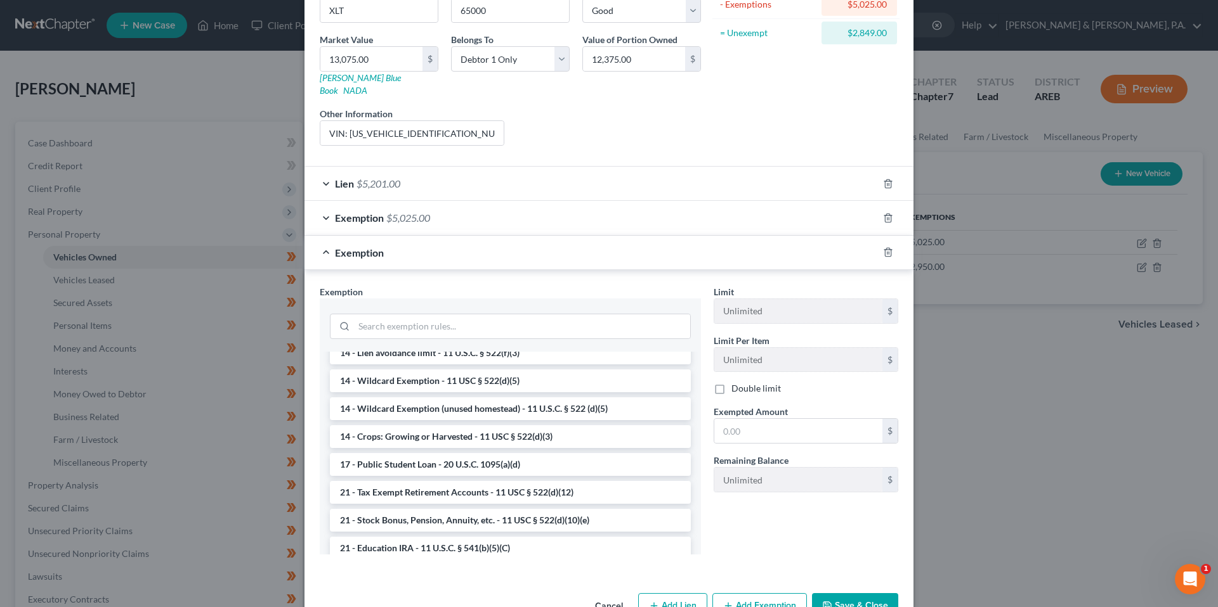
scroll to position [297, 0]
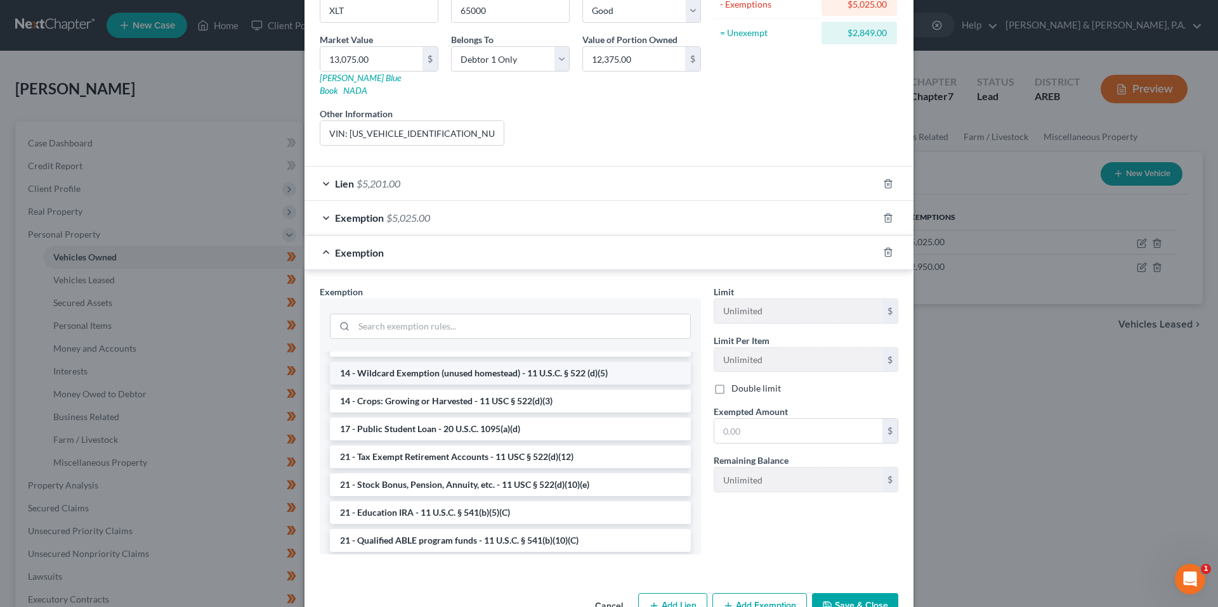
click at [564, 362] on li "14 - Wildcard Exemption (unused homestead) - 11 U.S.C. § 522 (d)(5)" at bounding box center [510, 373] width 361 height 23
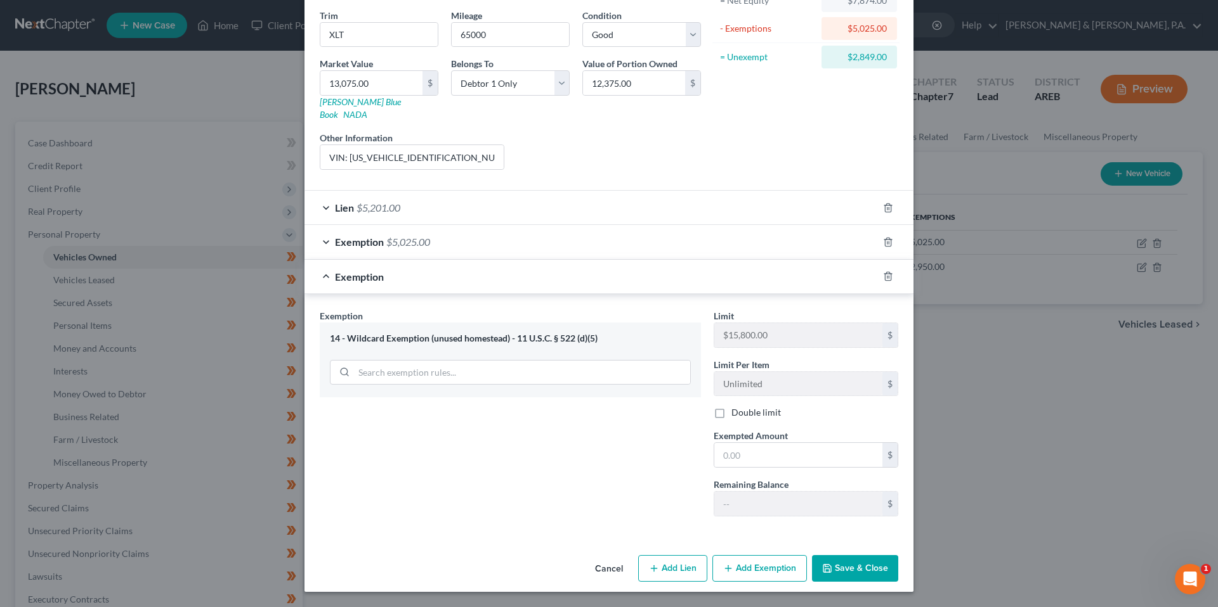
scroll to position [134, 0]
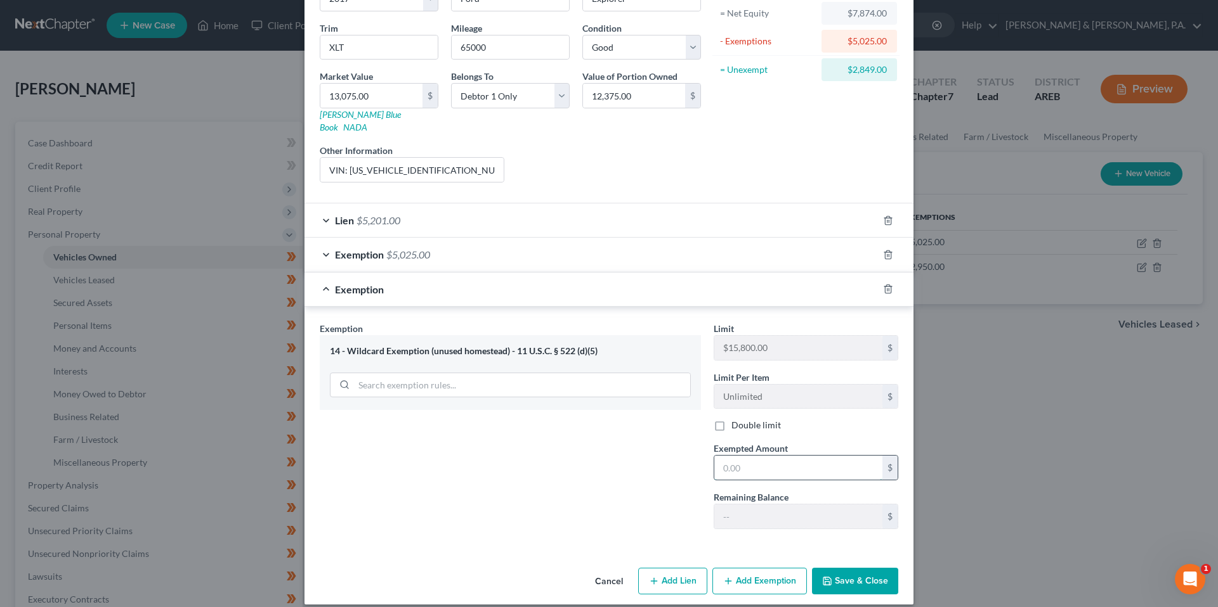
click at [784, 456] on input "text" at bounding box center [798, 468] width 168 height 24
type input "2,849"
click at [846, 573] on button "Save & Close" at bounding box center [855, 581] width 86 height 27
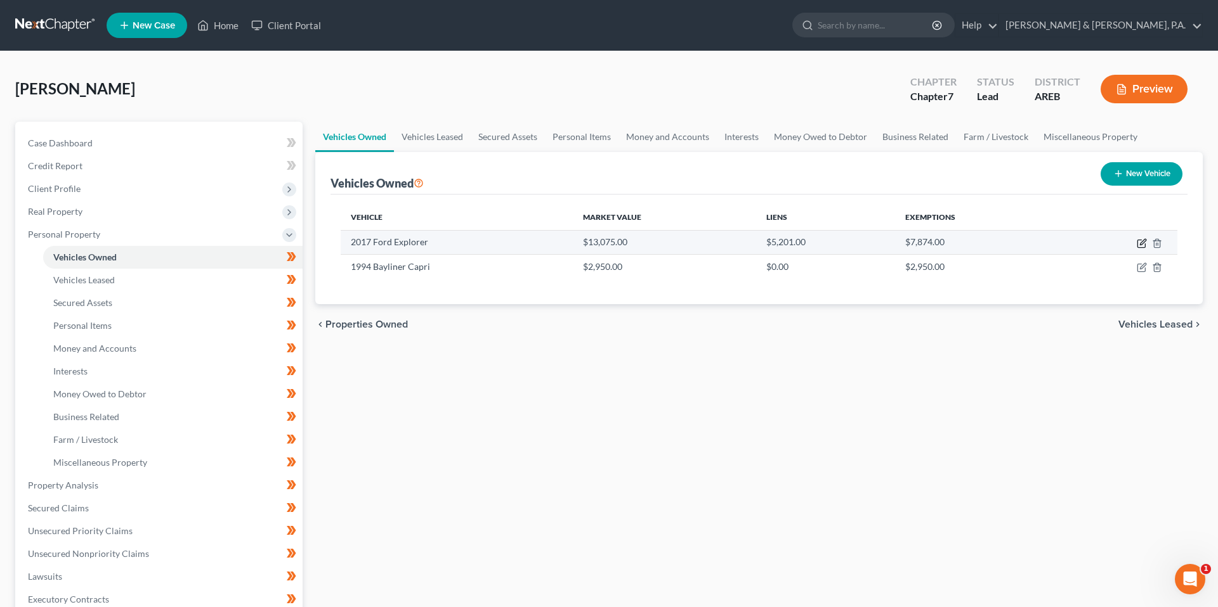
click at [1140, 245] on icon "button" at bounding box center [1141, 243] width 10 height 10
select select "0"
select select "9"
select select "2"
select select "0"
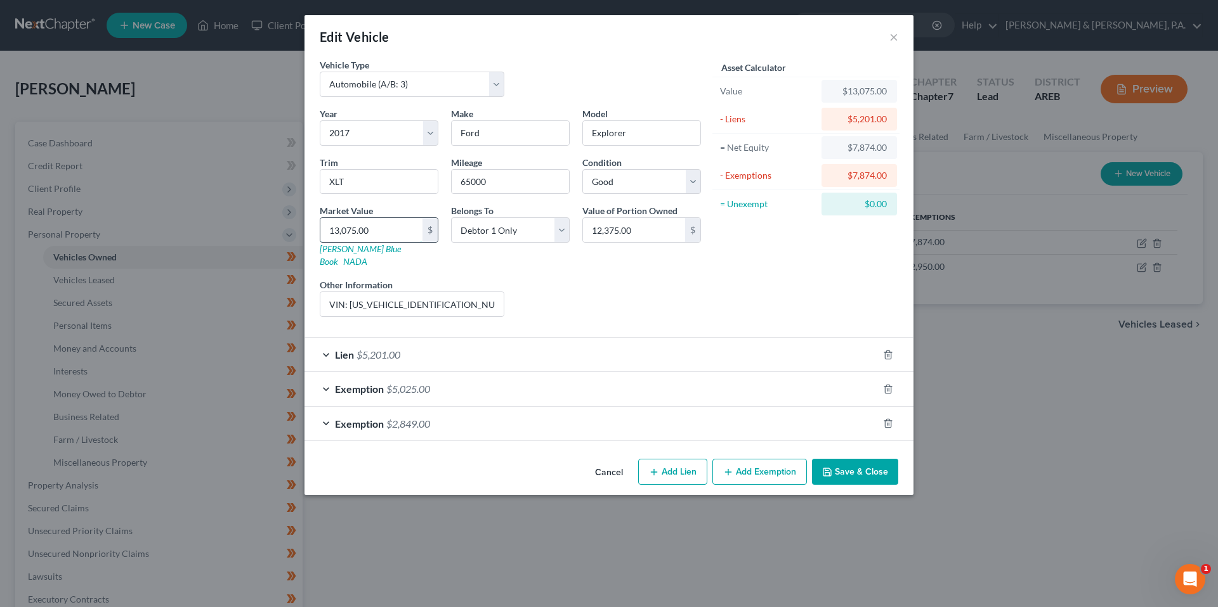
click at [364, 229] on input "13,075.00" at bounding box center [371, 230] width 102 height 24
type input "10"
type input "10.00"
type input "120"
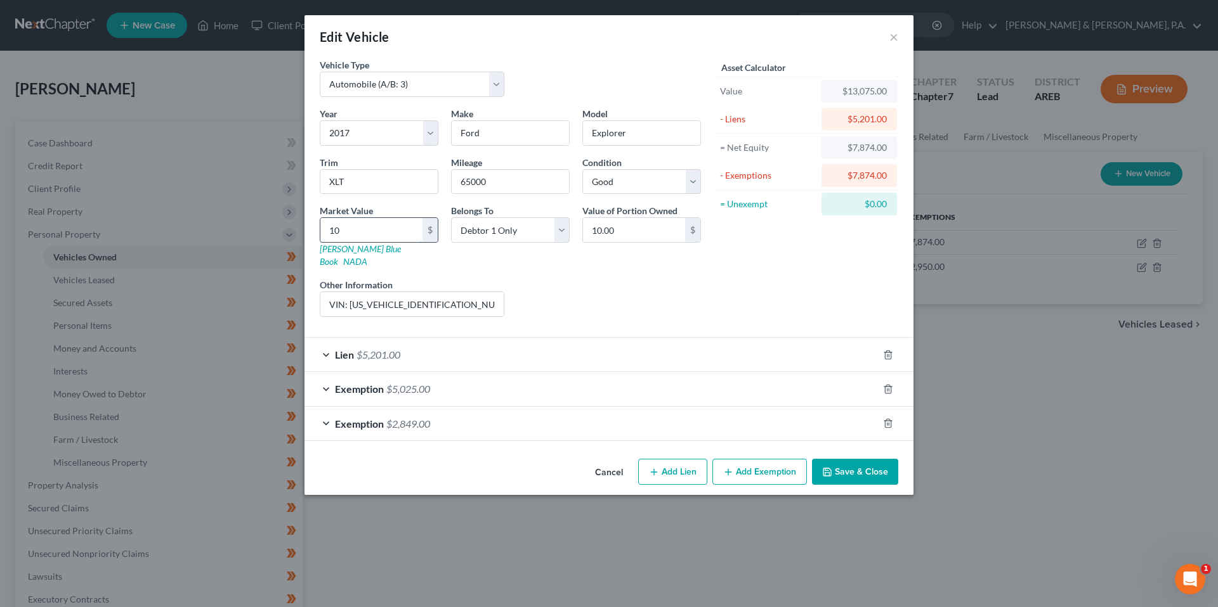
type input "120.00"
type input "1230"
type input "1,230.00"
type input "1,2307"
type input "12,307.00"
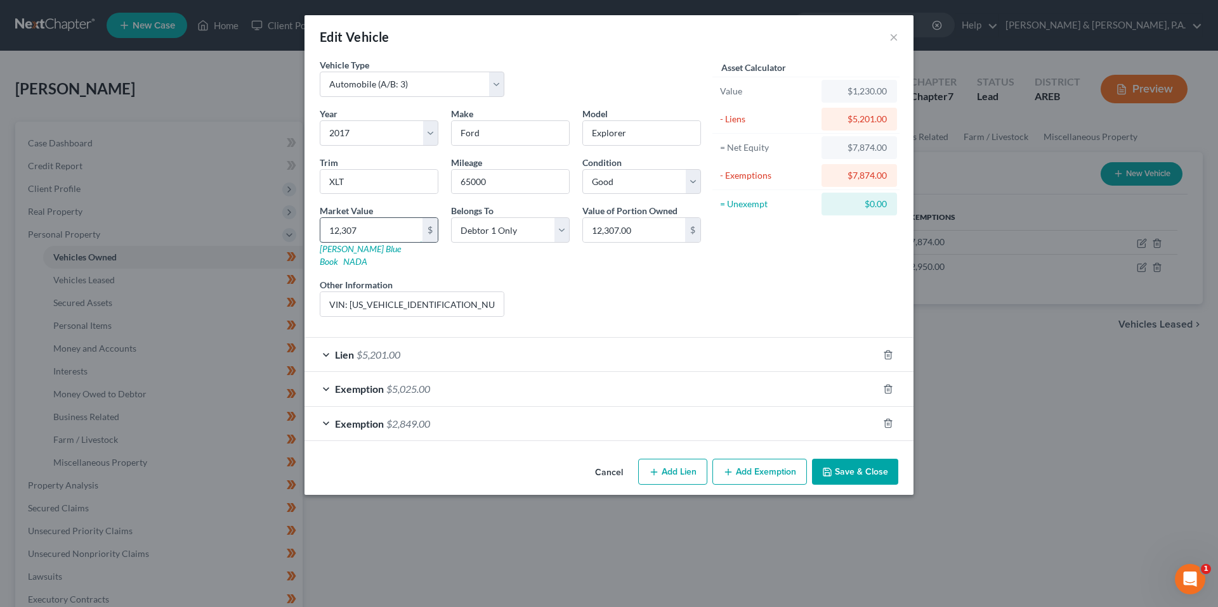
type input "12,3075"
type input "123,075.00"
type input "123,75"
type input "12,375.00"
type input "12,375"
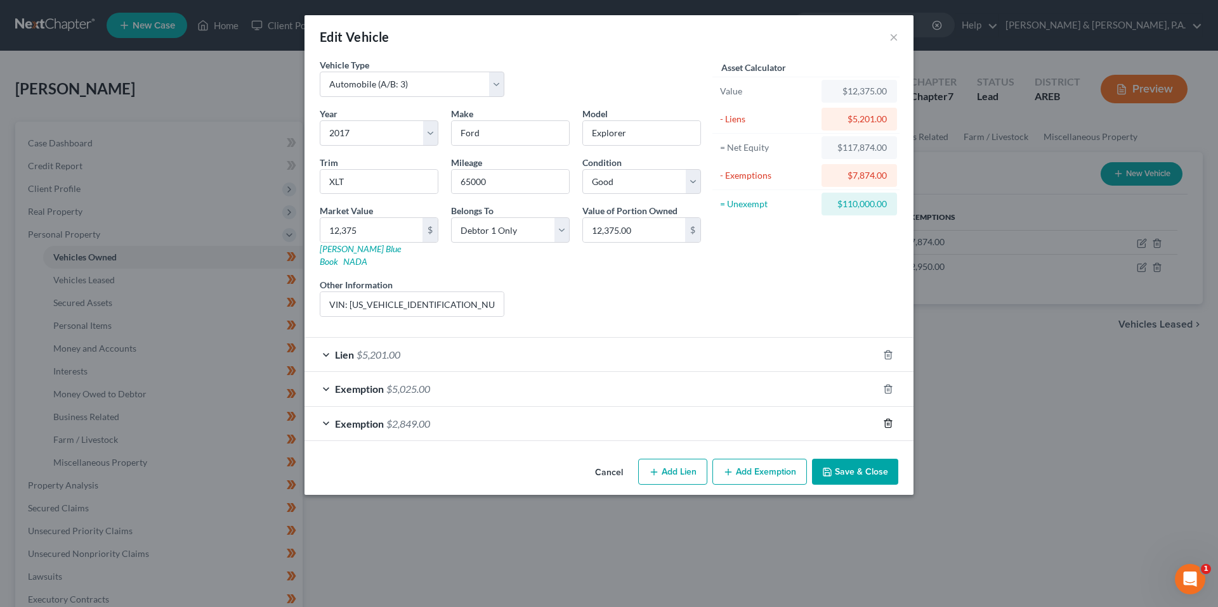
click at [890, 420] on icon "button" at bounding box center [888, 424] width 6 height 8
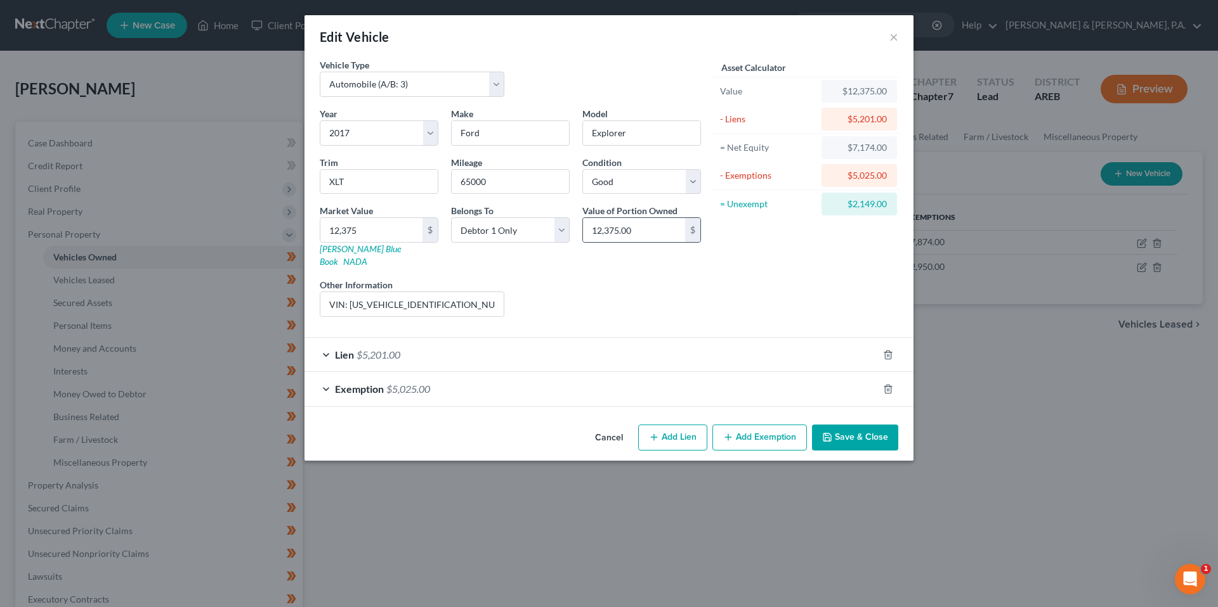
click at [648, 242] on div "12,375.00 $" at bounding box center [641, 230] width 119 height 25
click at [756, 431] on button "Add Exemption" at bounding box center [759, 438] width 94 height 27
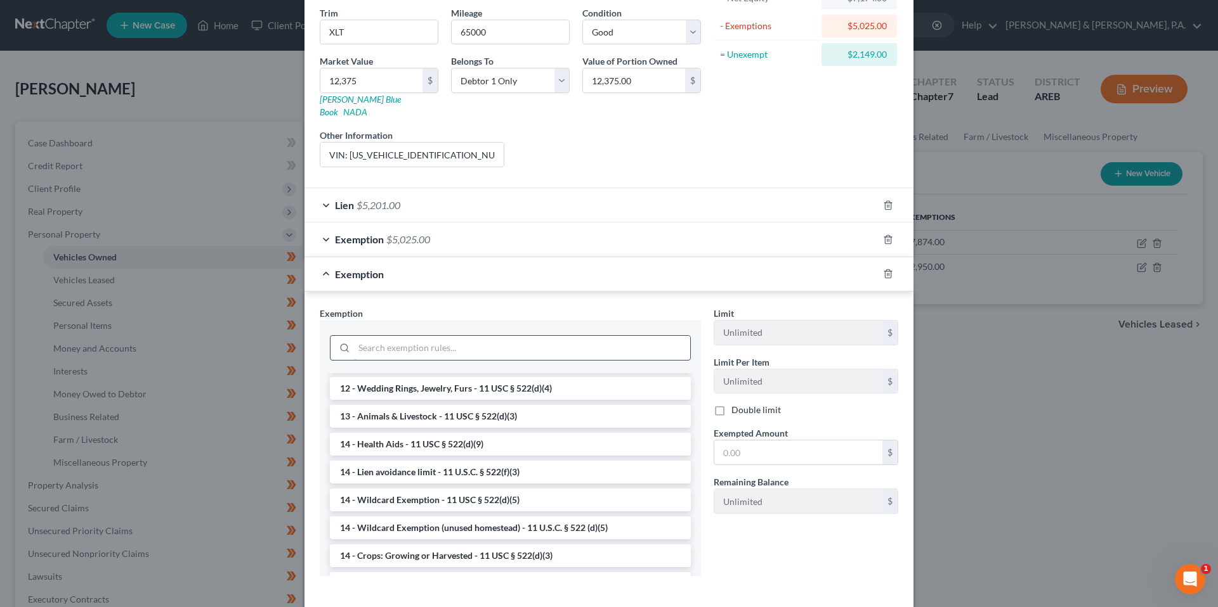
scroll to position [166, 0]
click at [594, 519] on li "14 - Wildcard Exemption (unused homestead) - 11 U.S.C. § 522 (d)(5)" at bounding box center [510, 526] width 361 height 23
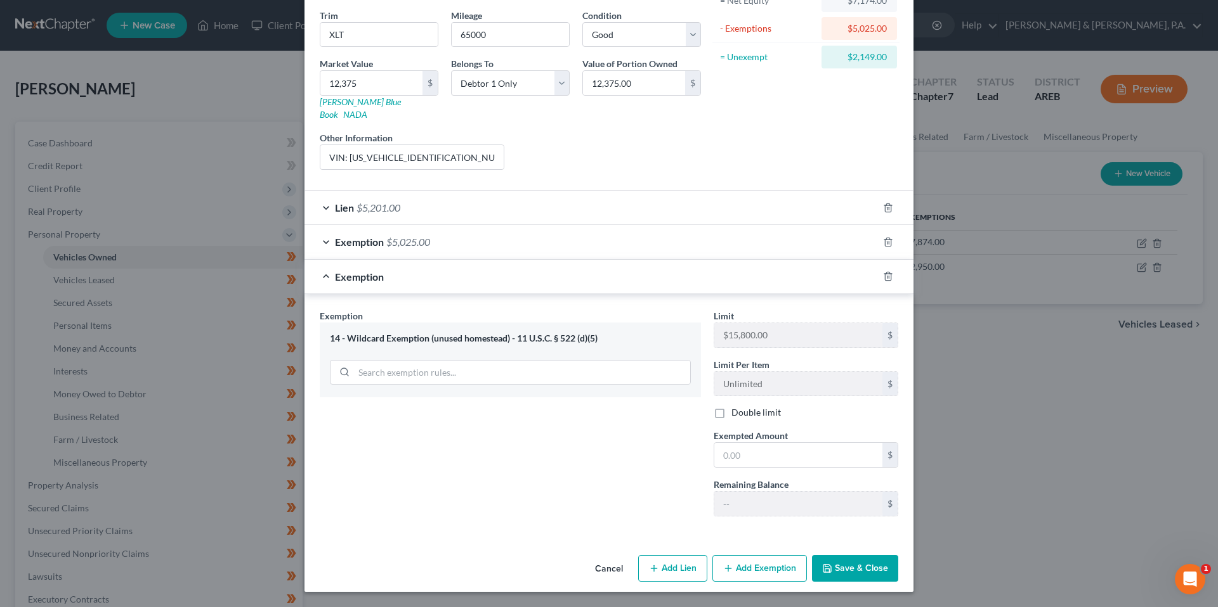
scroll to position [134, 0]
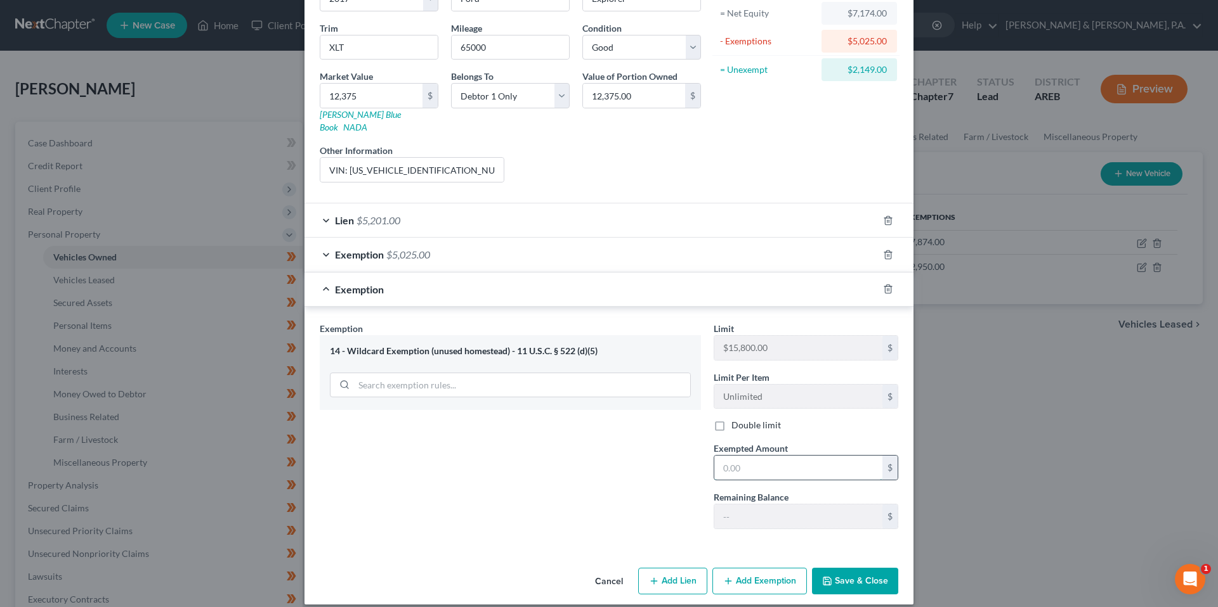
click at [745, 457] on input "text" at bounding box center [798, 468] width 168 height 24
type input "2,149"
click at [857, 584] on div "Cancel Add Lien Add Lease Add Exemption Save & Close" at bounding box center [608, 584] width 609 height 42
click at [857, 569] on button "Save & Close" at bounding box center [855, 581] width 86 height 27
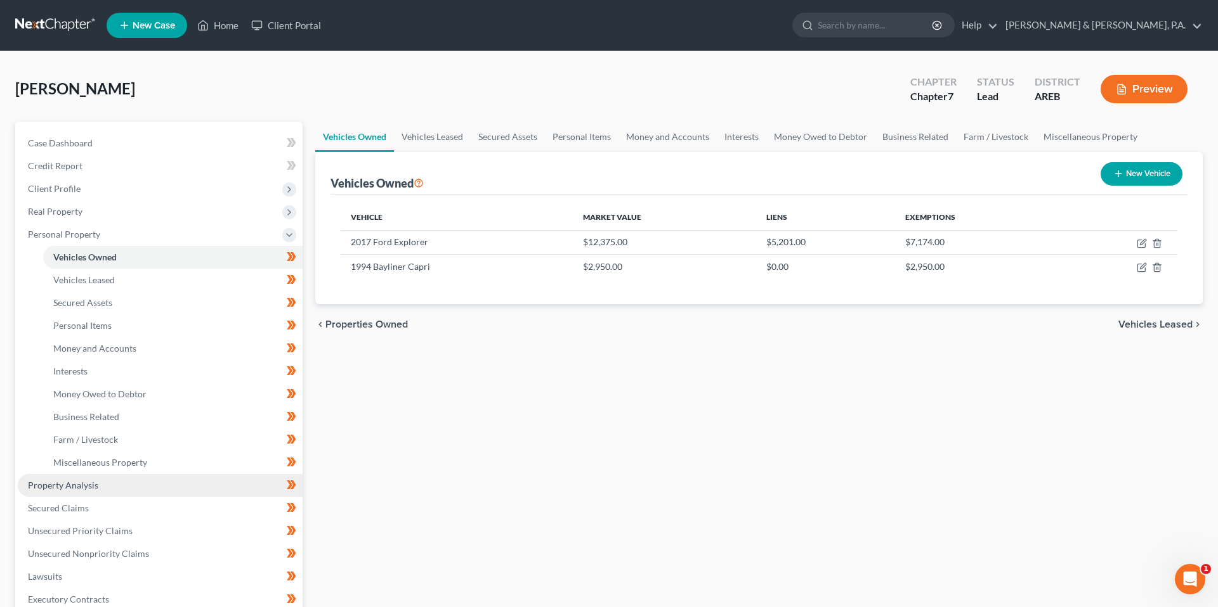
click at [108, 480] on link "Property Analysis" at bounding box center [160, 485] width 285 height 23
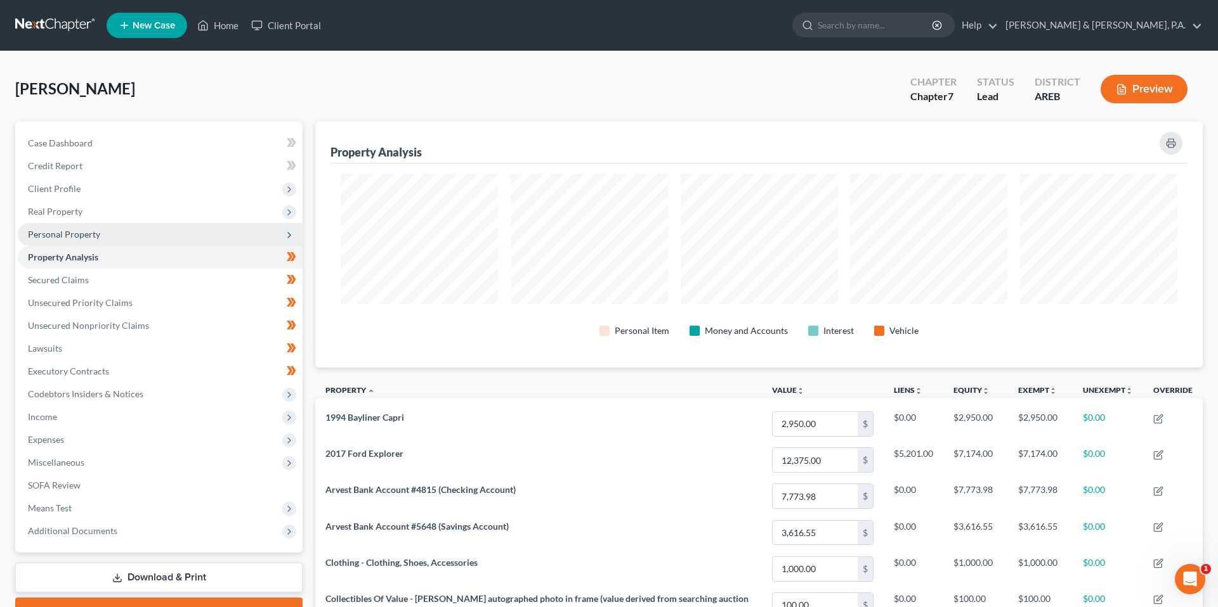
click at [167, 228] on span "Personal Property" at bounding box center [160, 234] width 285 height 23
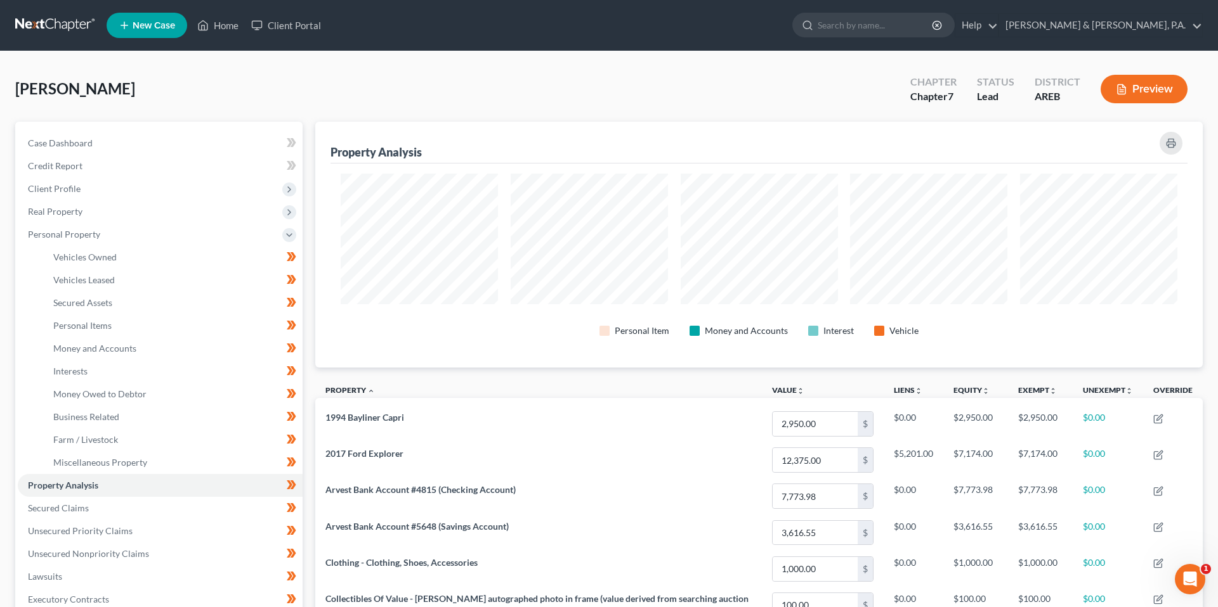
click at [464, 131] on div "Property Analysis" at bounding box center [758, 143] width 857 height 42
click at [654, 143] on div "Property Analysis" at bounding box center [758, 143] width 857 height 42
click at [335, 85] on div "[PERSON_NAME] Upgraded Chapter Chapter 7 Status Lead District AREB Preview" at bounding box center [608, 94] width 1187 height 55
